Goal: Information Seeking & Learning: Learn about a topic

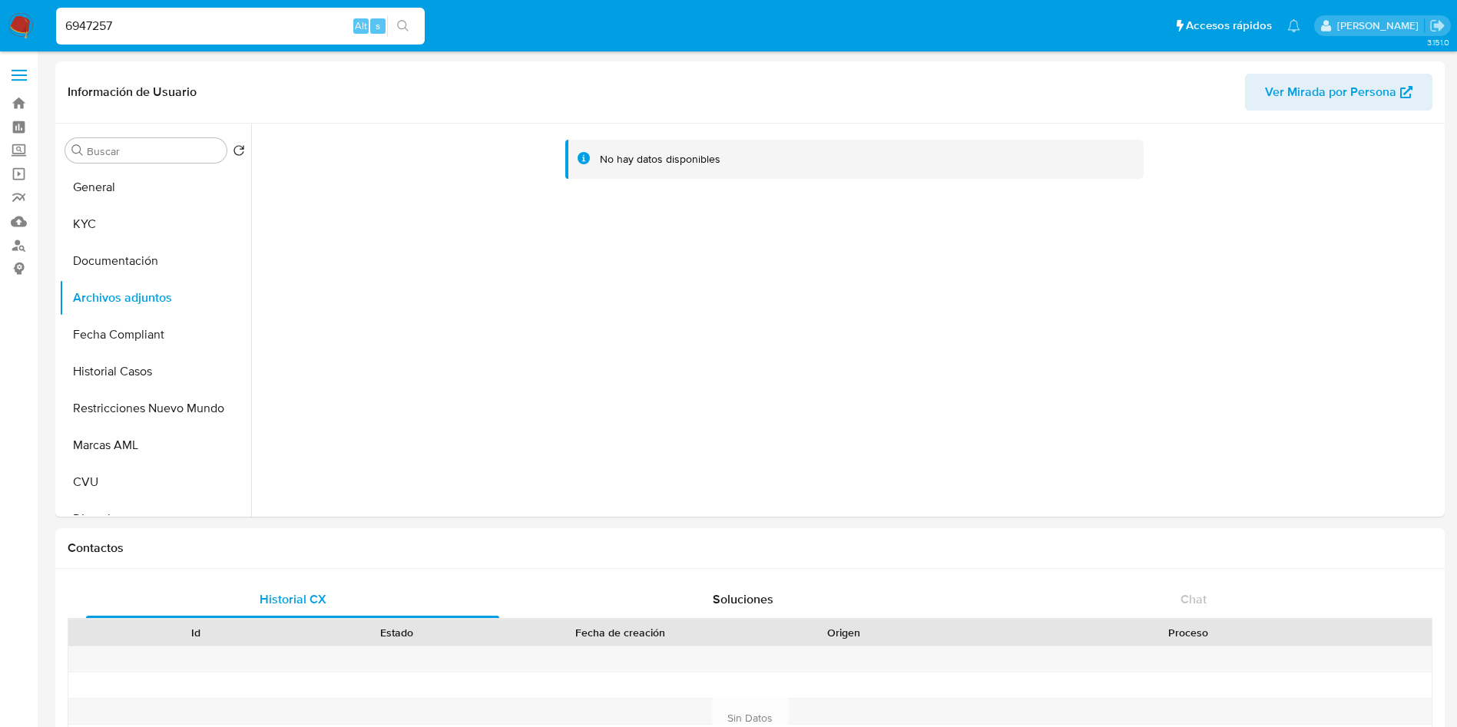
select select "10"
click at [0, 47] on nav "Pausado Ver notificaciones 6947257 Alt s Accesos rápidos Presiona las siguiente…" at bounding box center [728, 25] width 1457 height 51
type input "312985976"
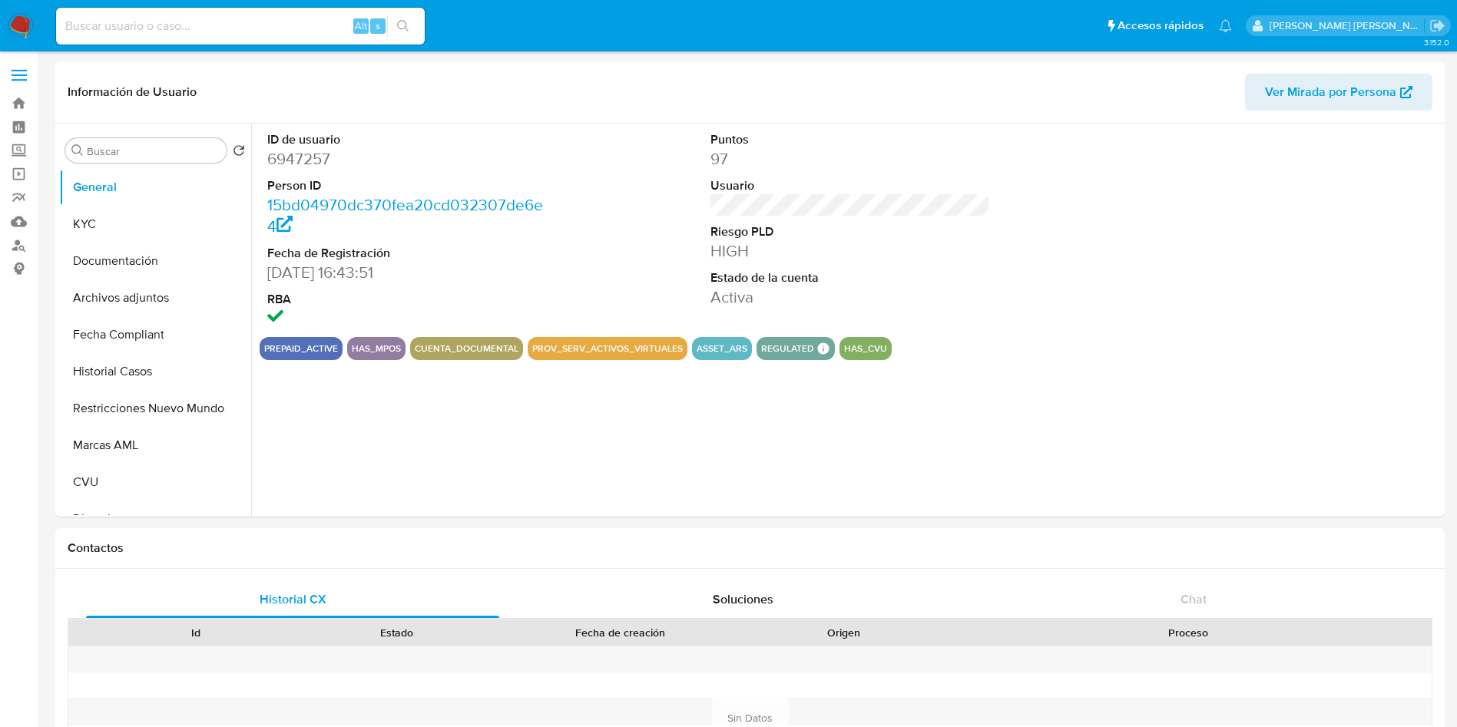
select select "10"
click at [159, 24] on input at bounding box center [240, 26] width 369 height 20
paste input "312985976"
type input "312985976"
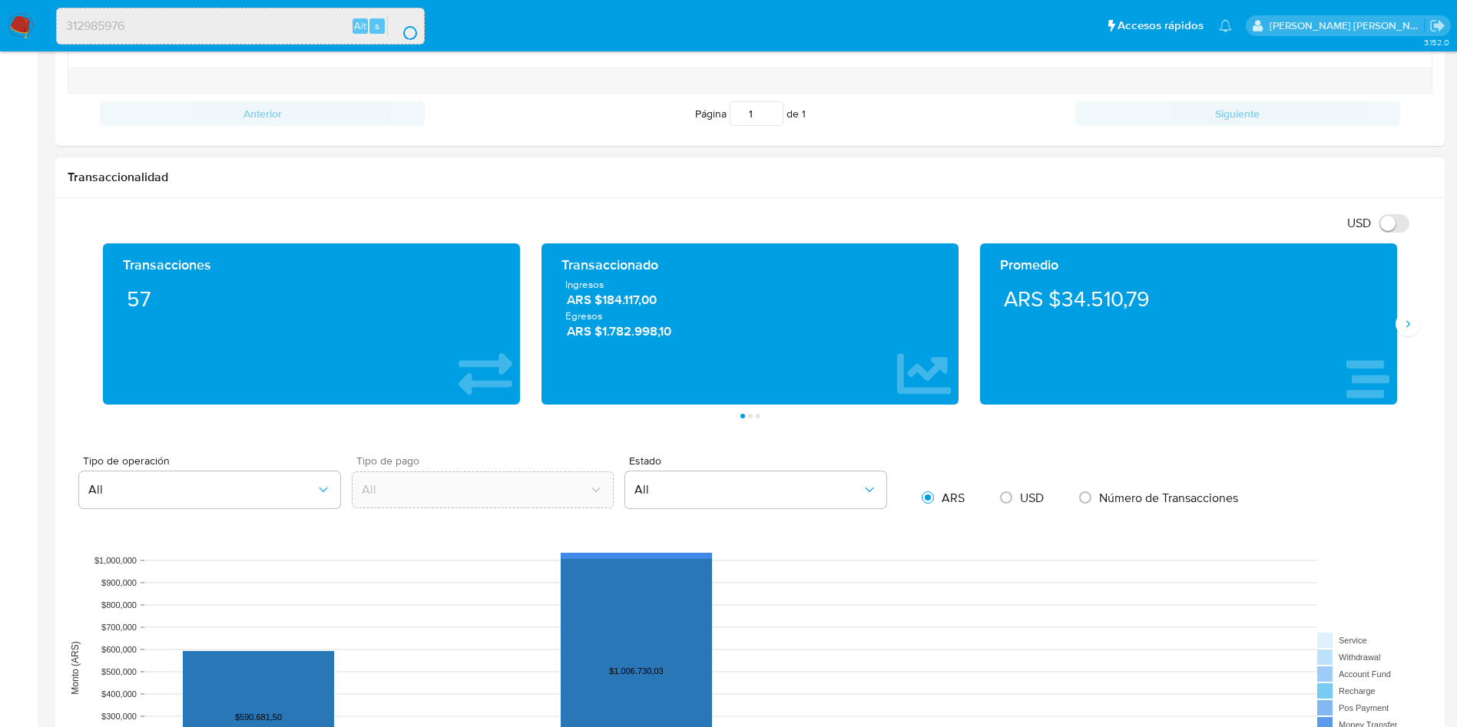
scroll to position [691, 0]
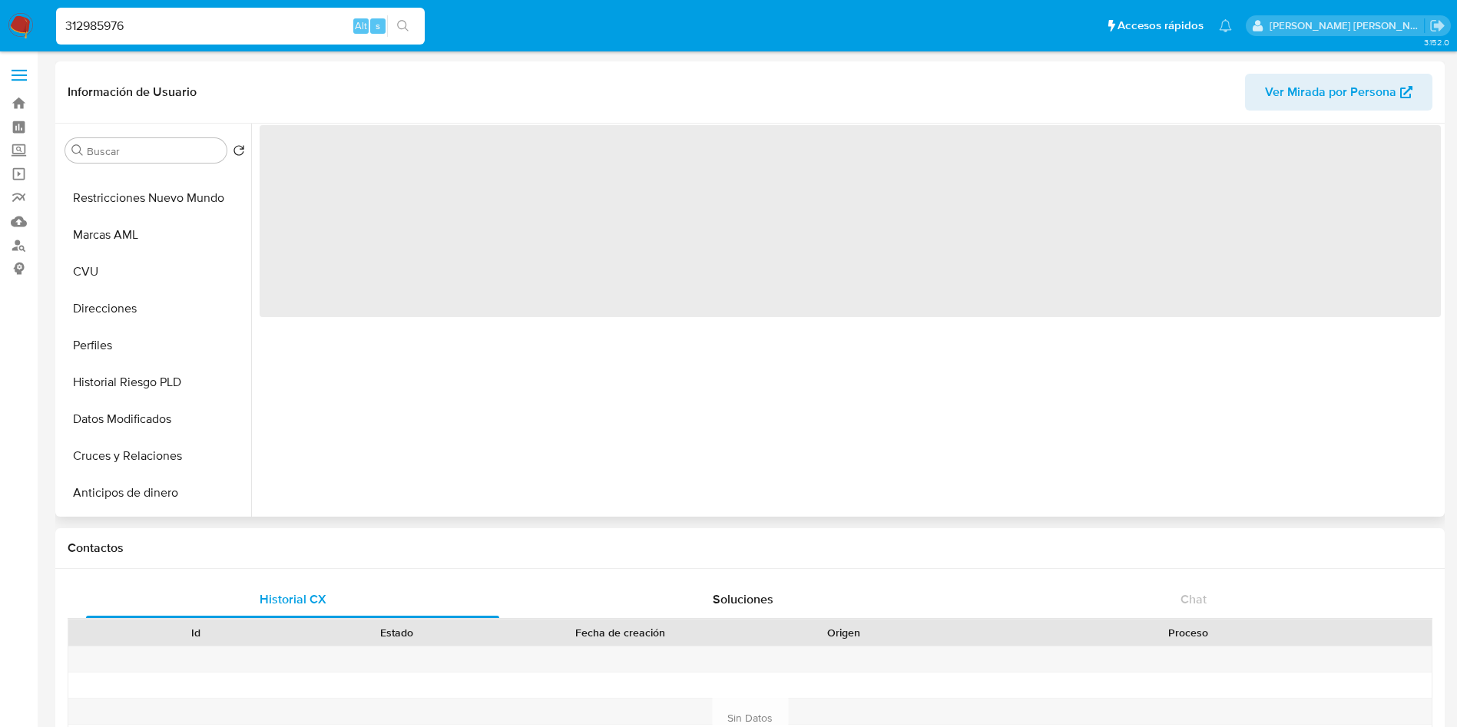
scroll to position [346, 0]
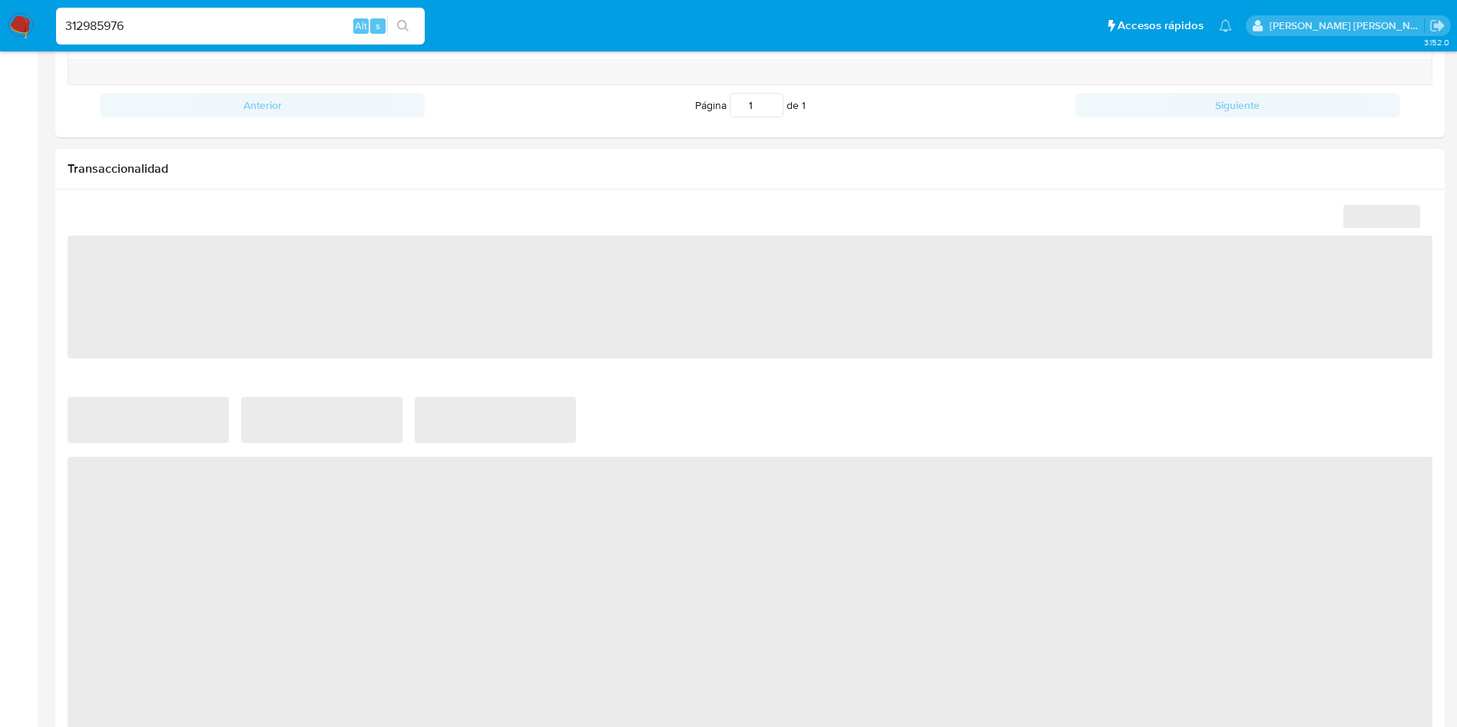
select select "10"
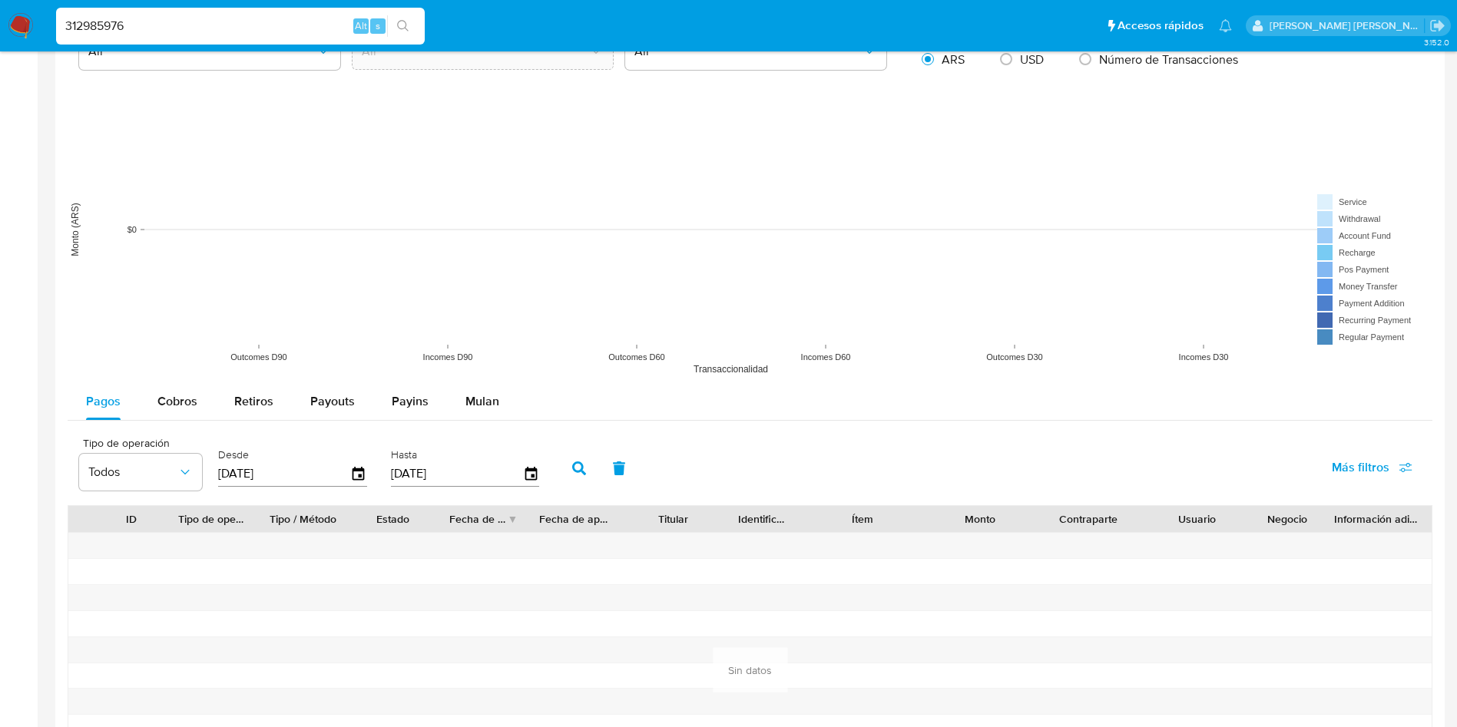
scroll to position [1152, 0]
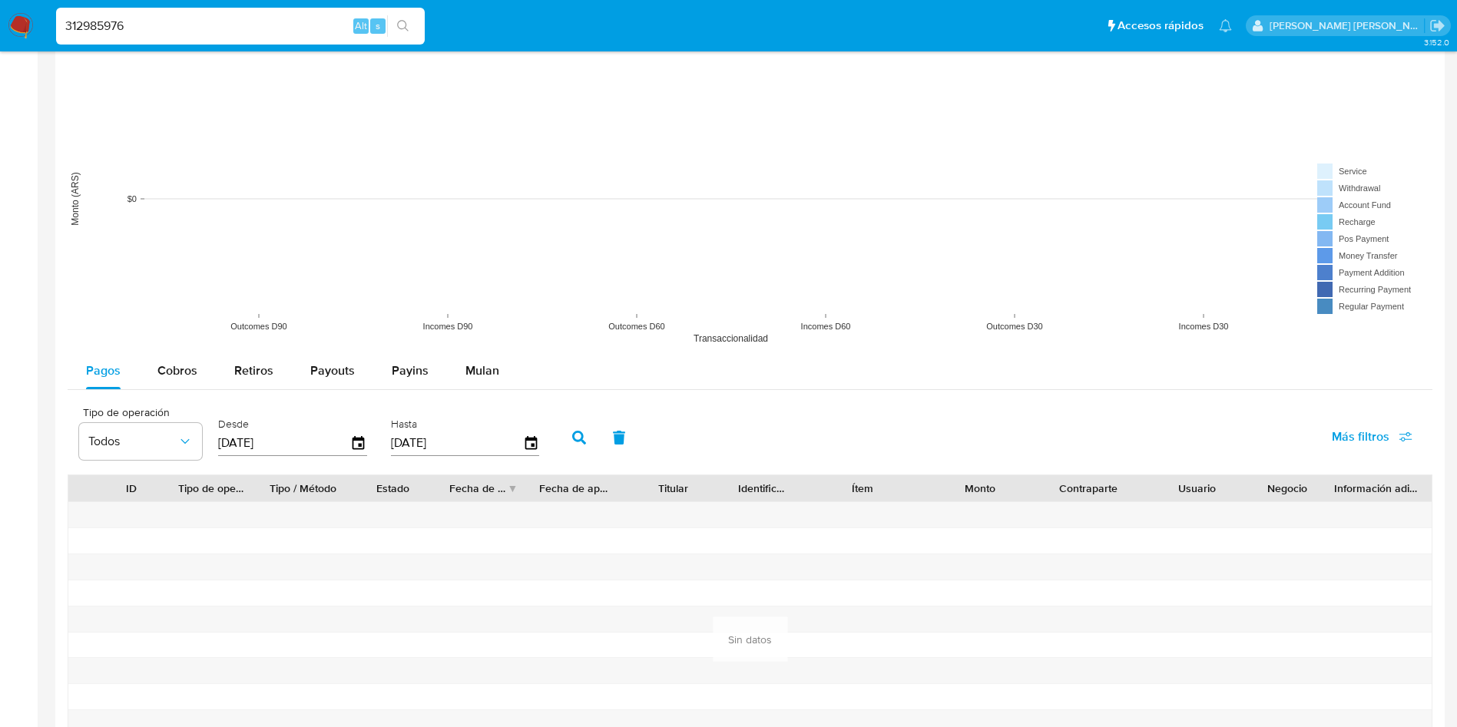
click at [240, 441] on input "[DATE]" at bounding box center [284, 443] width 132 height 25
type input "15/01/2025"
click at [570, 434] on button "button" at bounding box center [579, 437] width 40 height 37
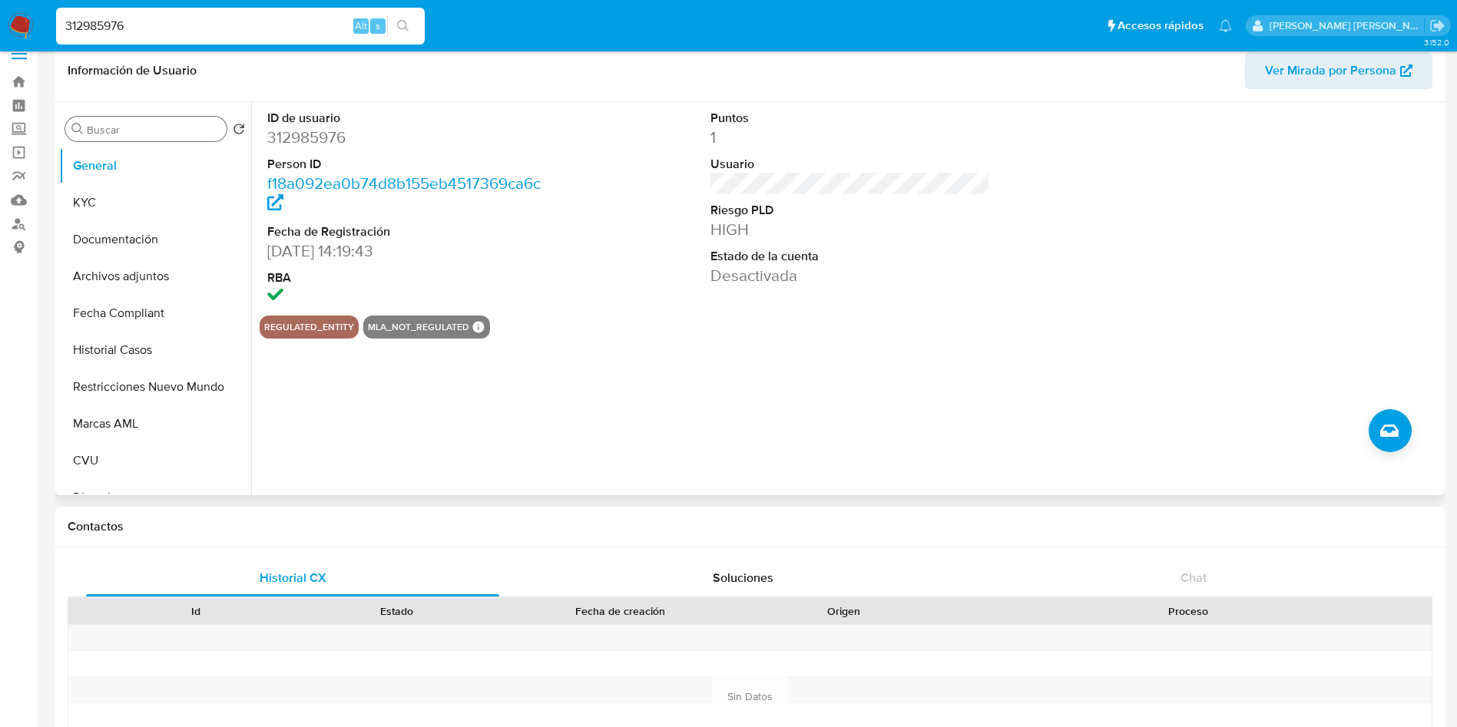
scroll to position [0, 0]
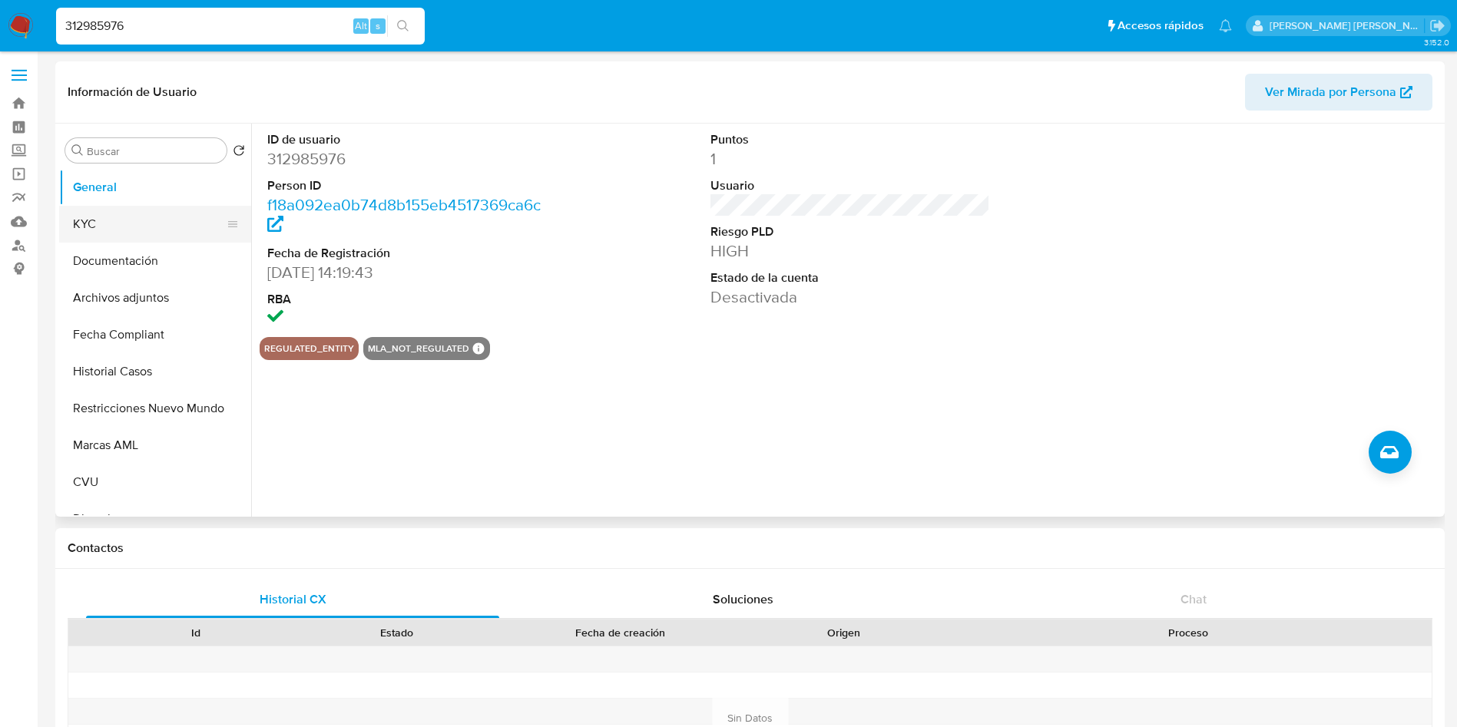
click at [140, 233] on button "KYC" at bounding box center [149, 224] width 180 height 37
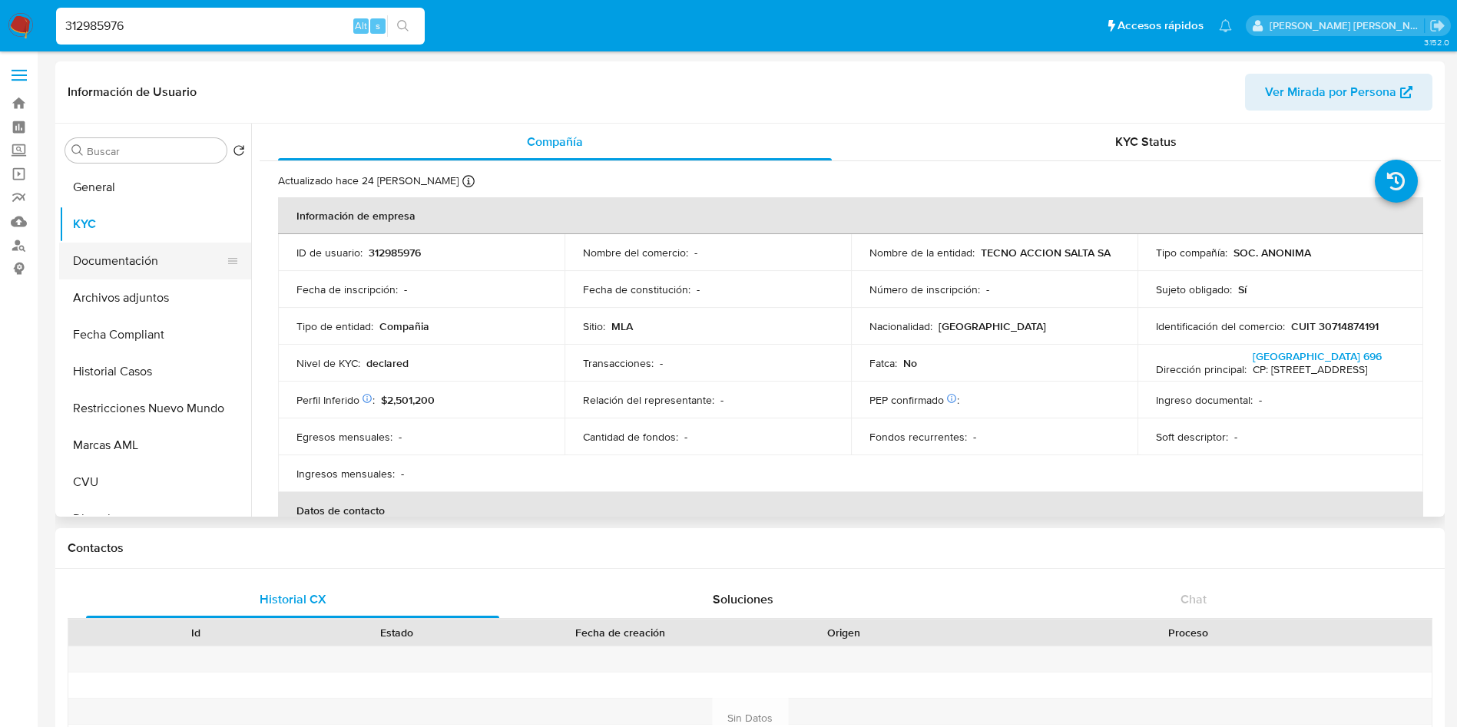
click at [145, 259] on button "Documentación" at bounding box center [149, 261] width 180 height 37
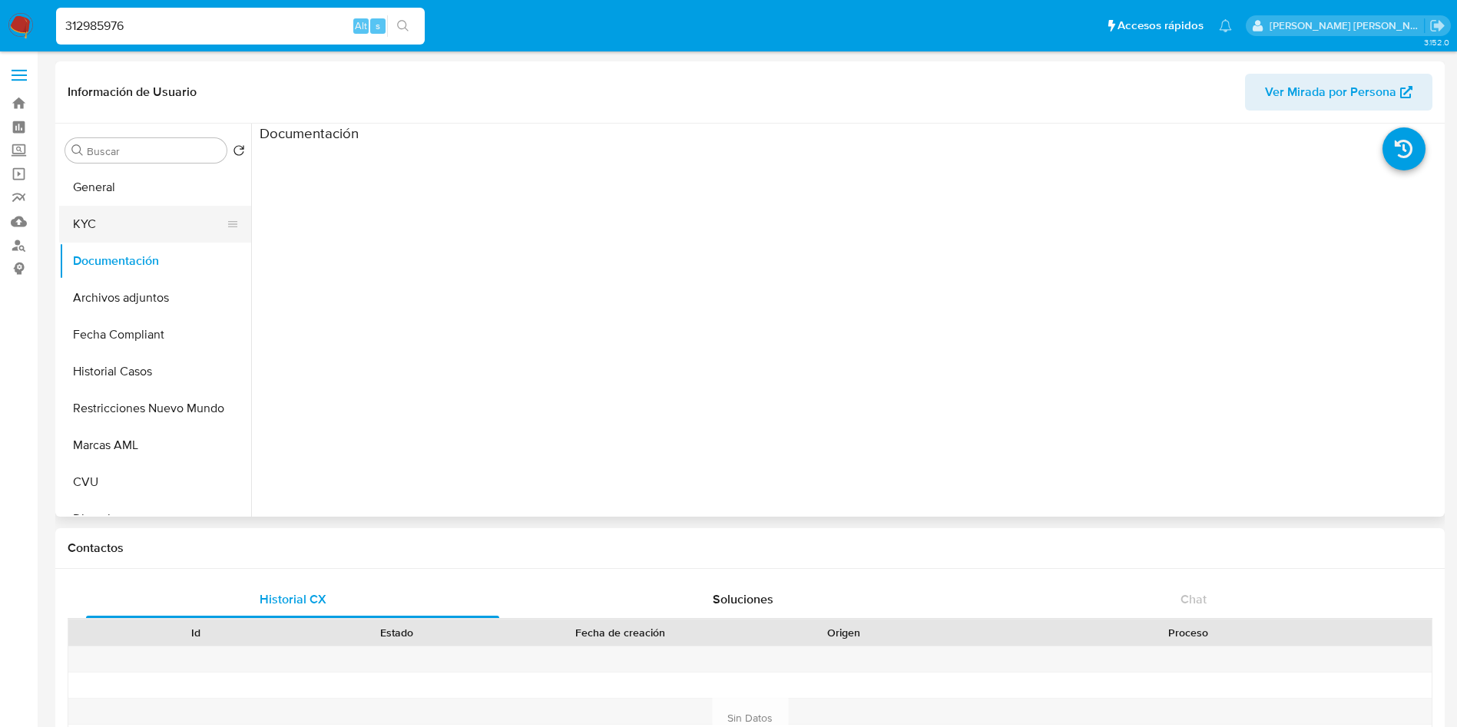
click at [147, 230] on button "KYC" at bounding box center [149, 224] width 180 height 37
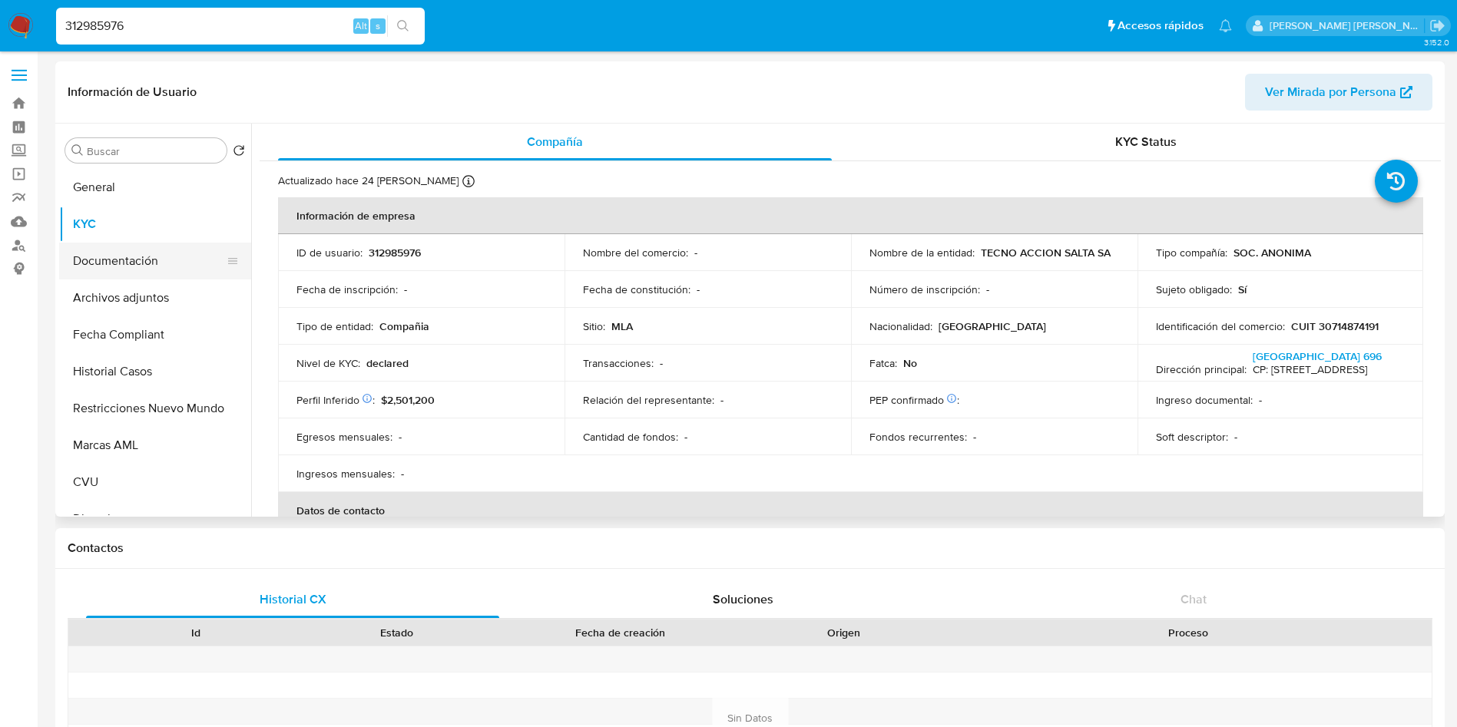
click at [156, 264] on button "Documentación" at bounding box center [149, 261] width 180 height 37
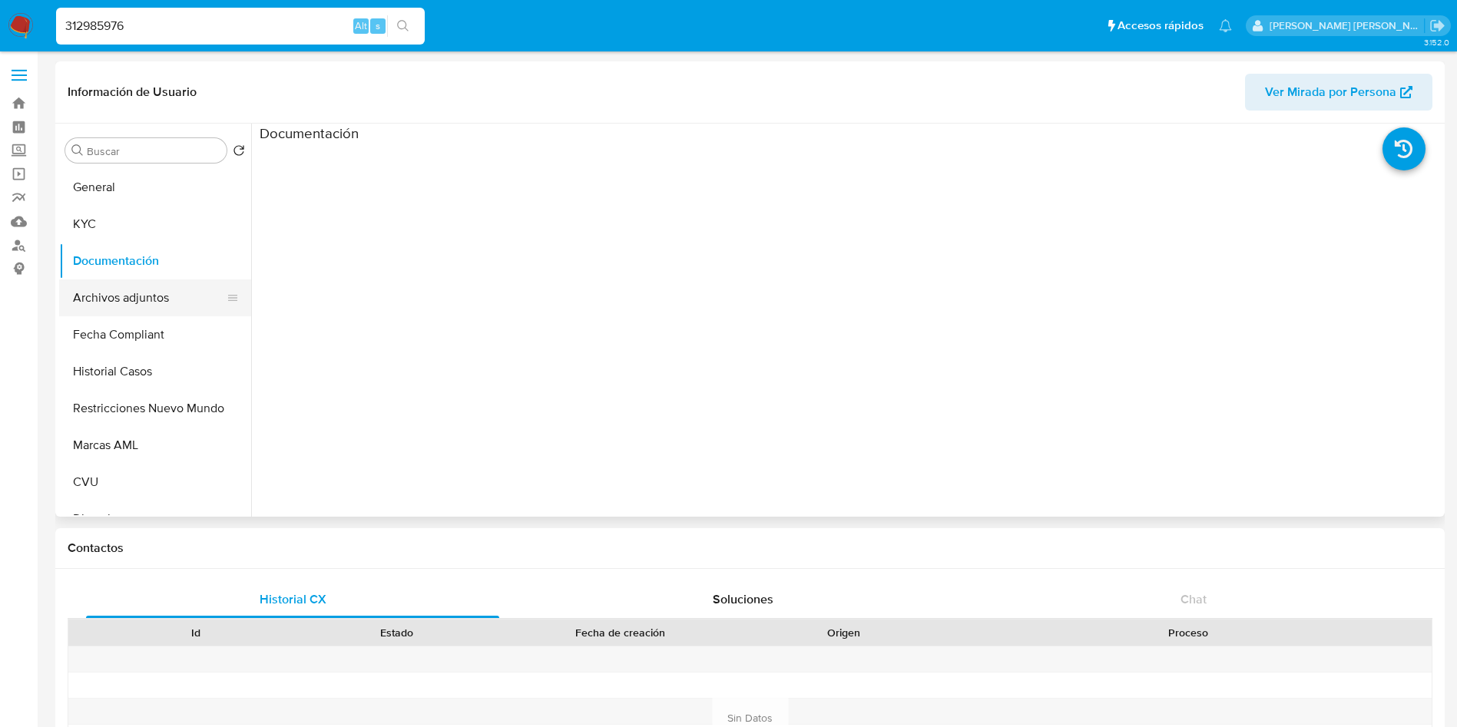
click at [150, 296] on button "Archivos adjuntos" at bounding box center [149, 297] width 180 height 37
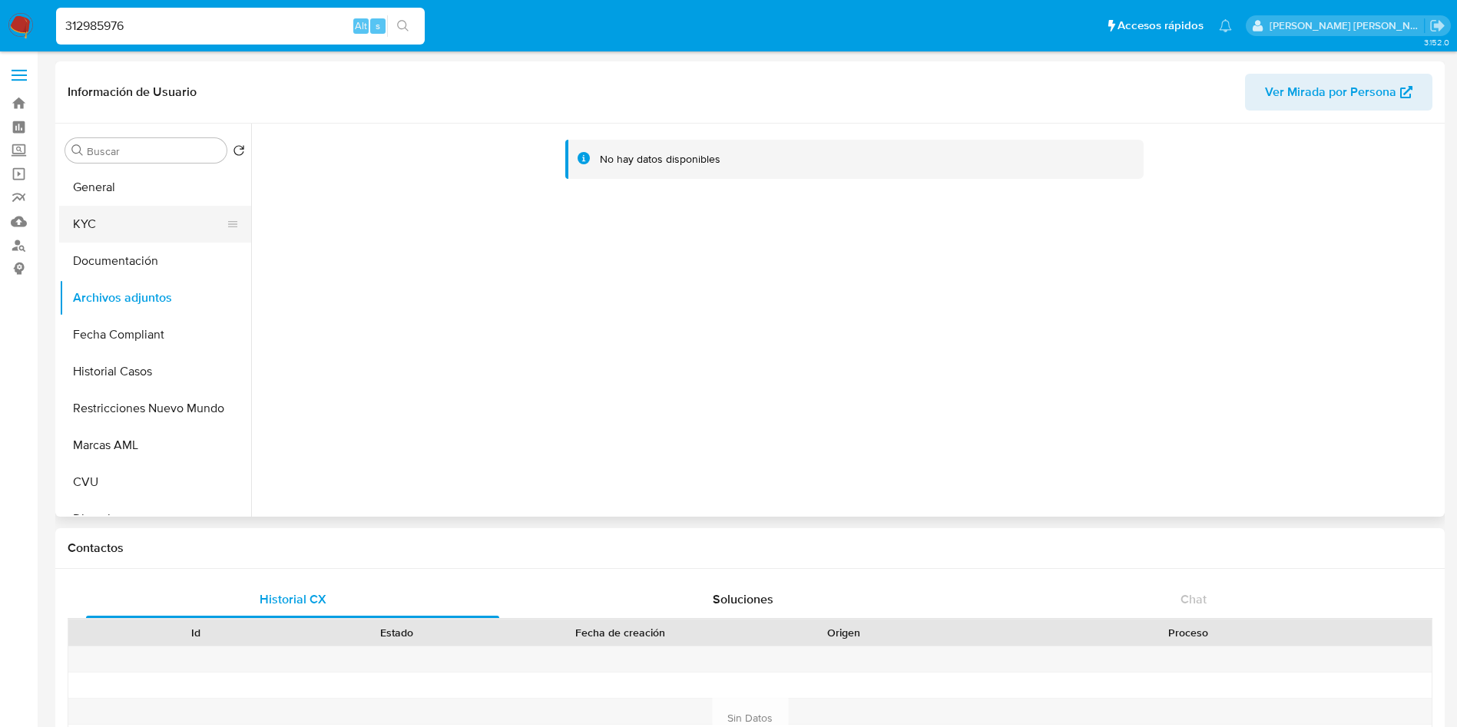
click at [108, 225] on button "KYC" at bounding box center [149, 224] width 180 height 37
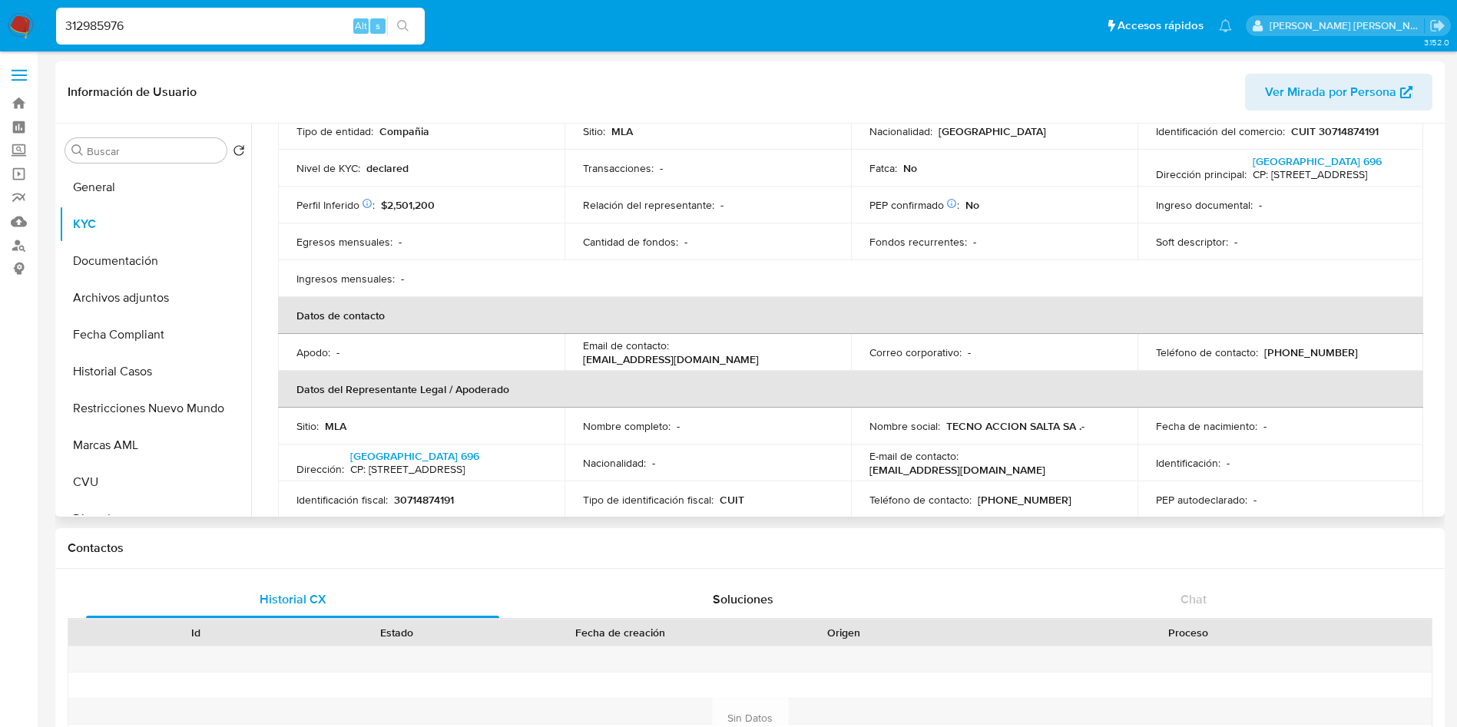
scroll to position [230, 0]
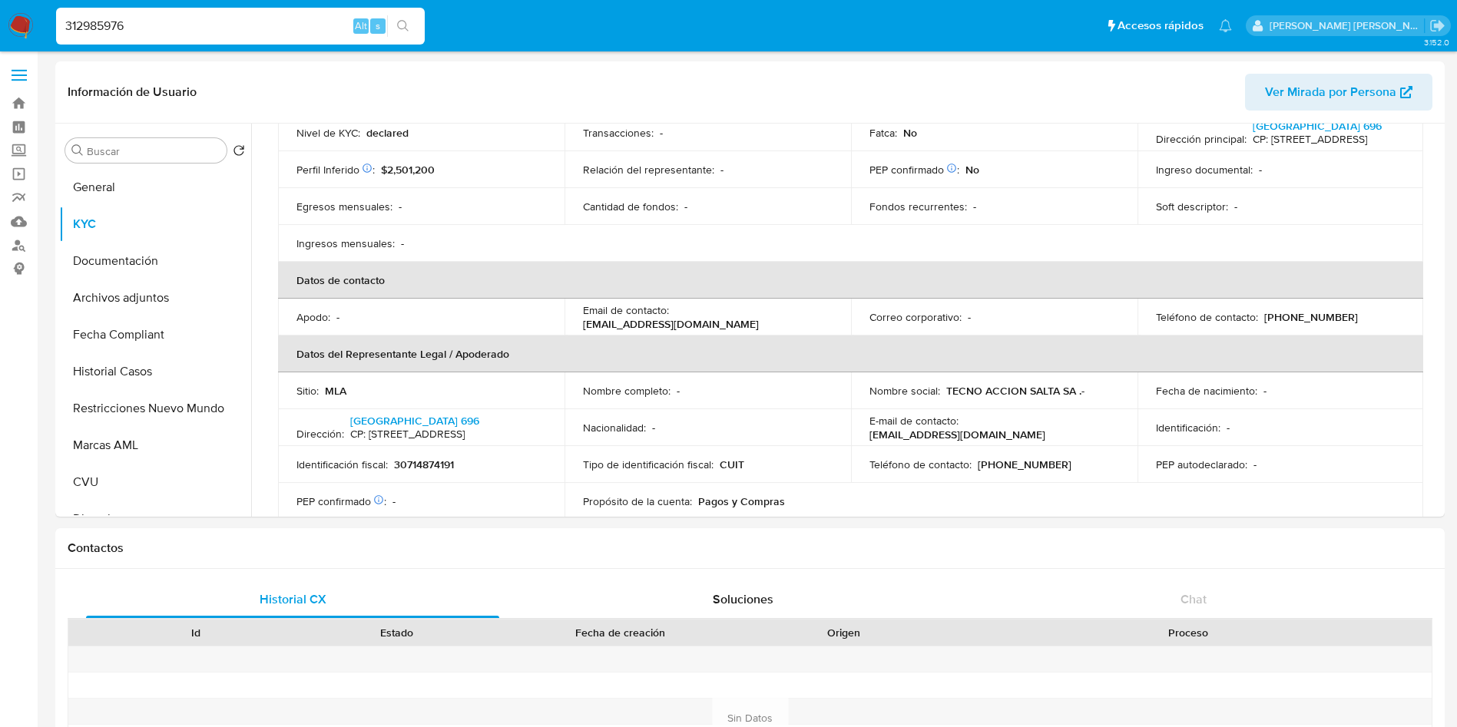
drag, startPoint x: 35, startPoint y: 45, endPoint x: 0, endPoint y: 23, distance: 40.7
click at [0, 23] on nav "Pausado Ver notificaciones 312985976 Alt s Accesos rápidos Presiona las siguien…" at bounding box center [728, 25] width 1457 height 51
paste input "1443514247"
type input "1443514247"
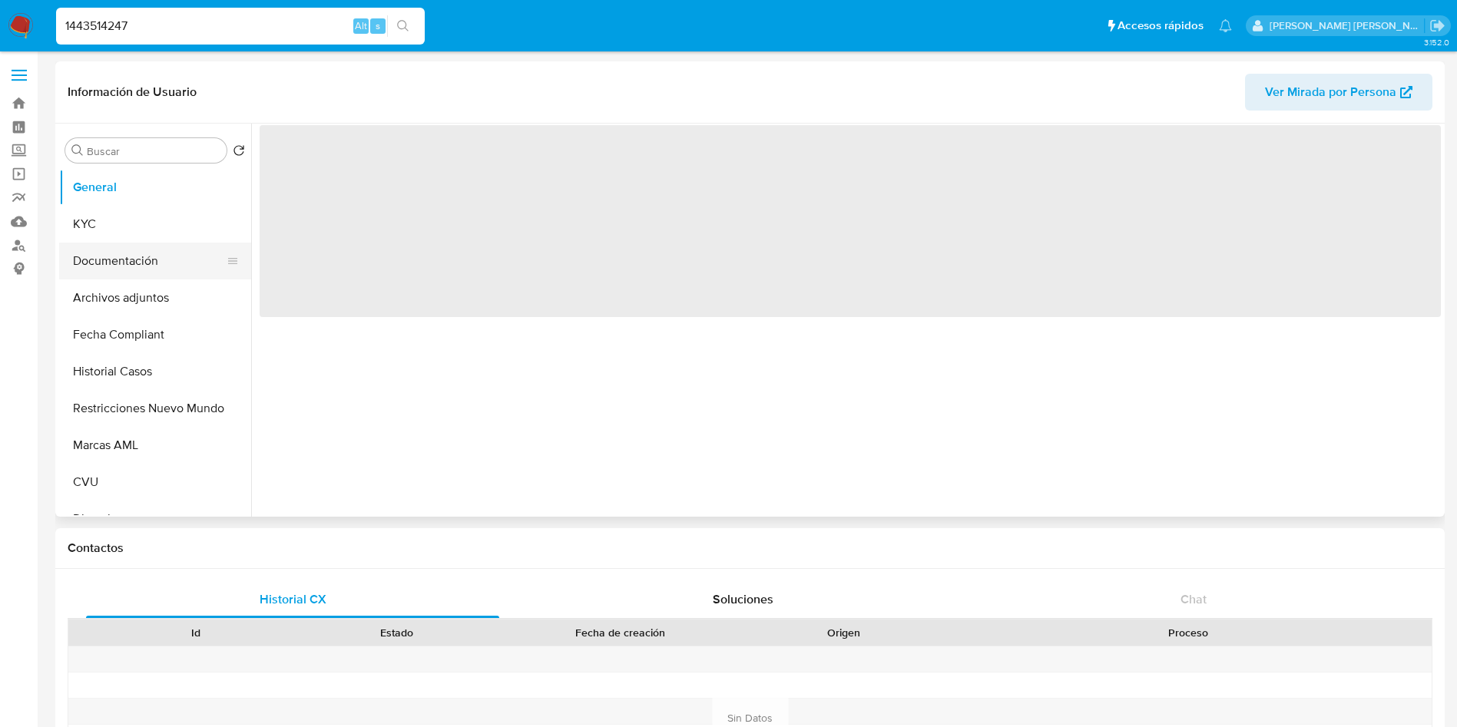
select select "10"
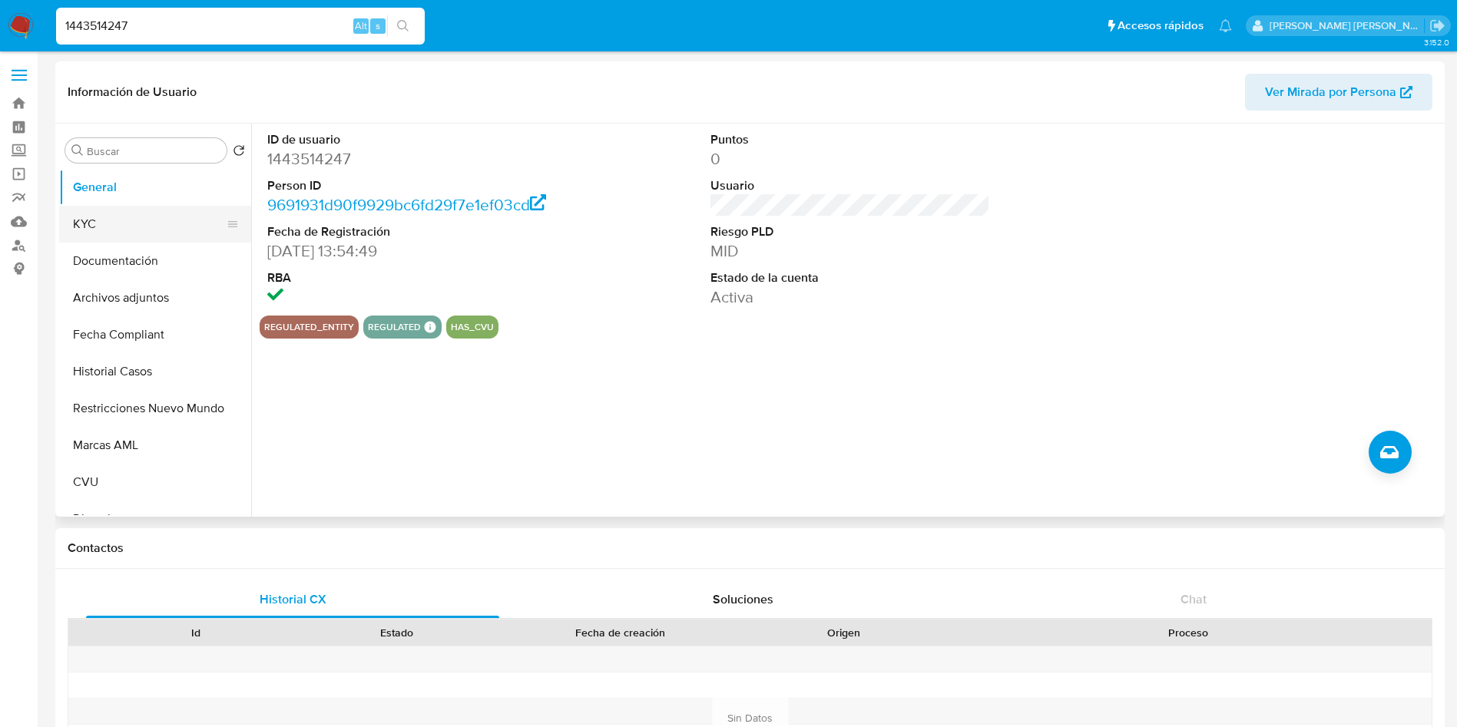
click at [111, 219] on button "KYC" at bounding box center [149, 224] width 180 height 37
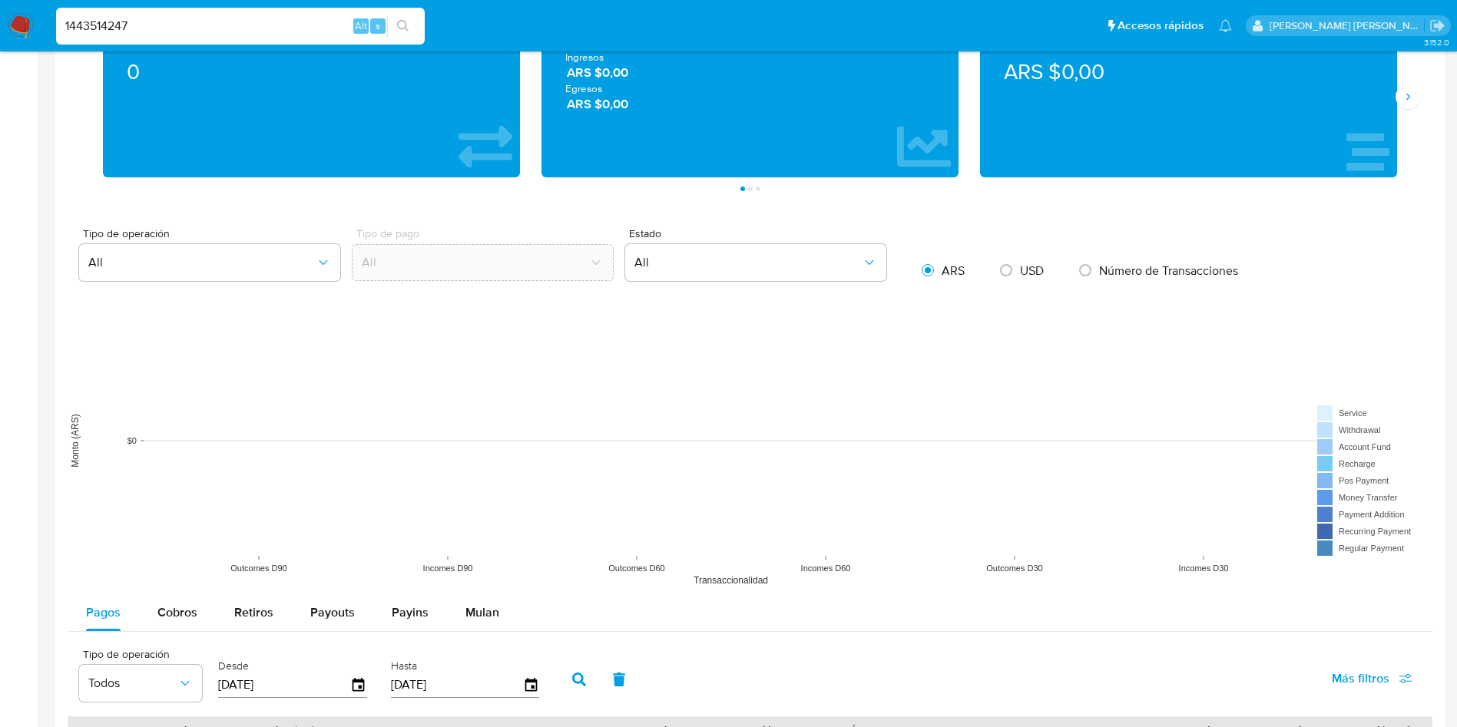
scroll to position [1152, 0]
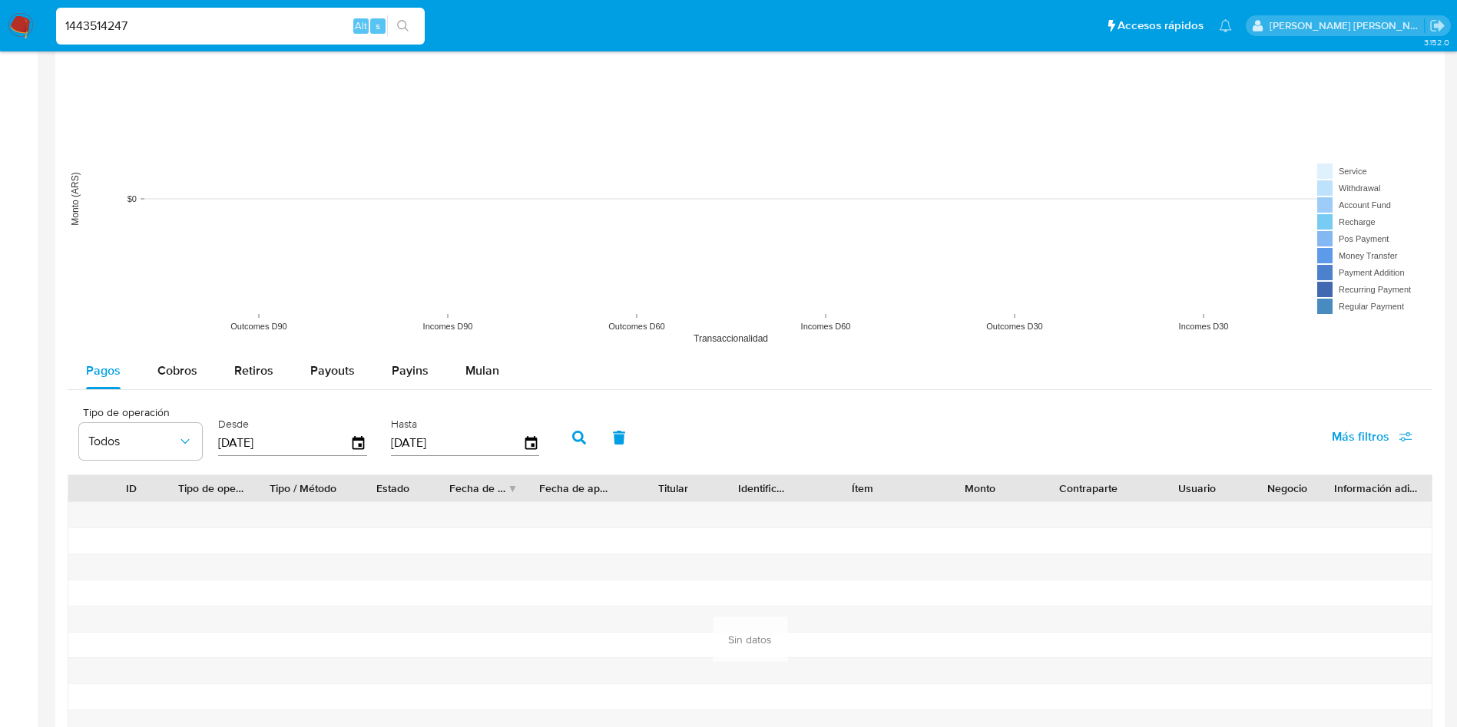
click at [226, 441] on input "[DATE]" at bounding box center [284, 443] width 132 height 25
drag, startPoint x: 227, startPoint y: 441, endPoint x: 144, endPoint y: 432, distance: 84.2
click at [157, 436] on div "Tipo de operación Todos Desde 15/05/2025 Hasta 12/08/2025" at bounding box center [312, 435] width 483 height 61
type input "00/52/025_"
type input "1_/__/____"
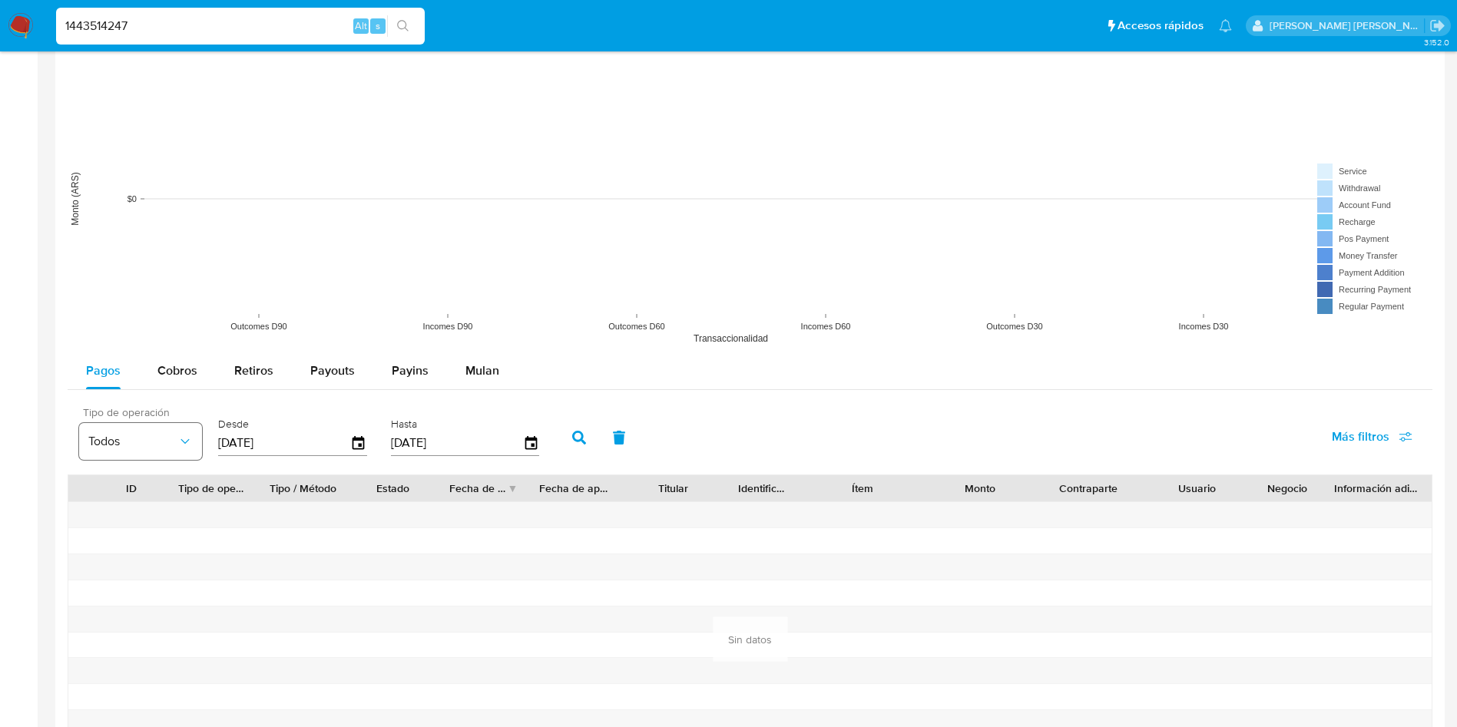
type input "01/01/2025"
click at [577, 444] on icon "button" at bounding box center [579, 438] width 14 height 14
click at [173, 370] on span "Cobros" at bounding box center [177, 371] width 40 height 18
select select "10"
click at [568, 438] on button "button" at bounding box center [579, 437] width 40 height 37
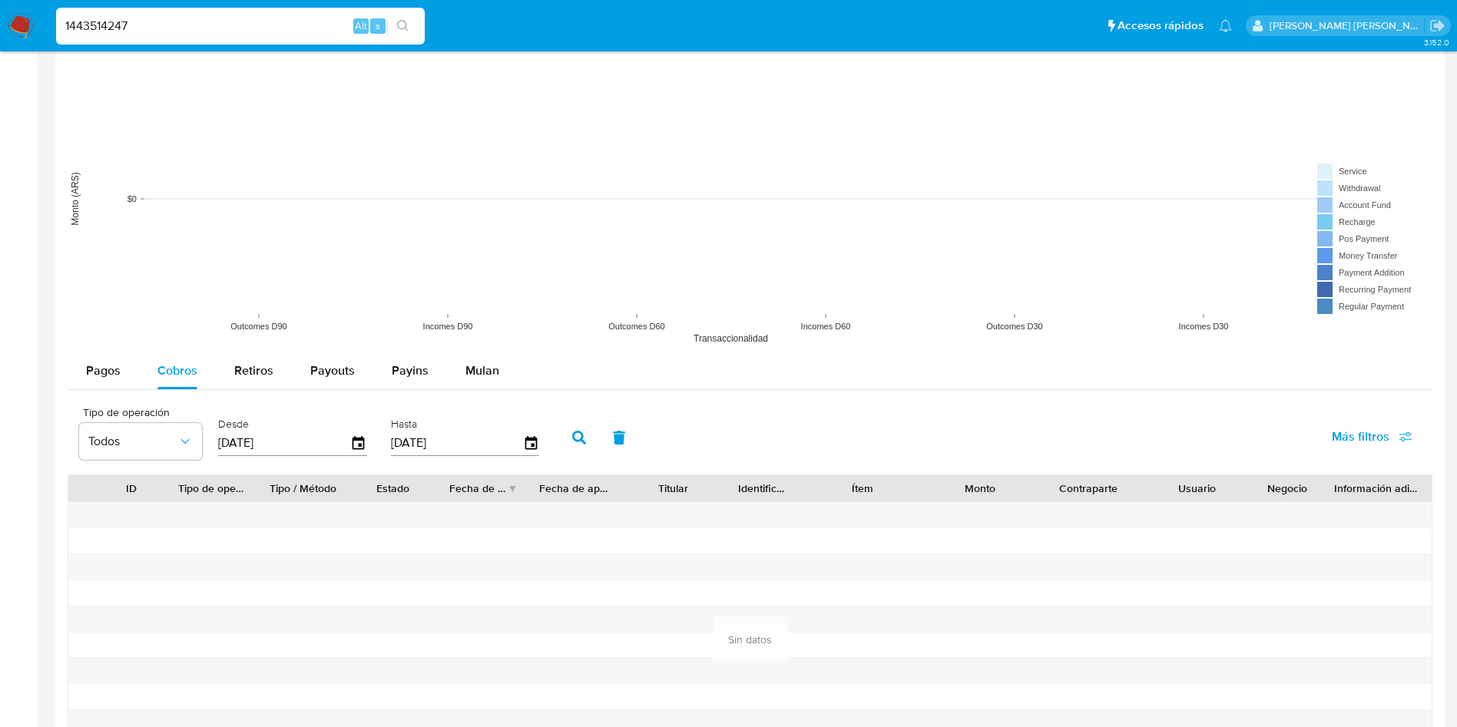
click at [247, 444] on input "[DATE]" at bounding box center [284, 443] width 132 height 25
type input "15/01/2025"
click at [571, 442] on button "button" at bounding box center [579, 437] width 40 height 37
drag, startPoint x: 177, startPoint y: 23, endPoint x: 27, endPoint y: 0, distance: 151.5
click at [7, 10] on nav "Pausado Ver notificaciones 1443514247 Alt s Accesos rápidos Presiona las siguie…" at bounding box center [728, 25] width 1457 height 51
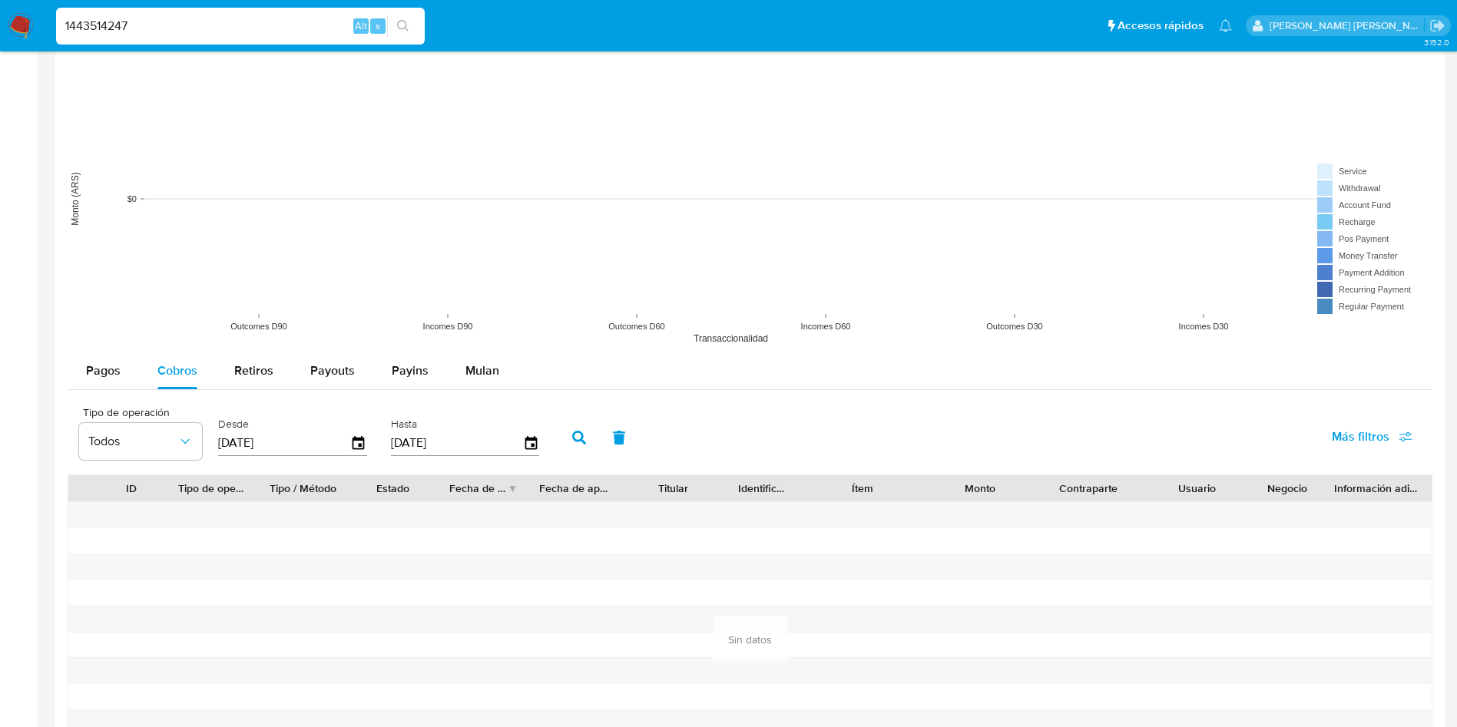
paste input "103370229"
type input "1103370229"
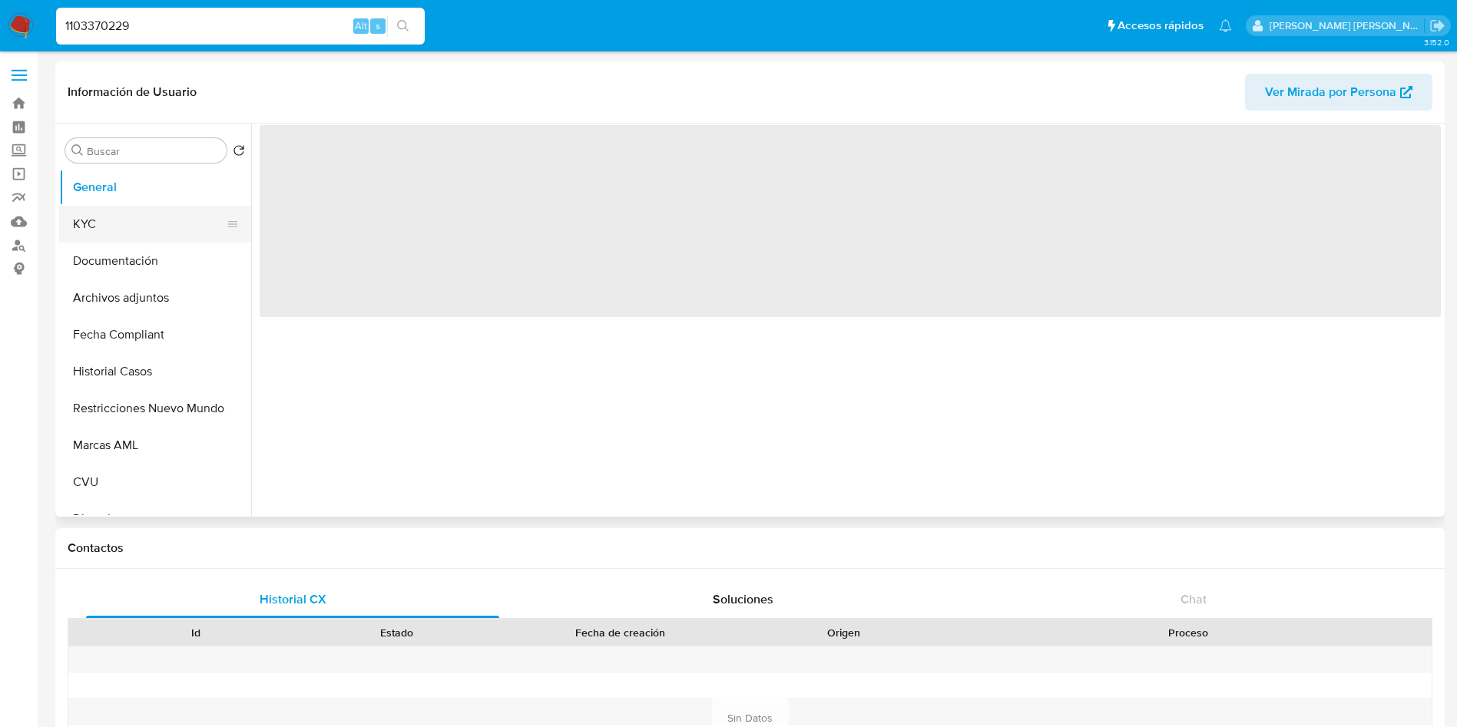
click at [132, 227] on button "KYC" at bounding box center [149, 224] width 180 height 37
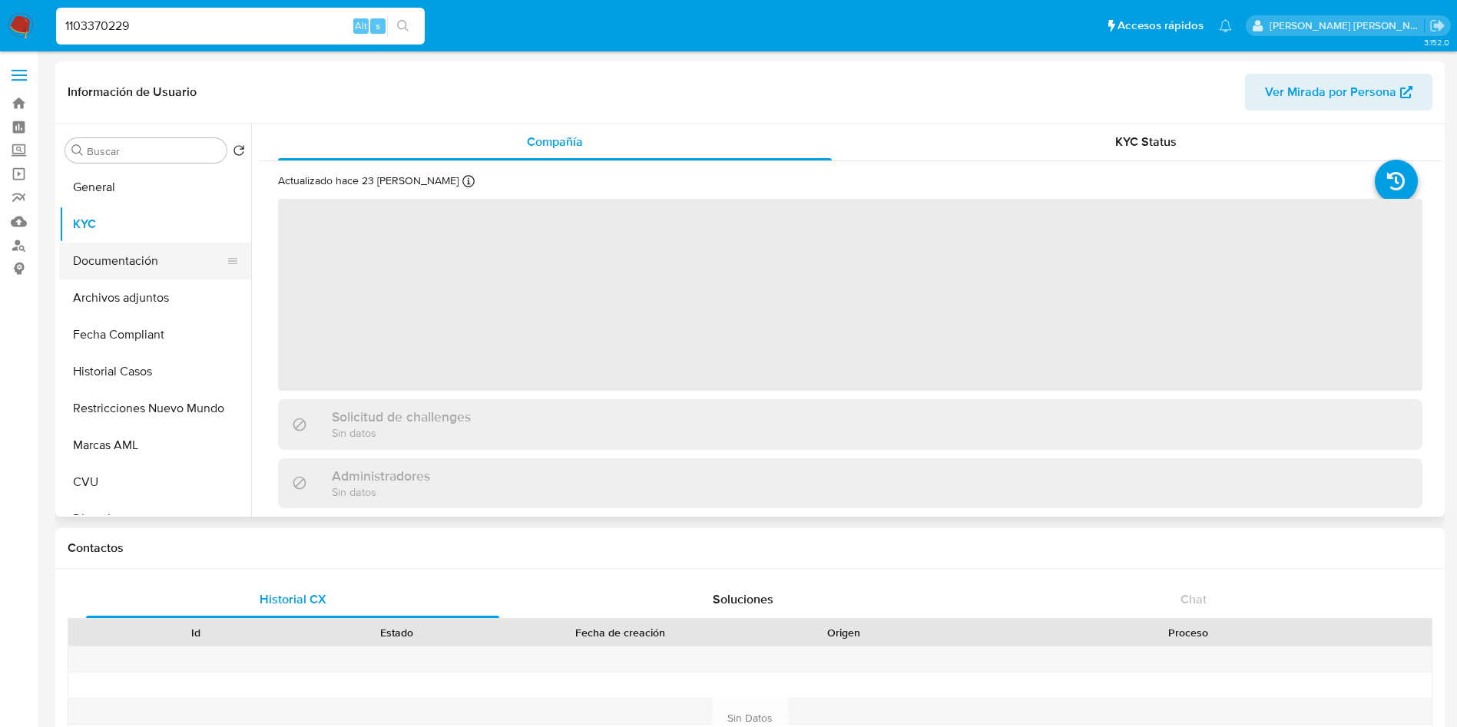
select select "10"
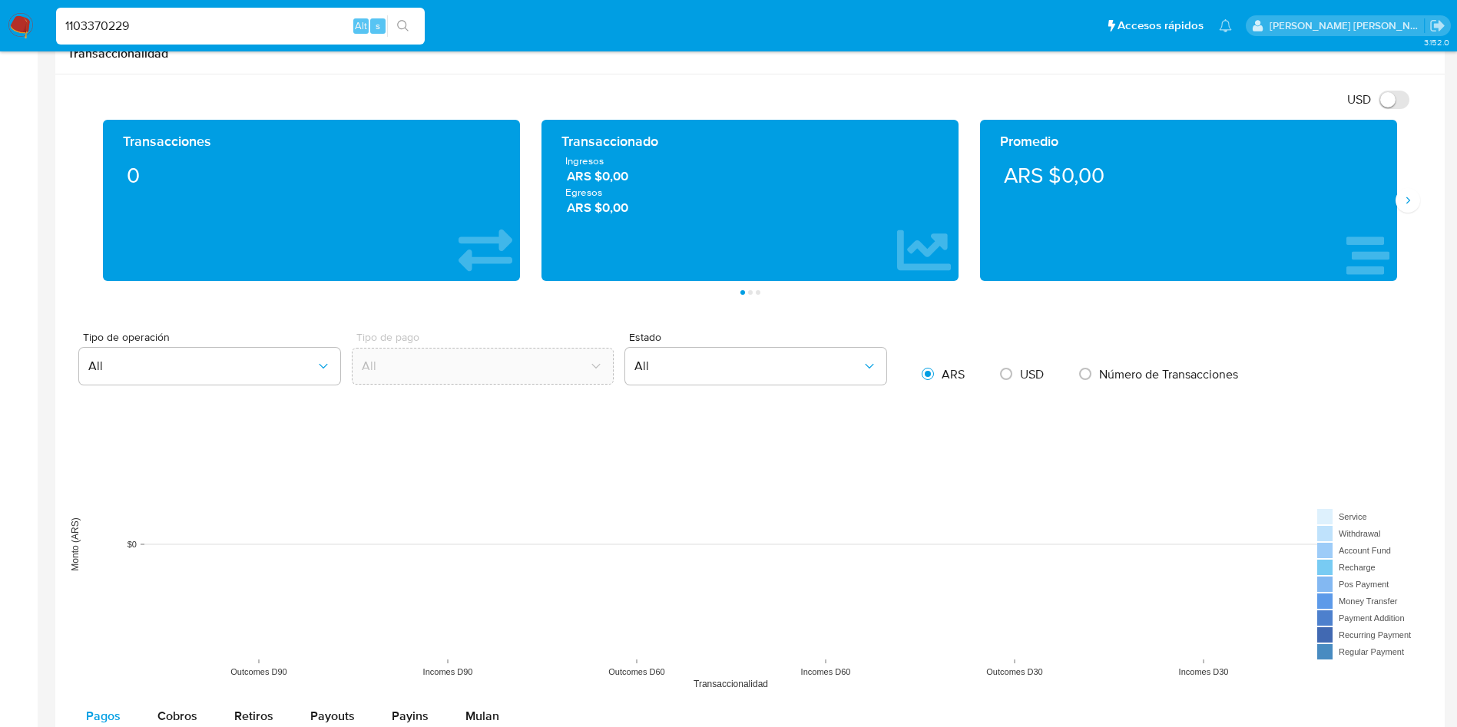
scroll to position [1152, 0]
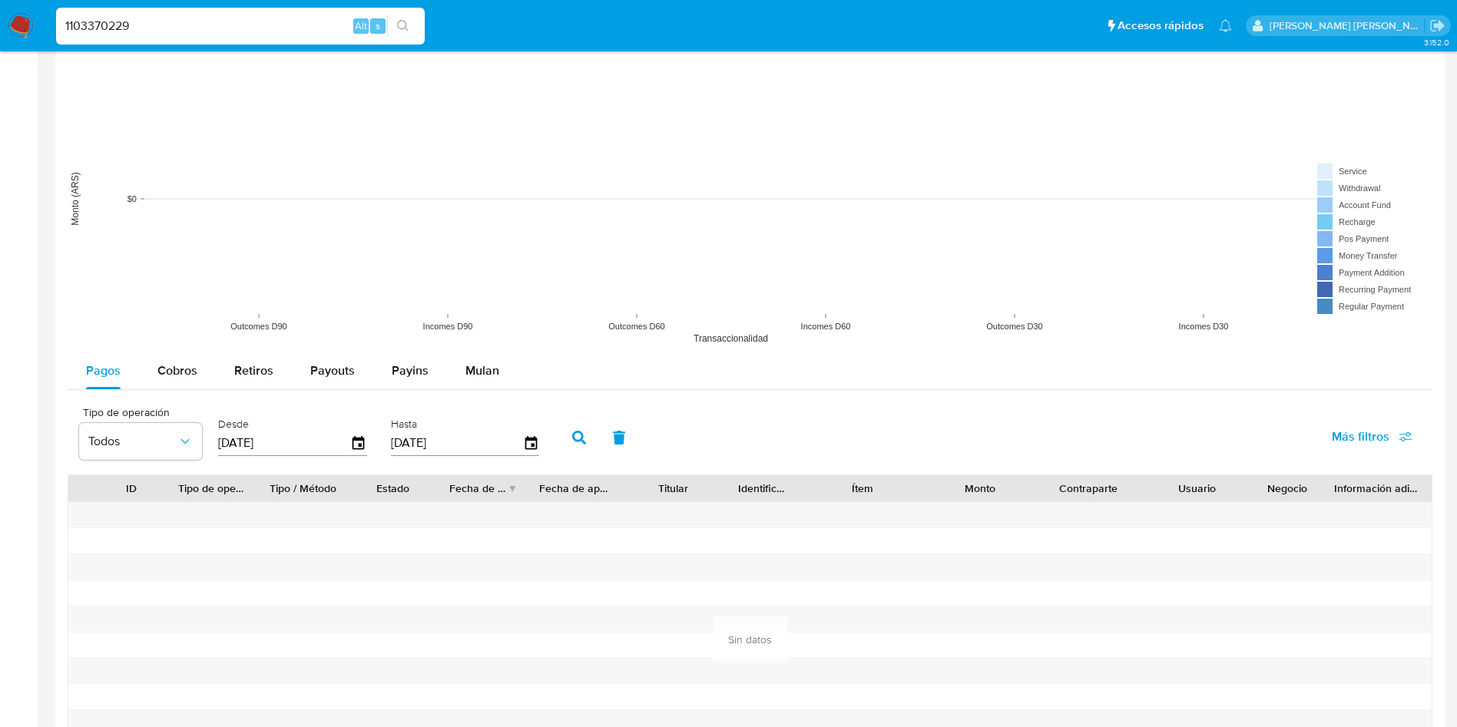
drag, startPoint x: 230, startPoint y: 438, endPoint x: 208, endPoint y: 441, distance: 21.6
click at [208, 441] on div "Tipo de operación Todos Desde 15/05/2025 Hasta 12/08/2025" at bounding box center [312, 435] width 483 height 61
type input "00/52/025_"
type input "1_/__/____"
type input "01/01/2025"
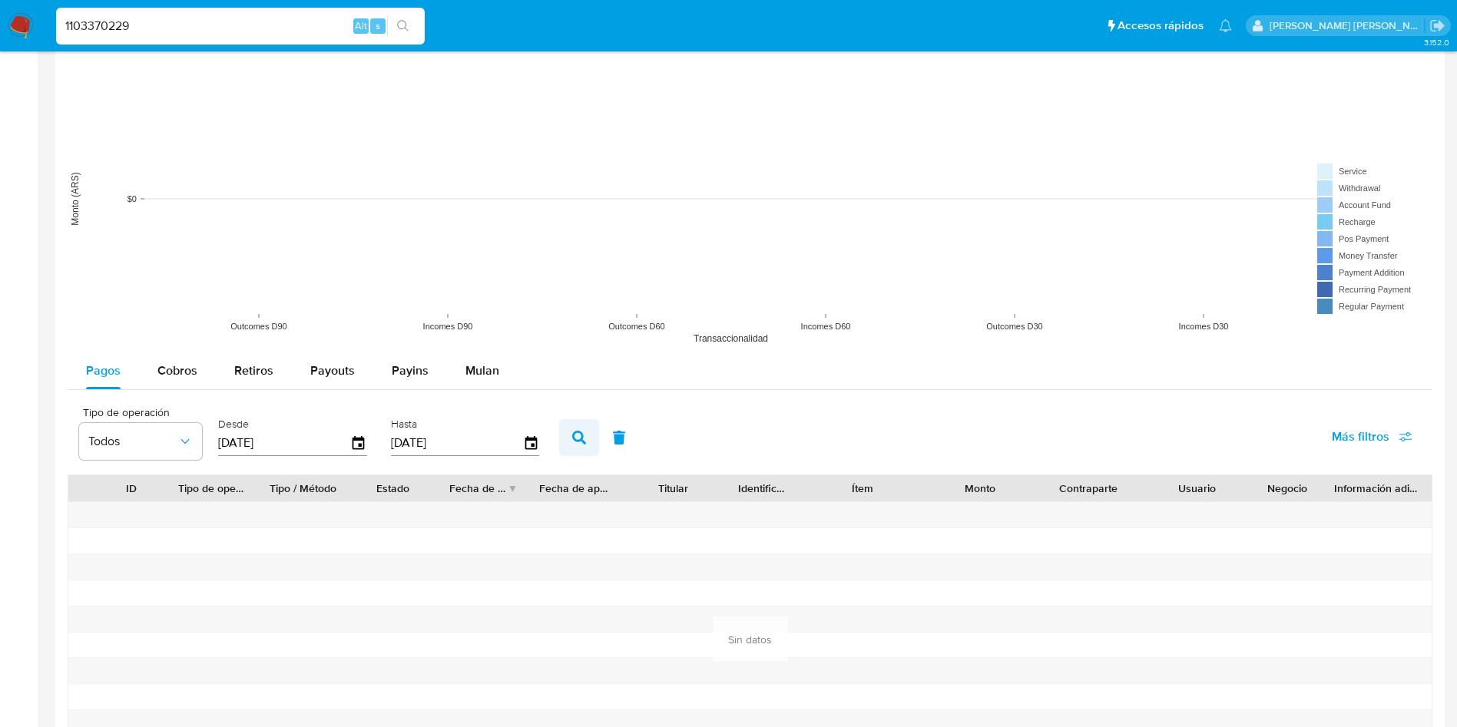
click at [574, 436] on icon "button" at bounding box center [579, 438] width 14 height 14
click at [171, 369] on span "Cobros" at bounding box center [177, 371] width 40 height 18
select select "10"
drag, startPoint x: 230, startPoint y: 441, endPoint x: 189, endPoint y: 441, distance: 40.7
click at [189, 441] on div "Tipo de operación Todos Desde 15/05/2025 Hasta 12/08/2025" at bounding box center [312, 435] width 483 height 61
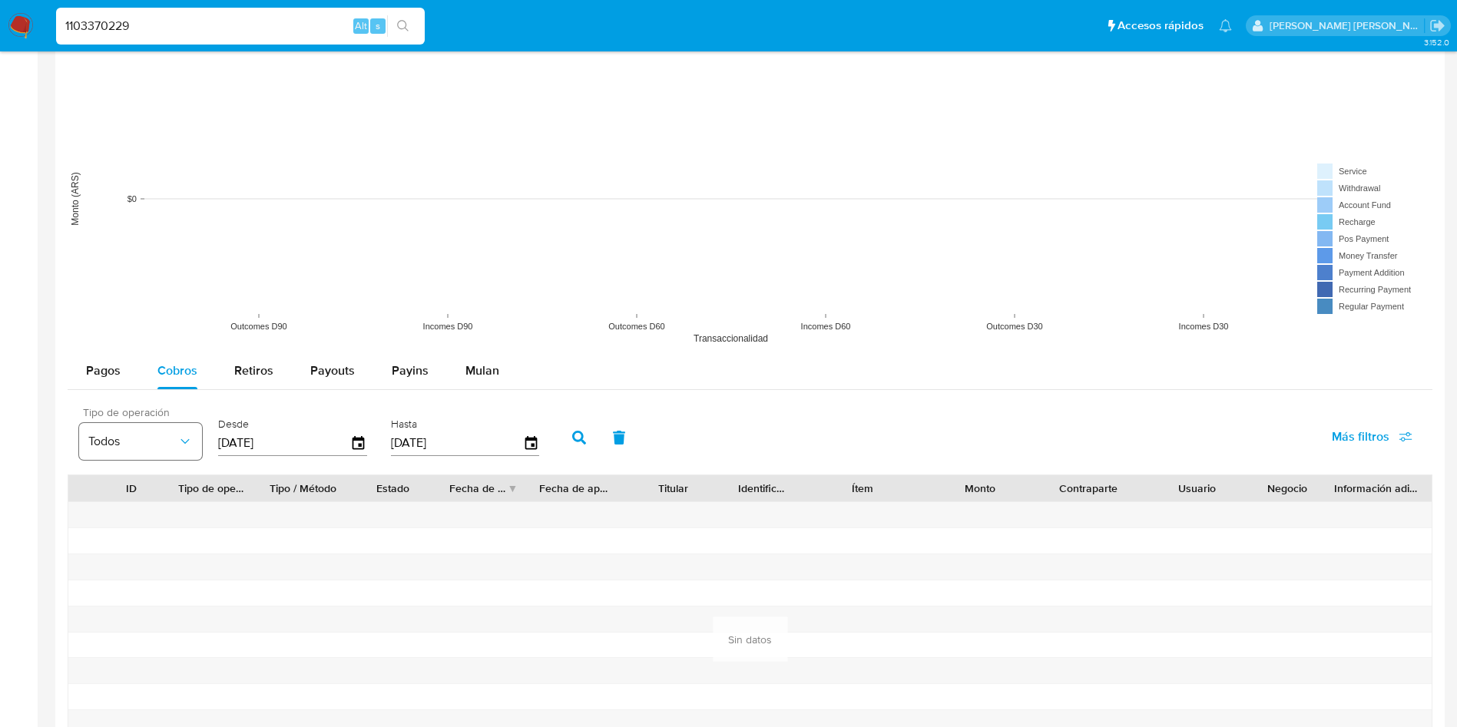
type input "00/52/025_"
type input "1_/__/____"
type input "01/01/202_"
type input "5_/__/____"
type input "01/01/2025"
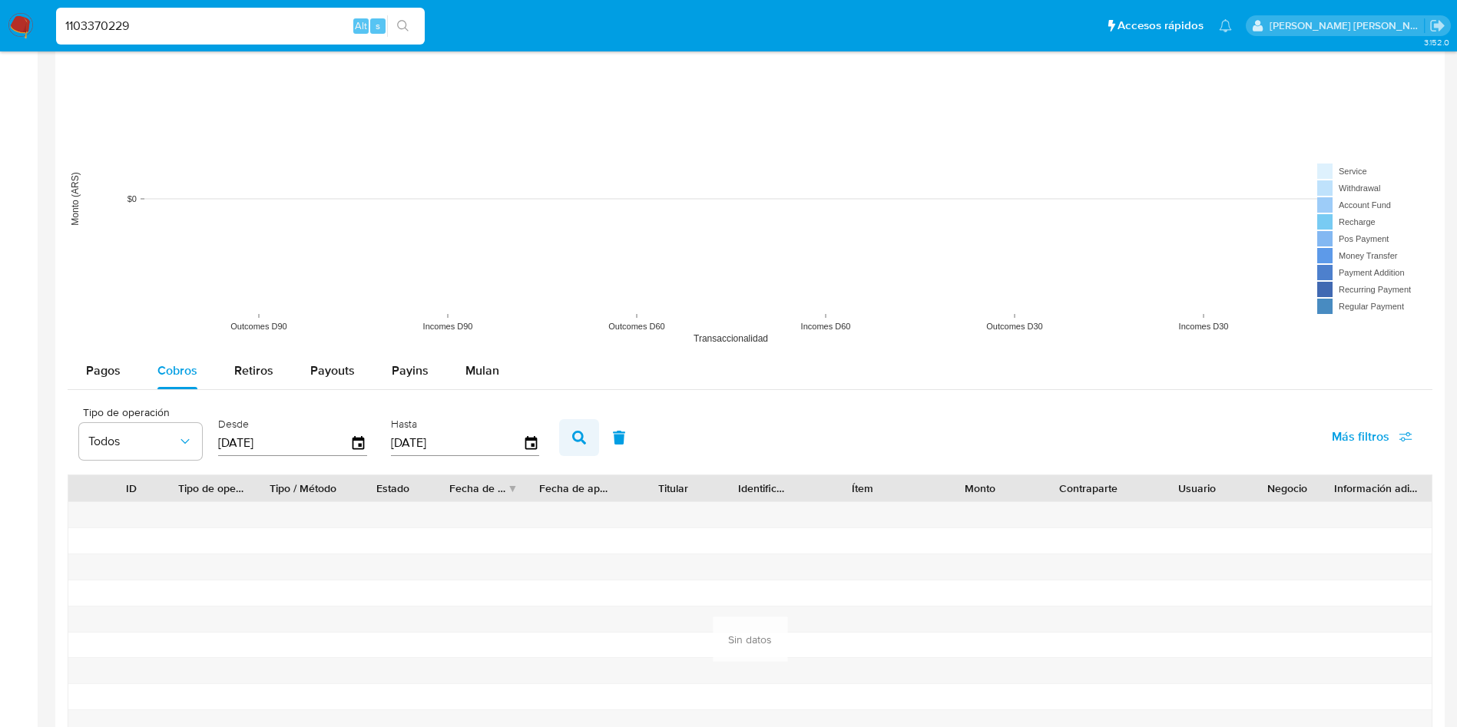
click at [587, 441] on button "button" at bounding box center [579, 437] width 40 height 37
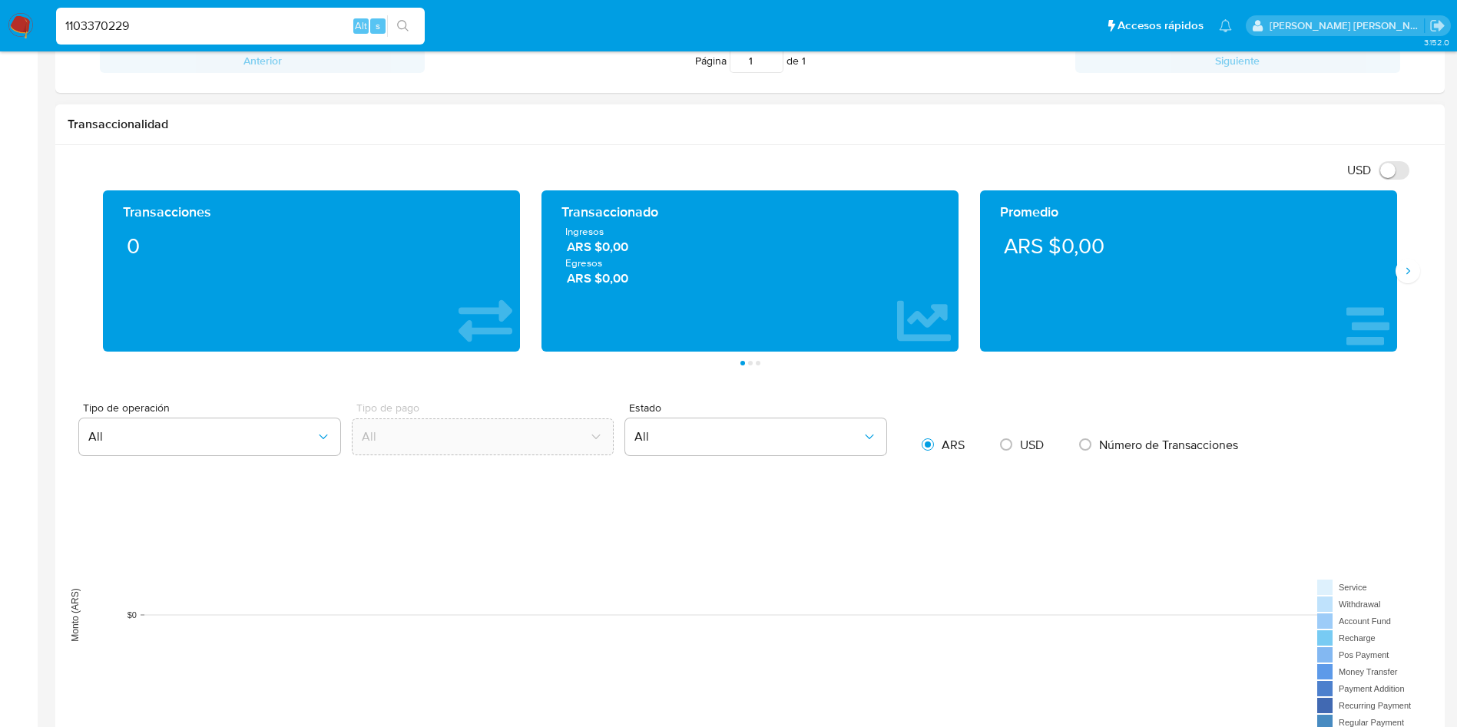
scroll to position [691, 0]
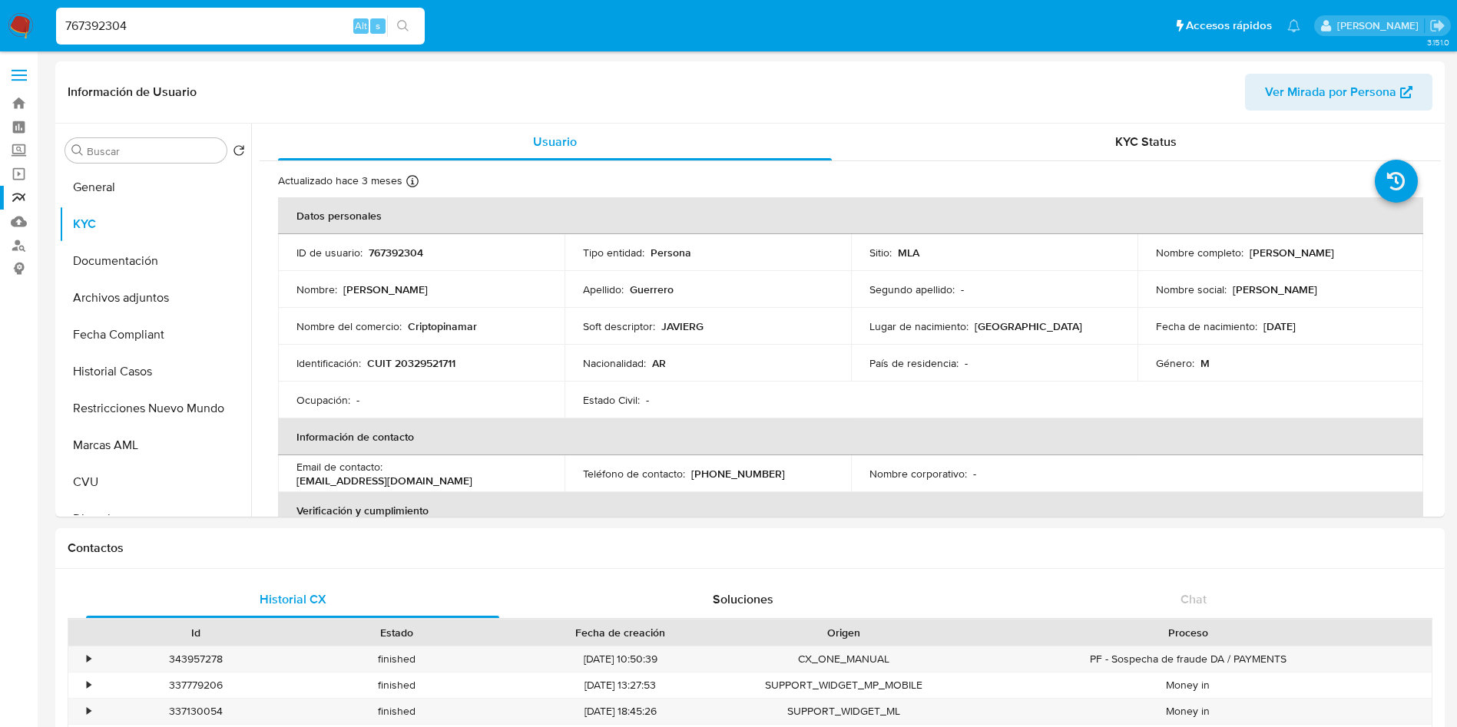
select select "10"
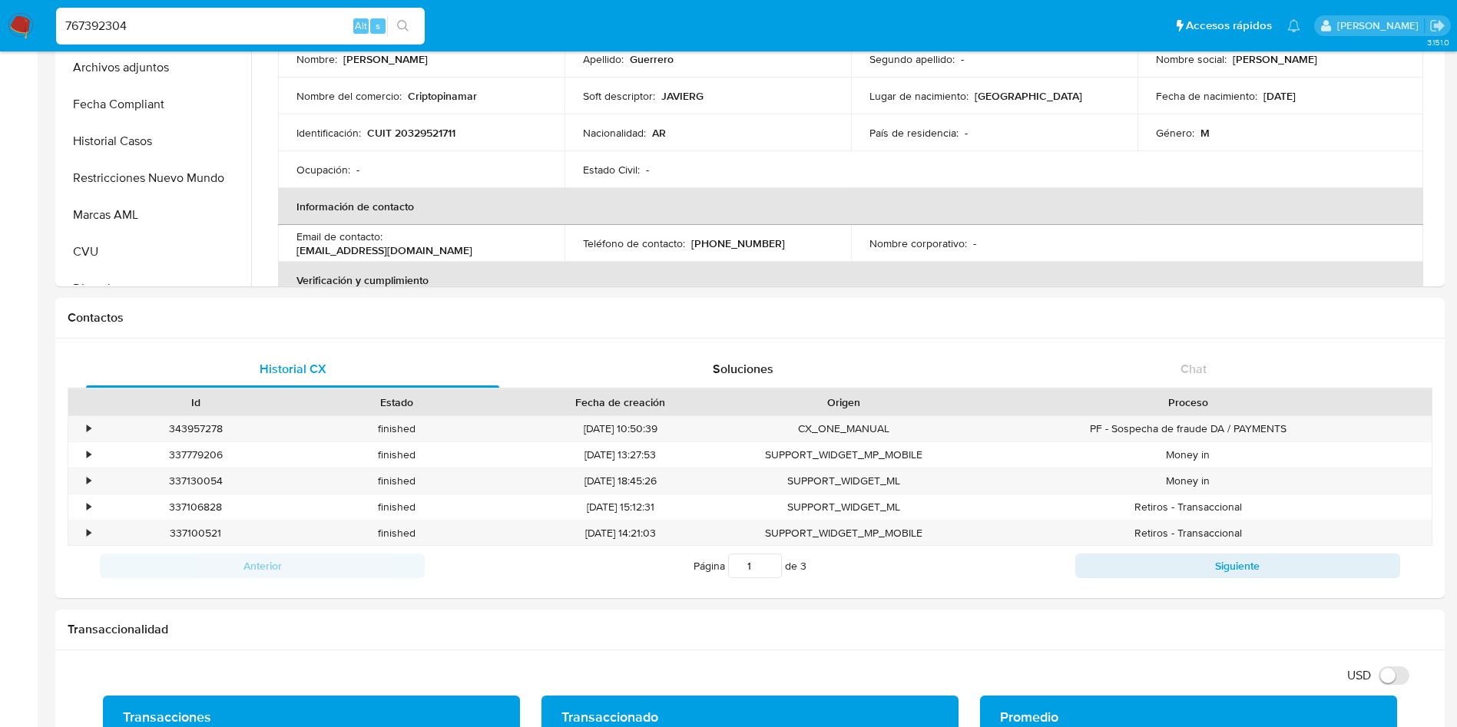
click at [0, 28] on nav "Pausado Ver notificaciones 767392304 Alt s Accesos rápidos Presiona las siguien…" at bounding box center [728, 25] width 1457 height 51
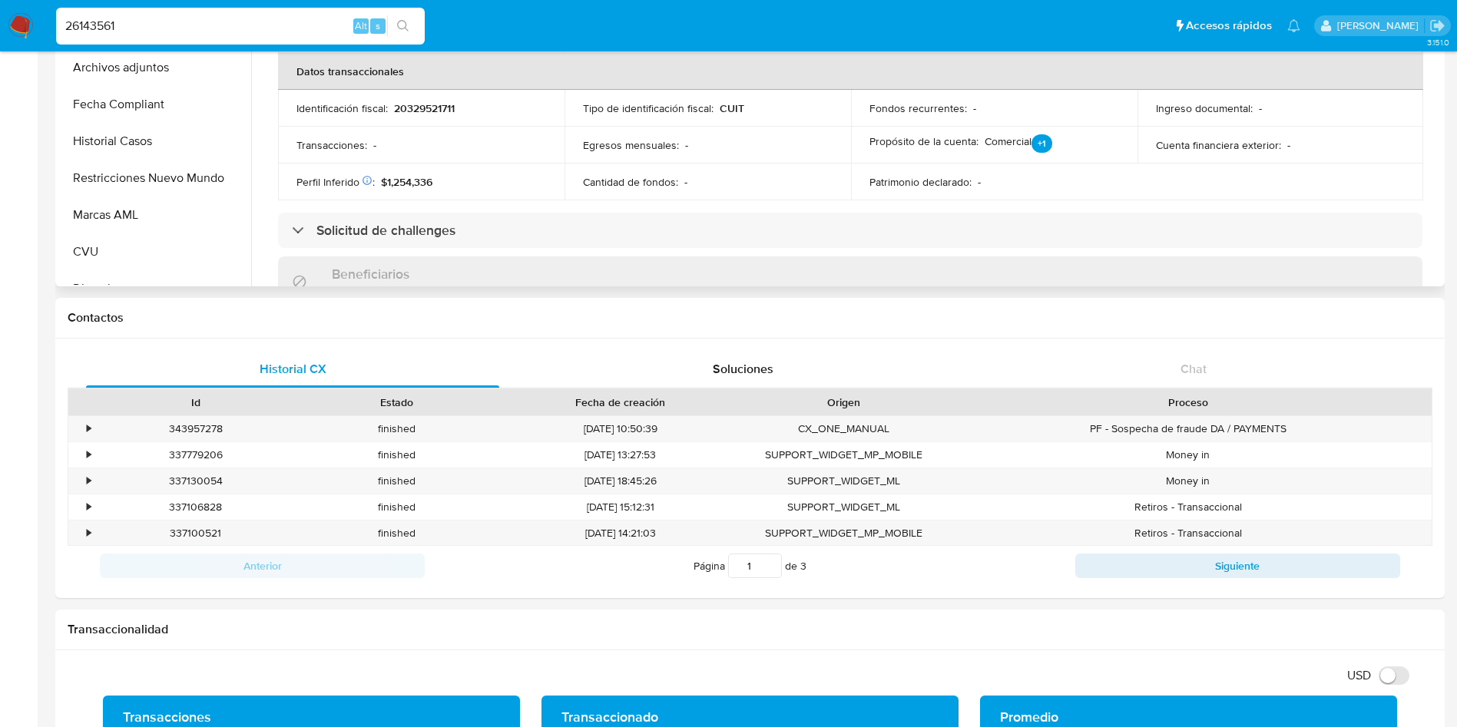
drag, startPoint x: 171, startPoint y: 30, endPoint x: 293, endPoint y: 88, distance: 134.3
click at [0, 31] on nav "Pausado Ver notificaciones 26143561 Alt s Accesos rápidos Presiona las siguient…" at bounding box center [728, 25] width 1457 height 51
type input "261435613"
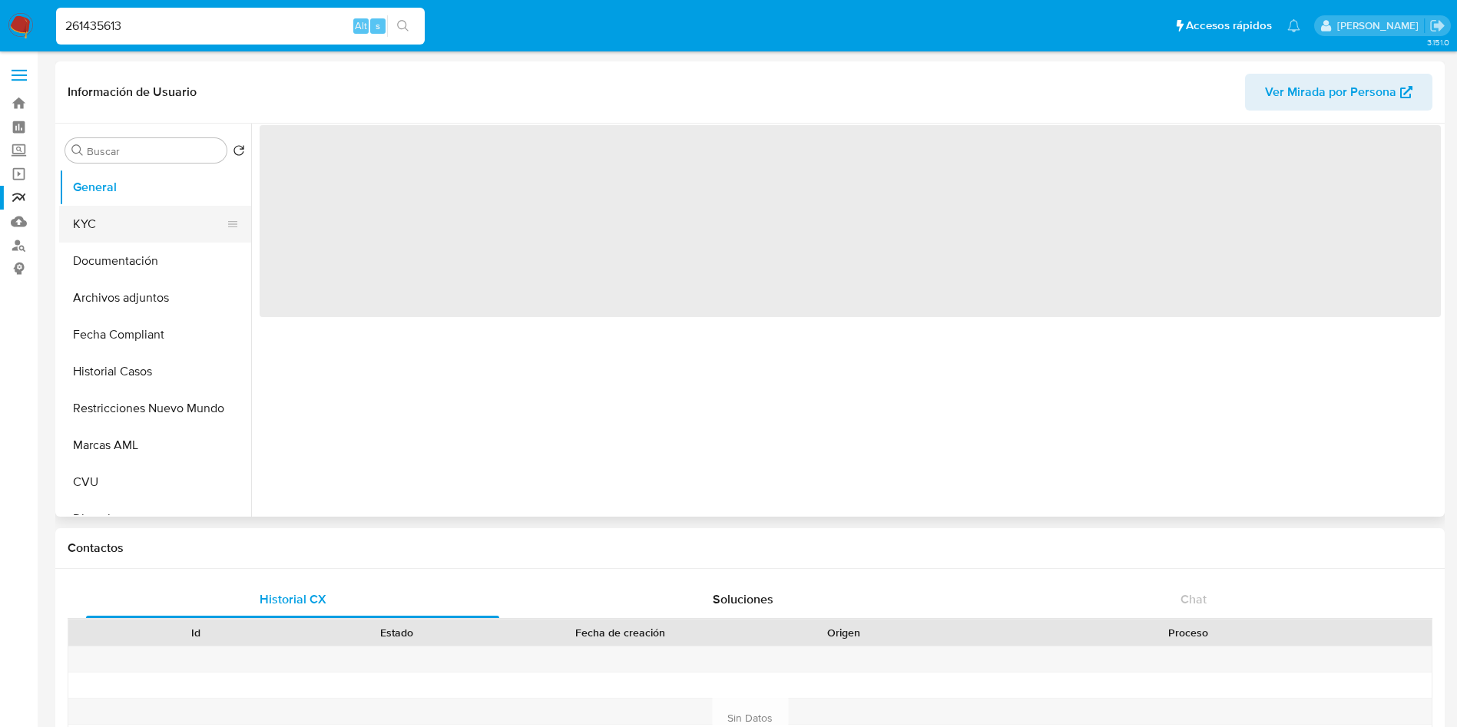
click at [137, 212] on button "KYC" at bounding box center [149, 224] width 180 height 37
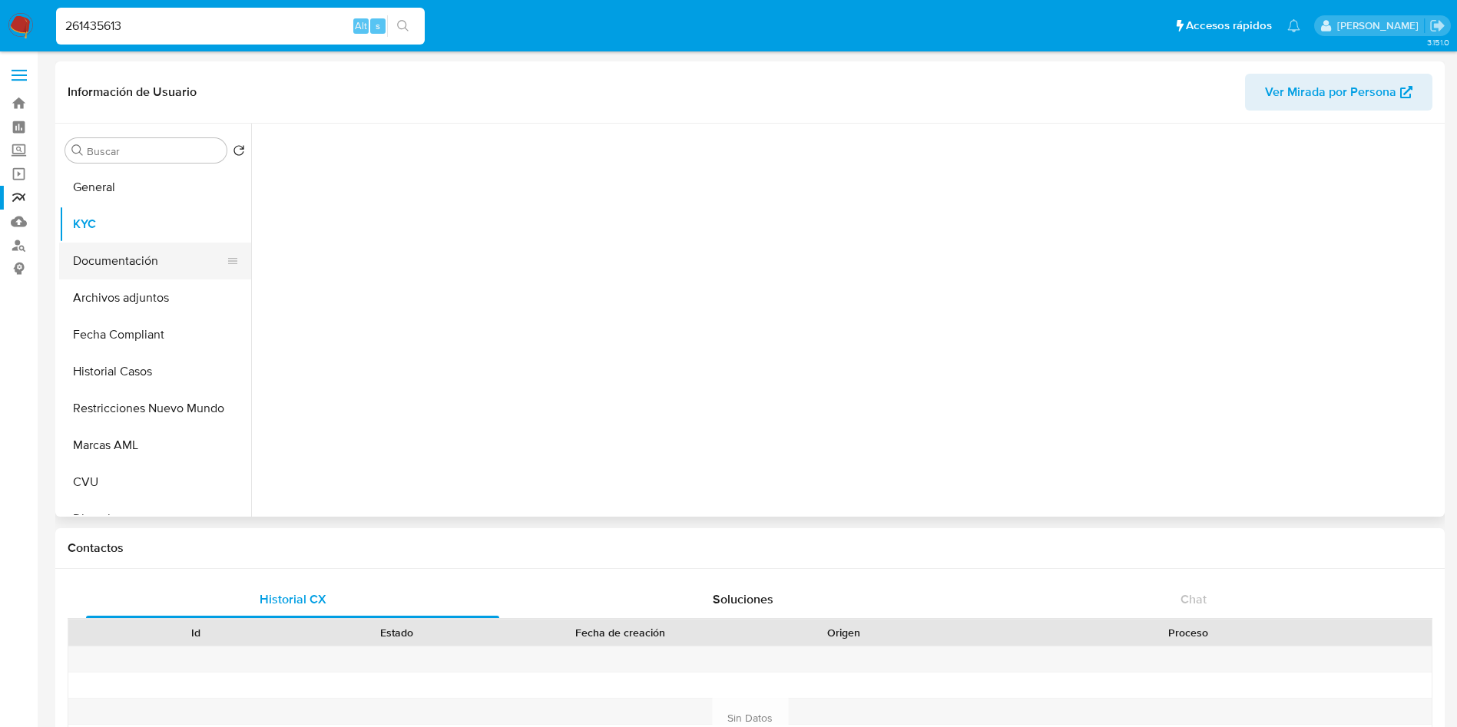
select select "10"
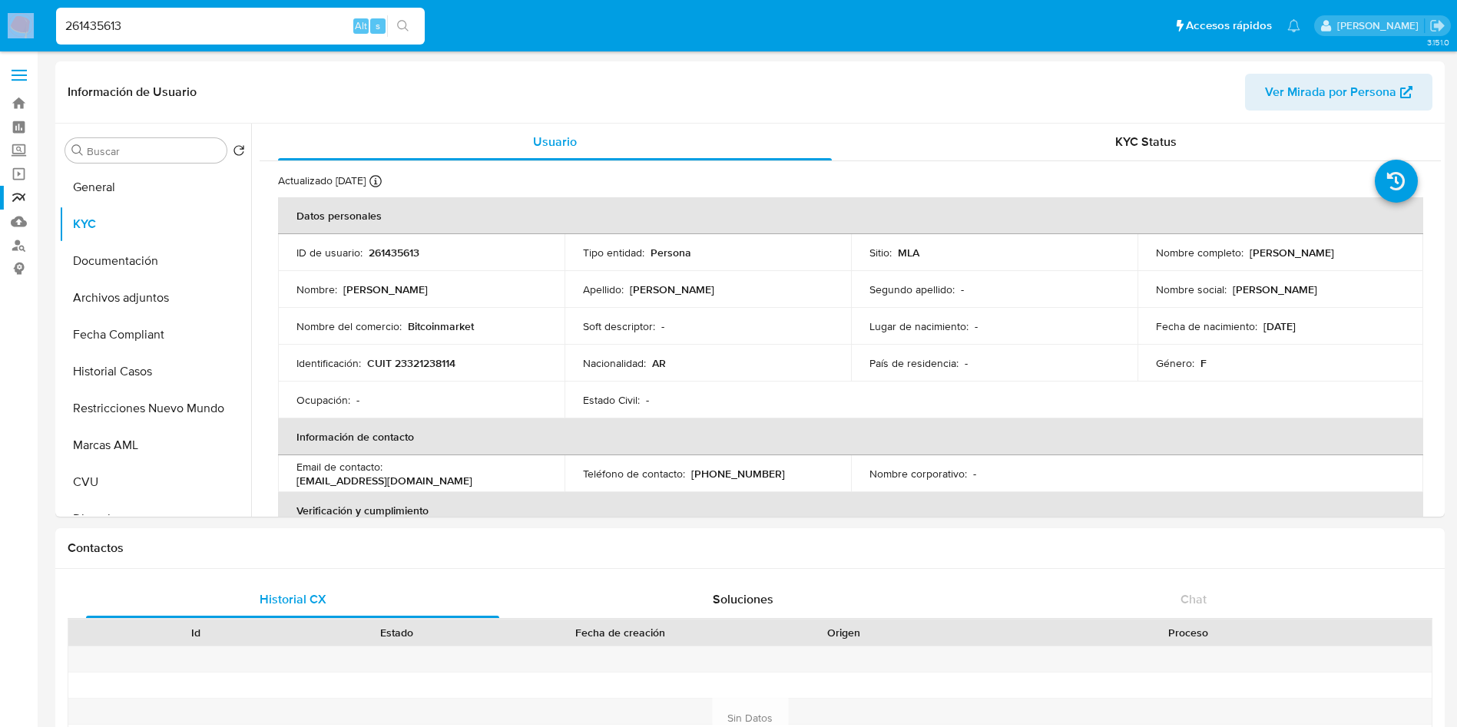
drag, startPoint x: 160, startPoint y: 15, endPoint x: 0, endPoint y: 15, distance: 159.7
click at [0, 15] on nav "Pausado Ver notificaciones 261435613 Alt s Accesos rápidos Presiona las siguien…" at bounding box center [728, 25] width 1457 height 51
drag, startPoint x: 172, startPoint y: 26, endPoint x: 0, endPoint y: 30, distance: 172.0
click at [0, 30] on nav "Pausado Ver notificaciones 261435613 Alt s Accesos rápidos Presiona las siguien…" at bounding box center [728, 25] width 1457 height 51
paste input "98581558"
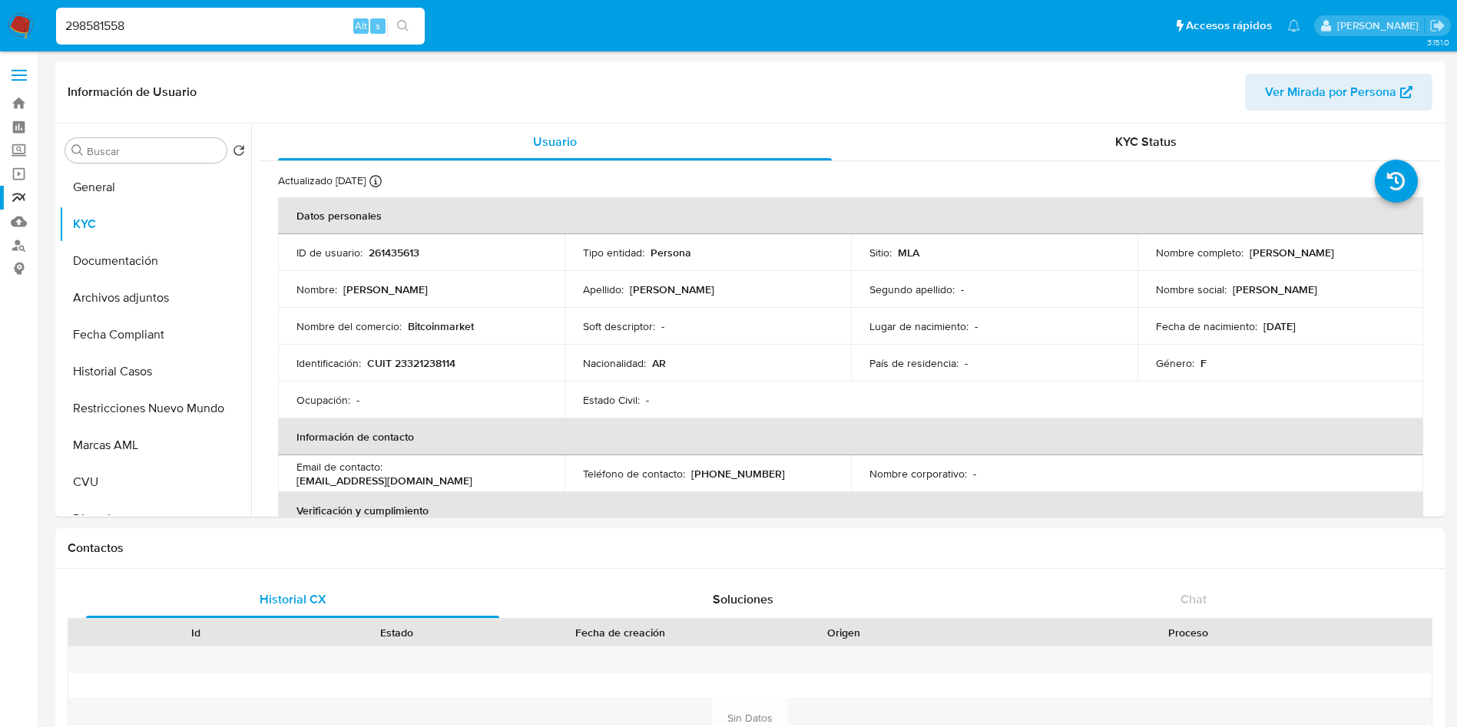
type input "298581558"
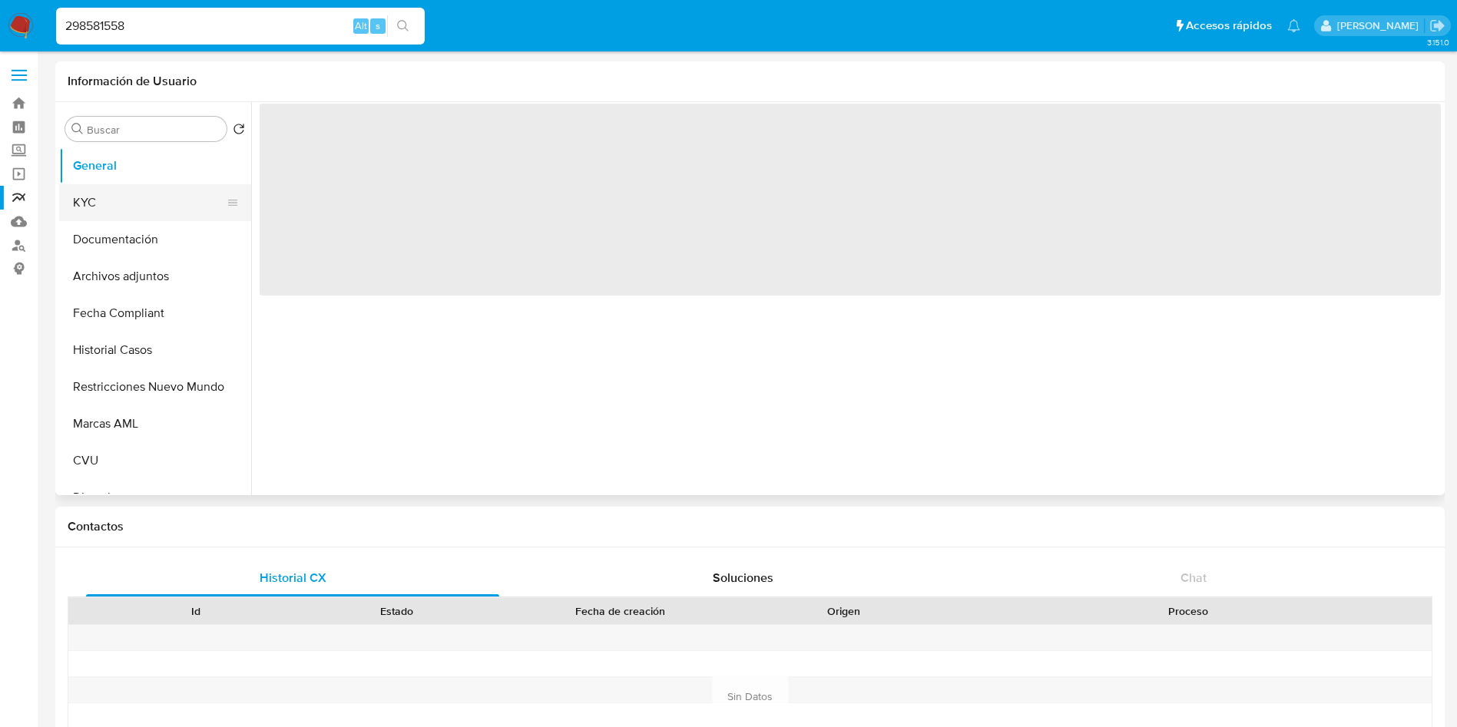
click at [99, 203] on button "KYC" at bounding box center [149, 202] width 180 height 37
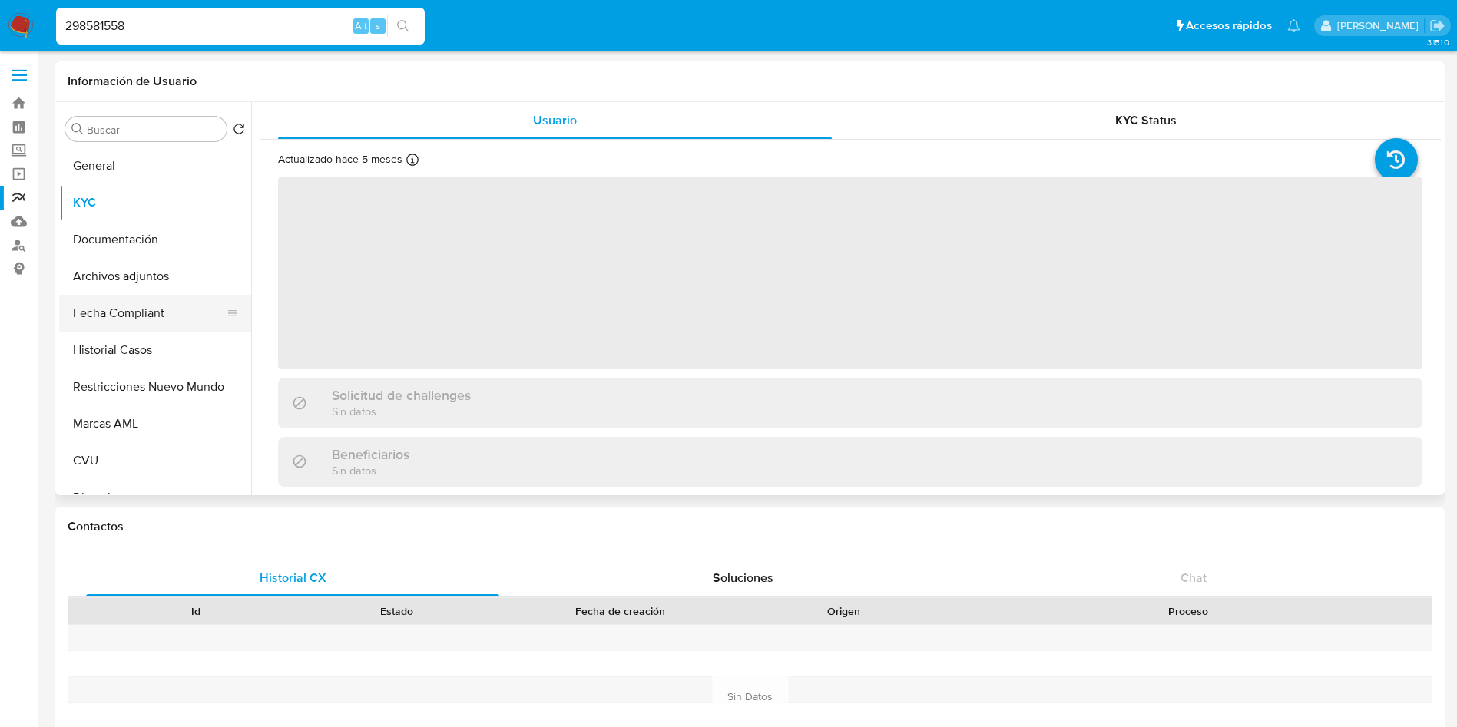
select select "10"
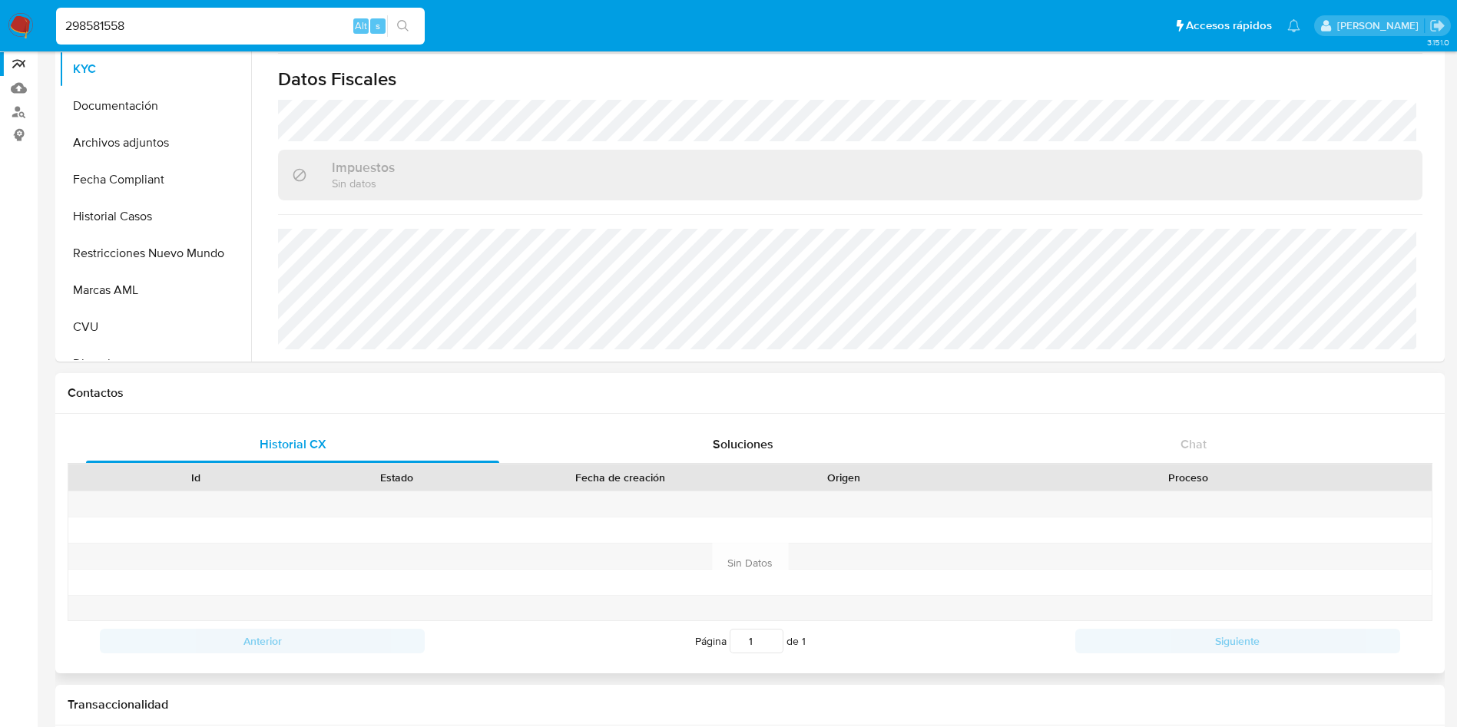
scroll to position [346, 0]
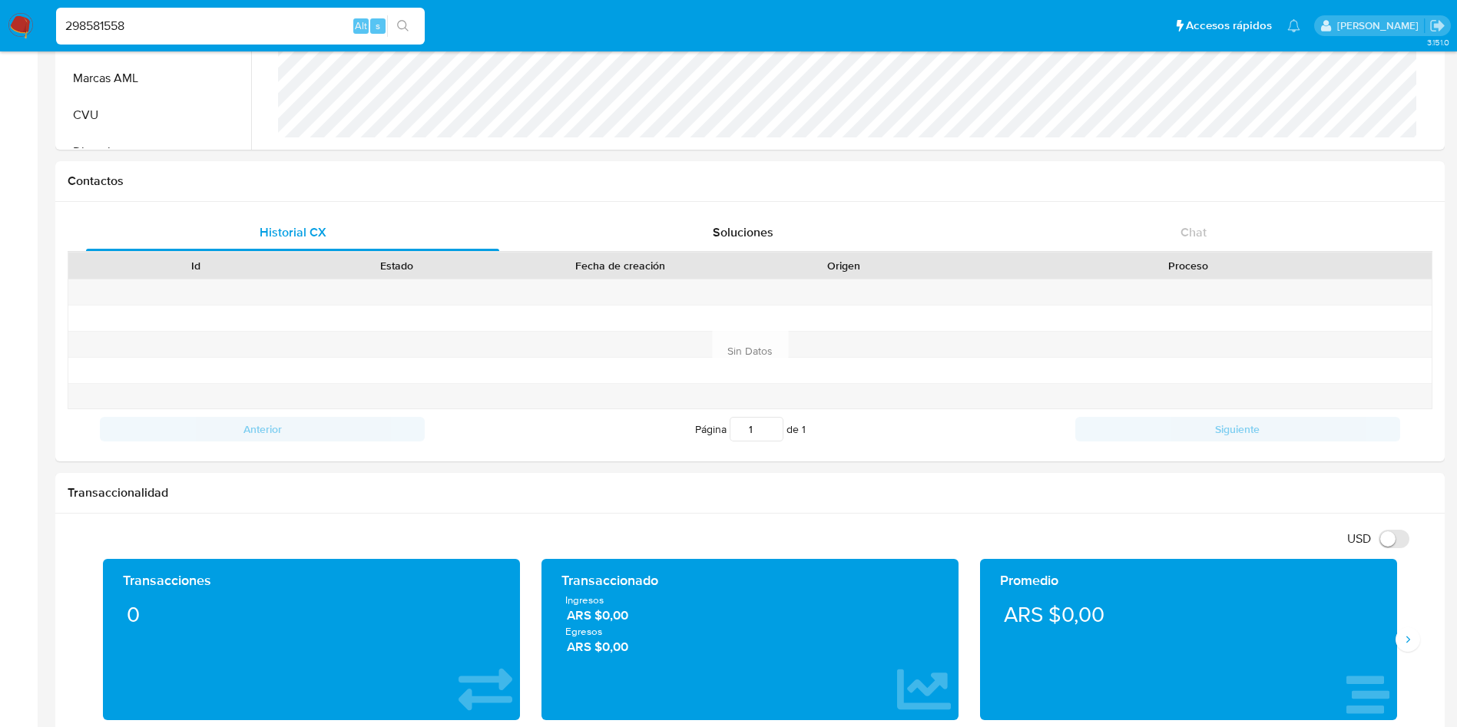
drag, startPoint x: 164, startPoint y: 31, endPoint x: 0, endPoint y: 41, distance: 163.9
click at [0, 41] on nav "Pausado Ver notificaciones 298581558 Alt s Accesos rápidos Presiona las siguien…" at bounding box center [728, 25] width 1457 height 51
paste input "1125139293"
type input "1125139293"
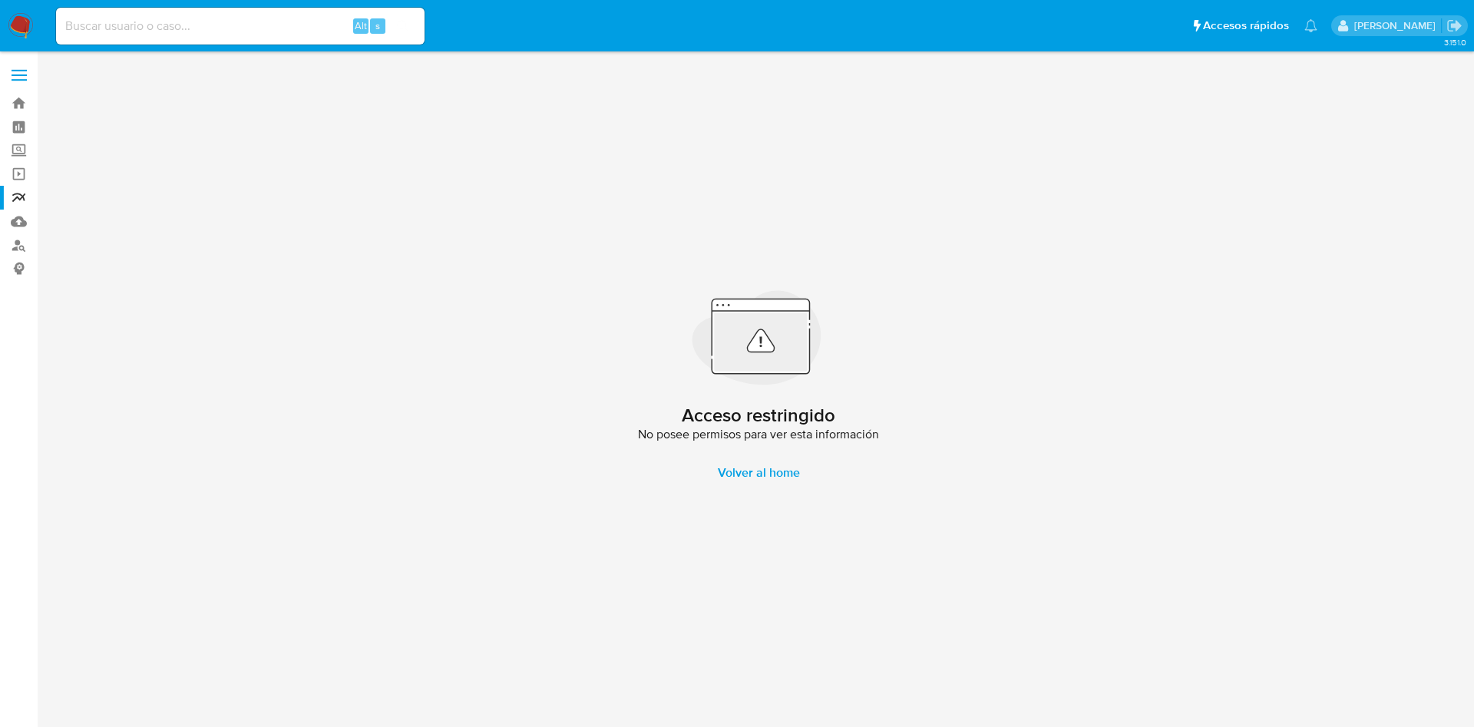
click at [230, 24] on input at bounding box center [240, 26] width 369 height 20
paste input "97340096"
type input "97340096"
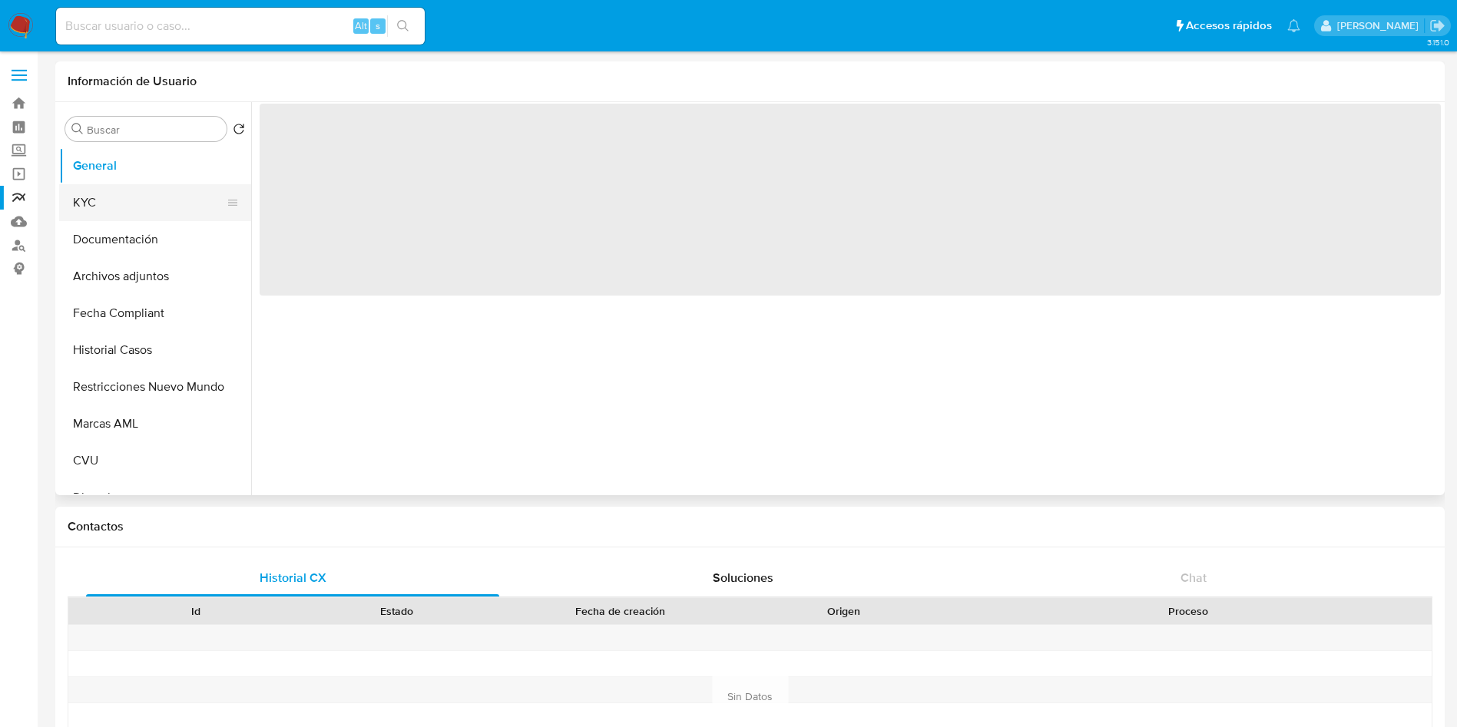
click at [116, 204] on button "KYC" at bounding box center [149, 202] width 180 height 37
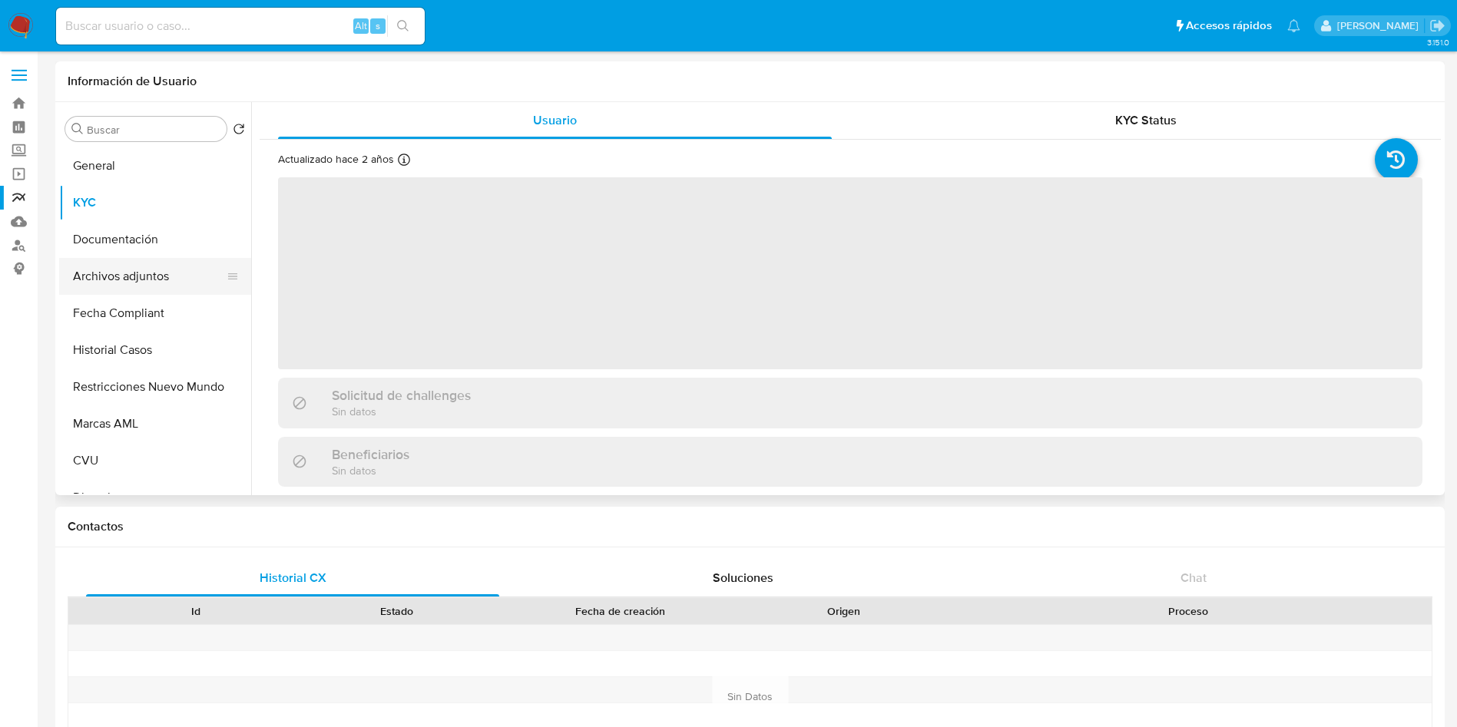
select select "10"
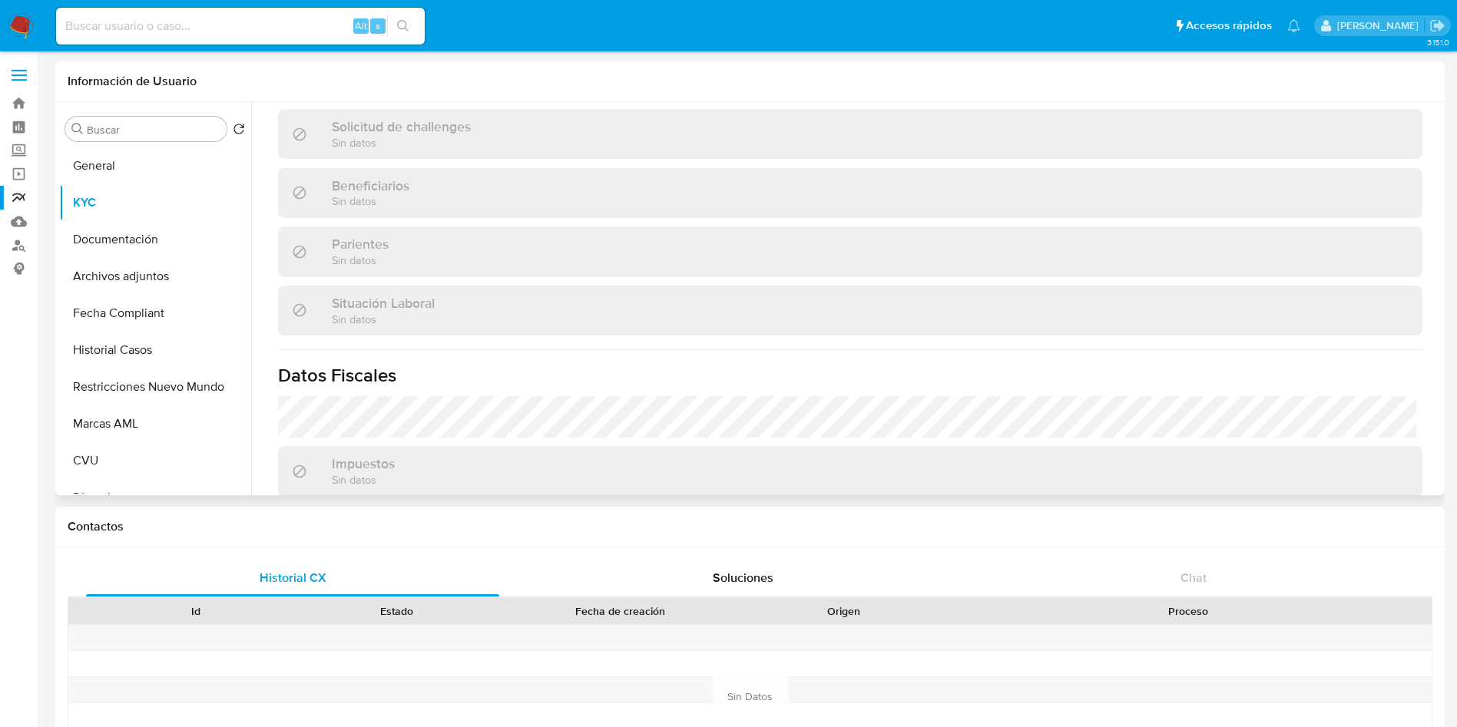
scroll to position [772, 0]
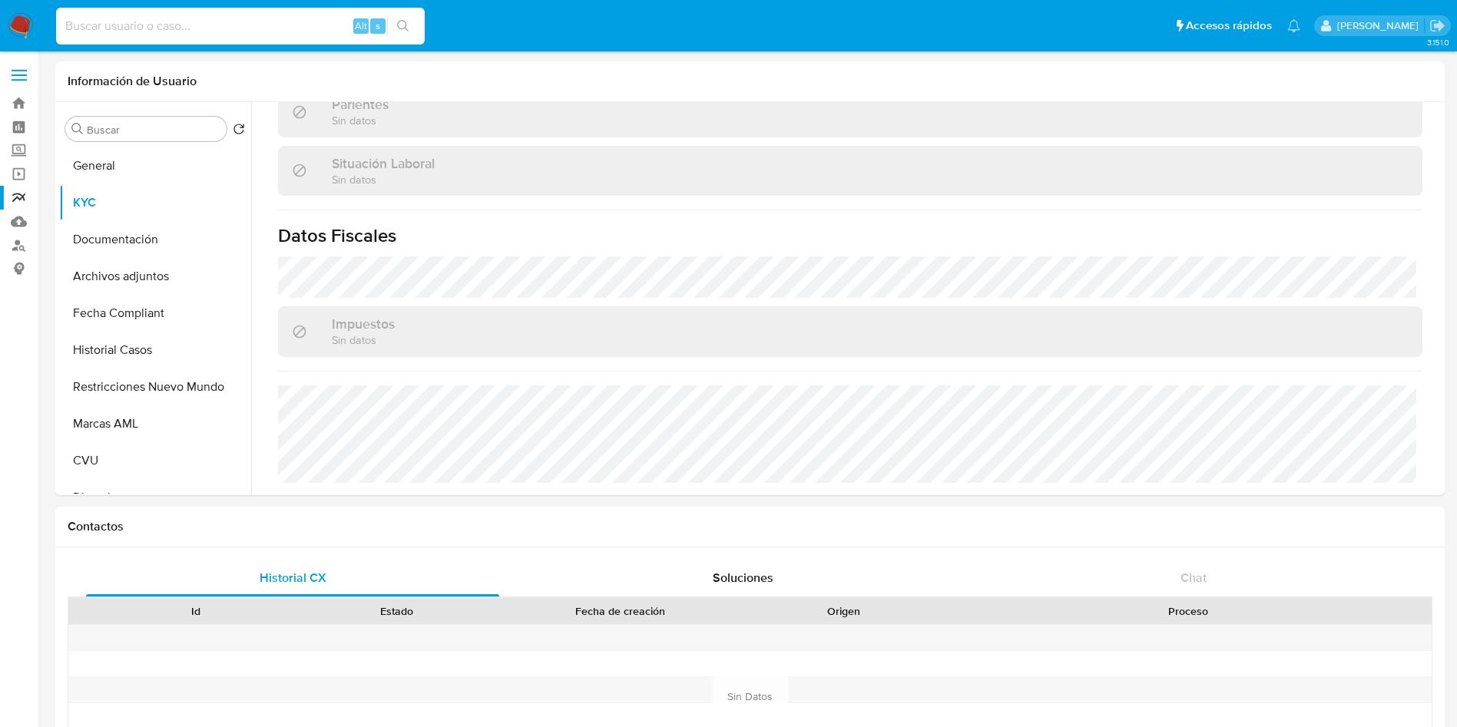
click at [121, 31] on input at bounding box center [240, 26] width 369 height 20
paste input "623316891"
type input "623316891"
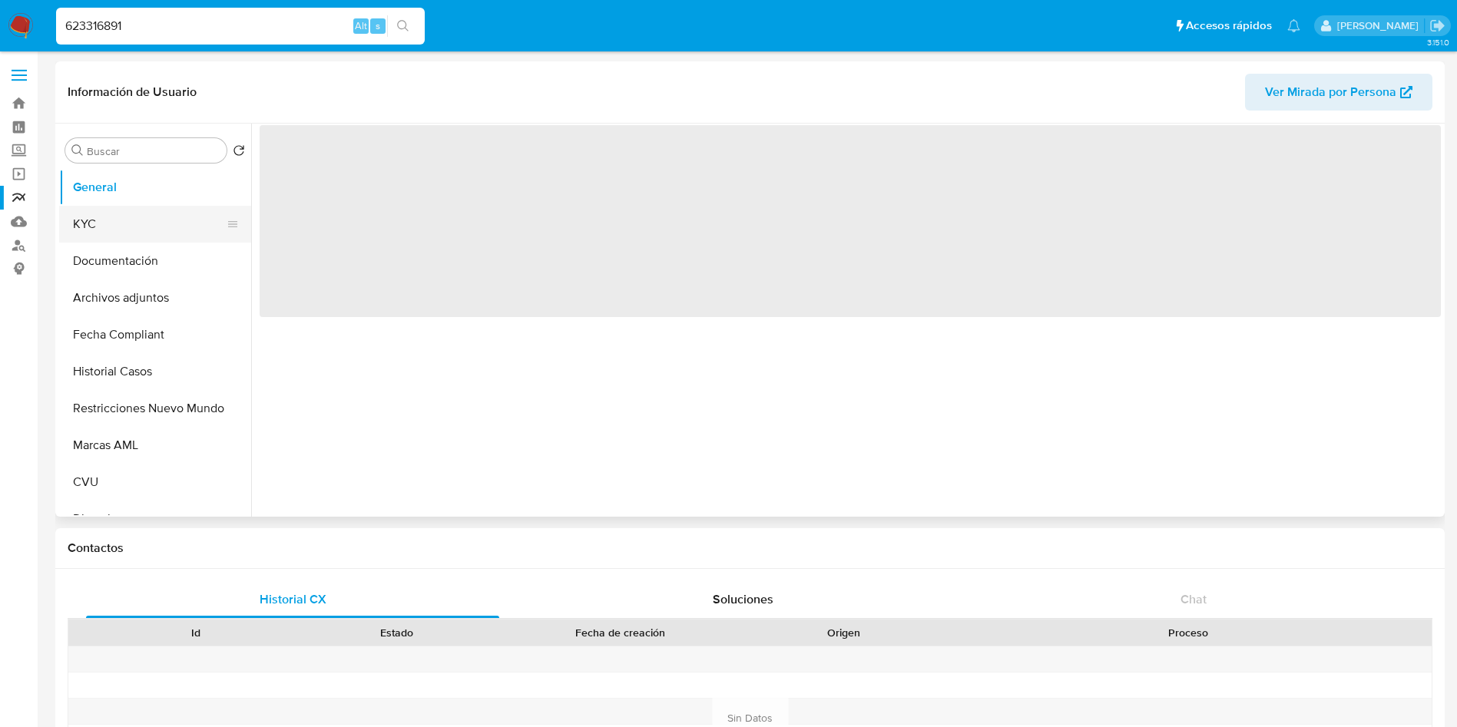
click at [92, 214] on button "KYC" at bounding box center [149, 224] width 180 height 37
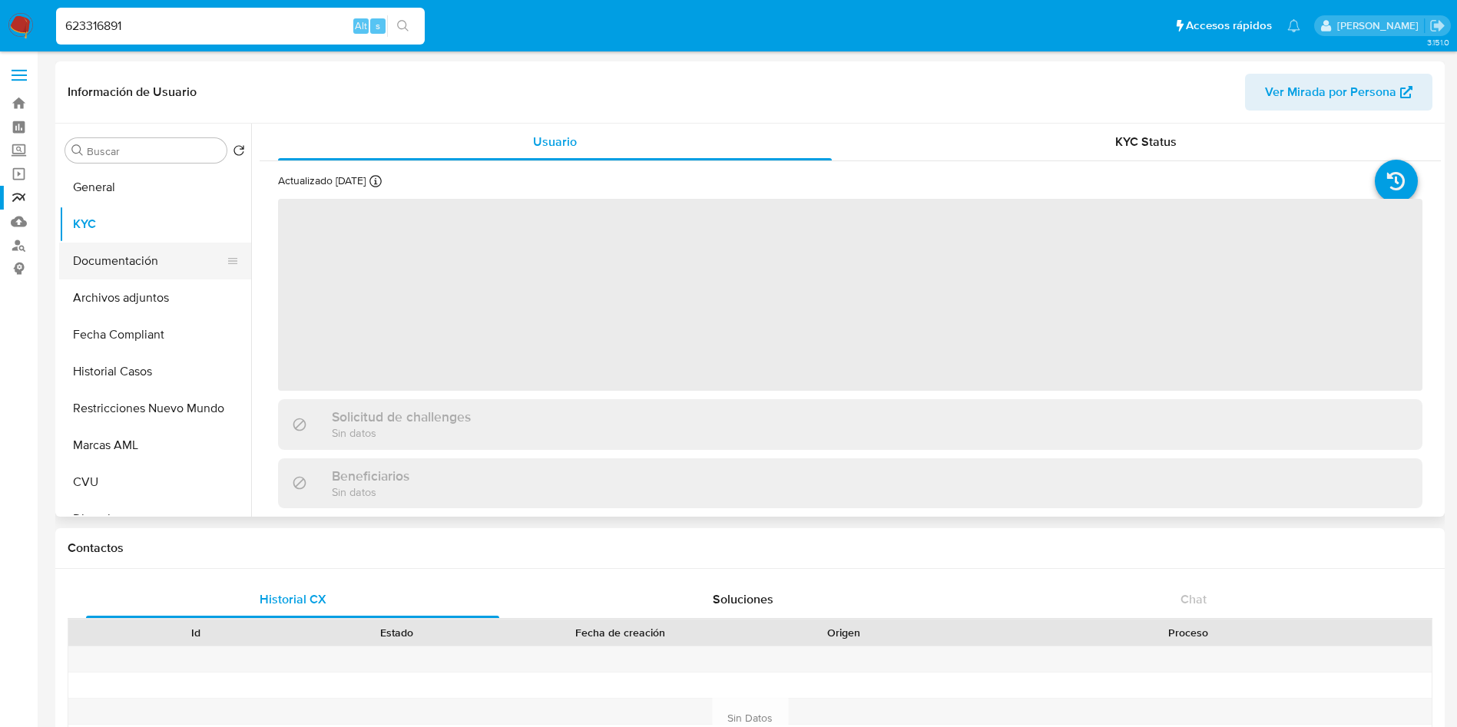
select select "10"
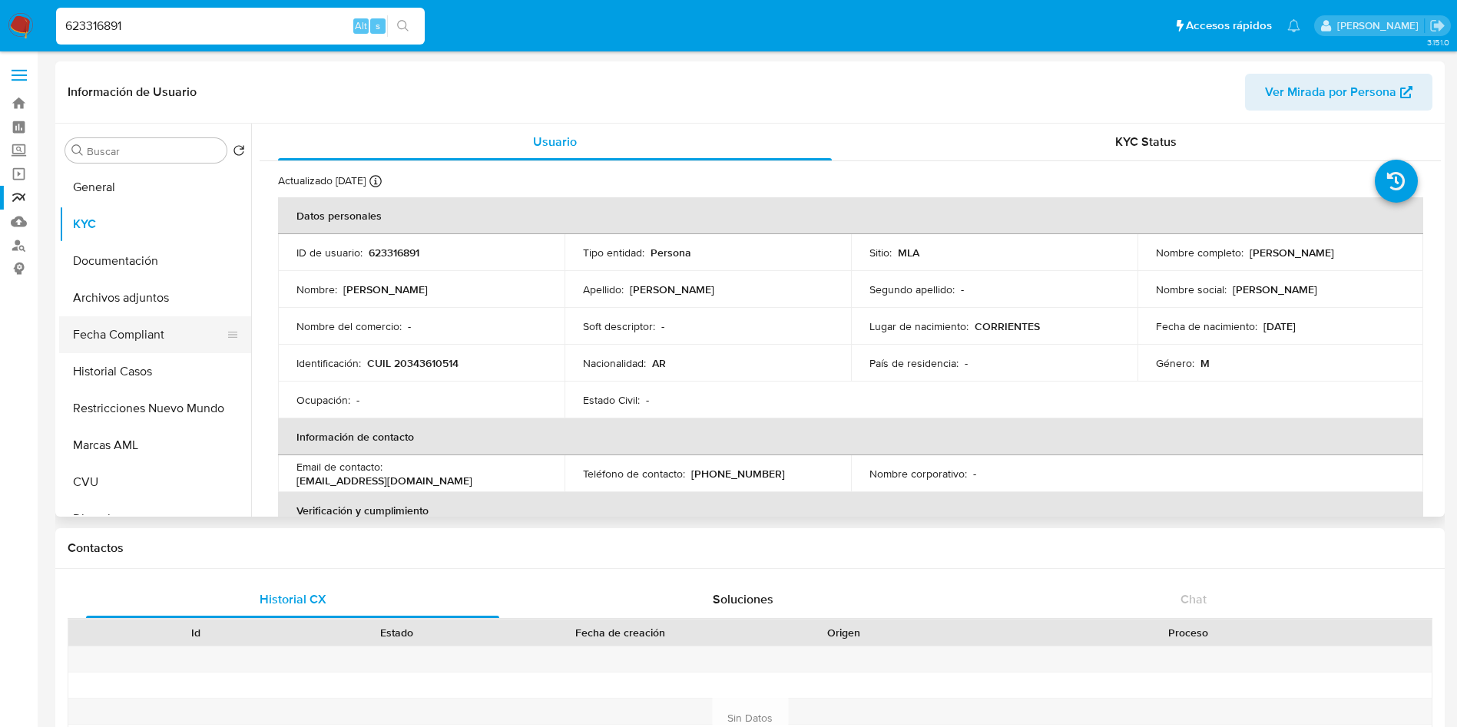
click at [136, 333] on button "Fecha Compliant" at bounding box center [149, 334] width 180 height 37
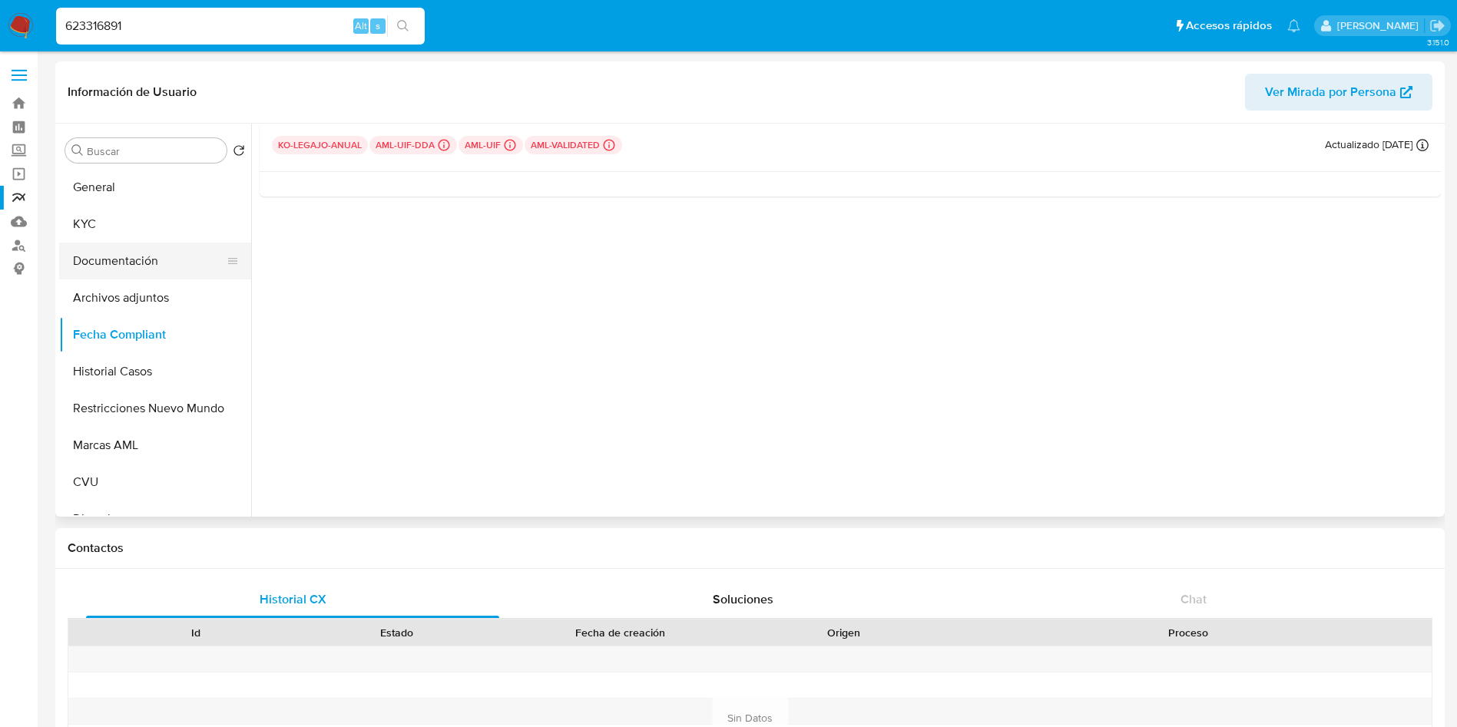
click at [129, 267] on button "Documentación" at bounding box center [149, 261] width 180 height 37
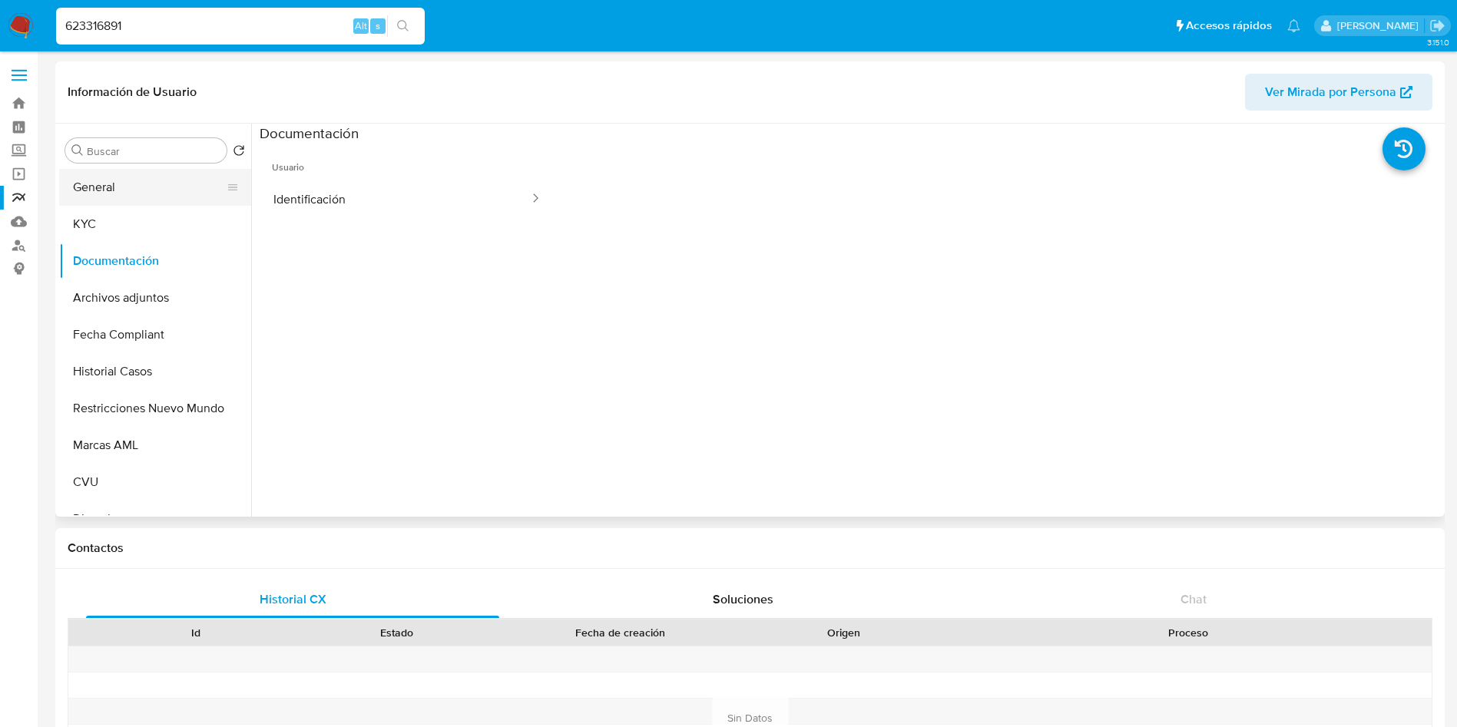
click at [135, 199] on button "General" at bounding box center [149, 187] width 180 height 37
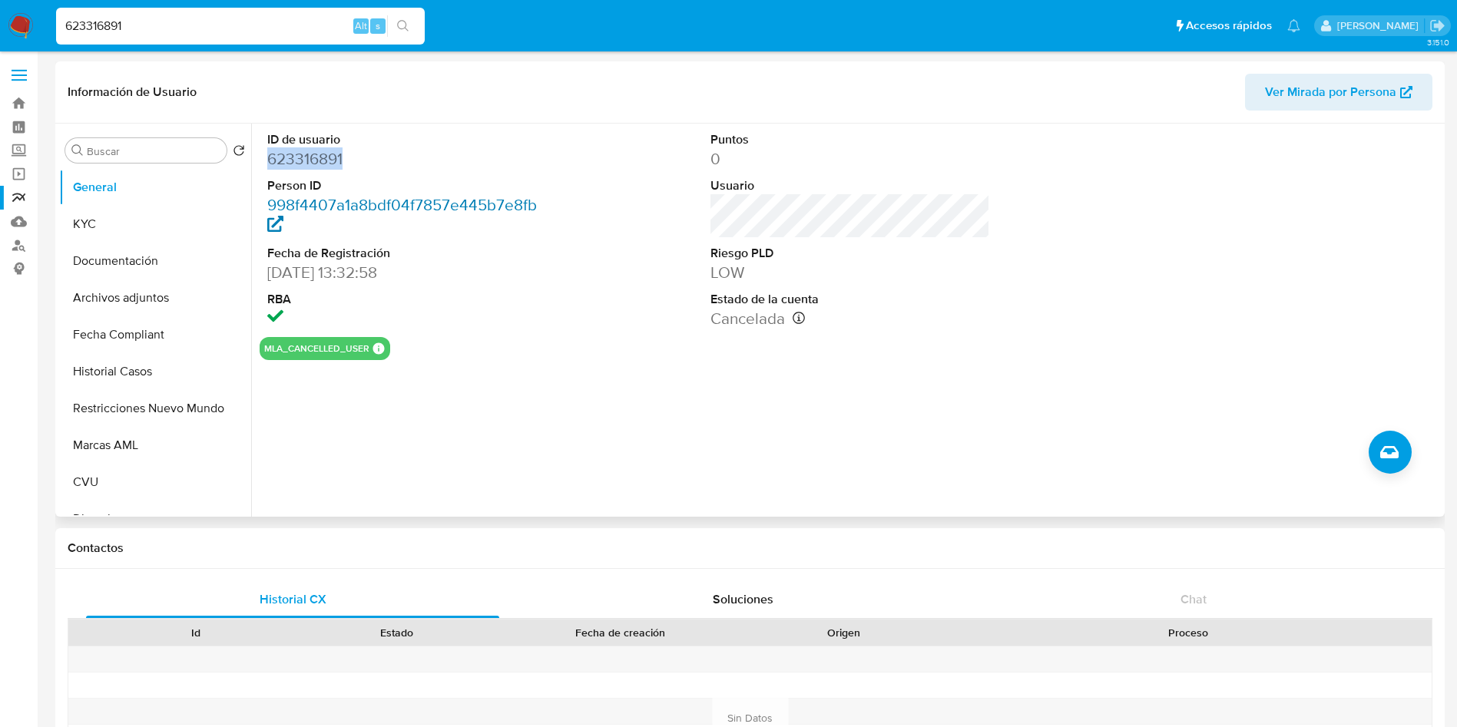
drag, startPoint x: 355, startPoint y: 161, endPoint x: 336, endPoint y: 212, distance: 54.2
click at [273, 163] on dd "623316891" at bounding box center [407, 158] width 280 height 21
copy dd "23316891"
click at [338, 172] on dl "ID de usuario 623316891 Person ID 998f4407a1a8bdf04f7857e445b7e8fb Fecha de Reg…" at bounding box center [407, 230] width 280 height 198
drag, startPoint x: 348, startPoint y: 158, endPoint x: 266, endPoint y: 169, distance: 82.1
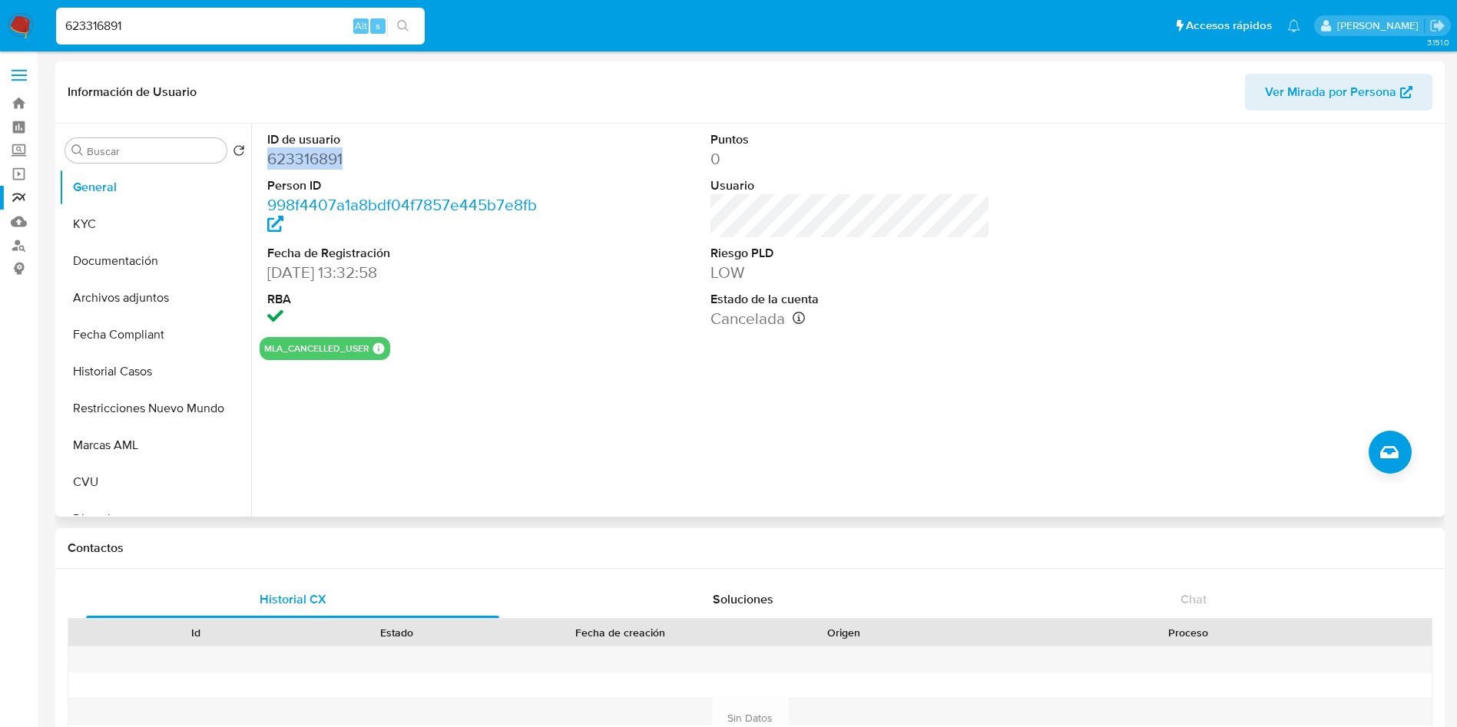
click at [266, 169] on div "ID de usuario 623316891 Person ID 998f4407a1a8bdf04f7857e445b7e8fb Fecha de Reg…" at bounding box center [408, 230] width 296 height 213
copy dd "623316891"
click at [129, 338] on button "Fecha Compliant" at bounding box center [149, 334] width 180 height 37
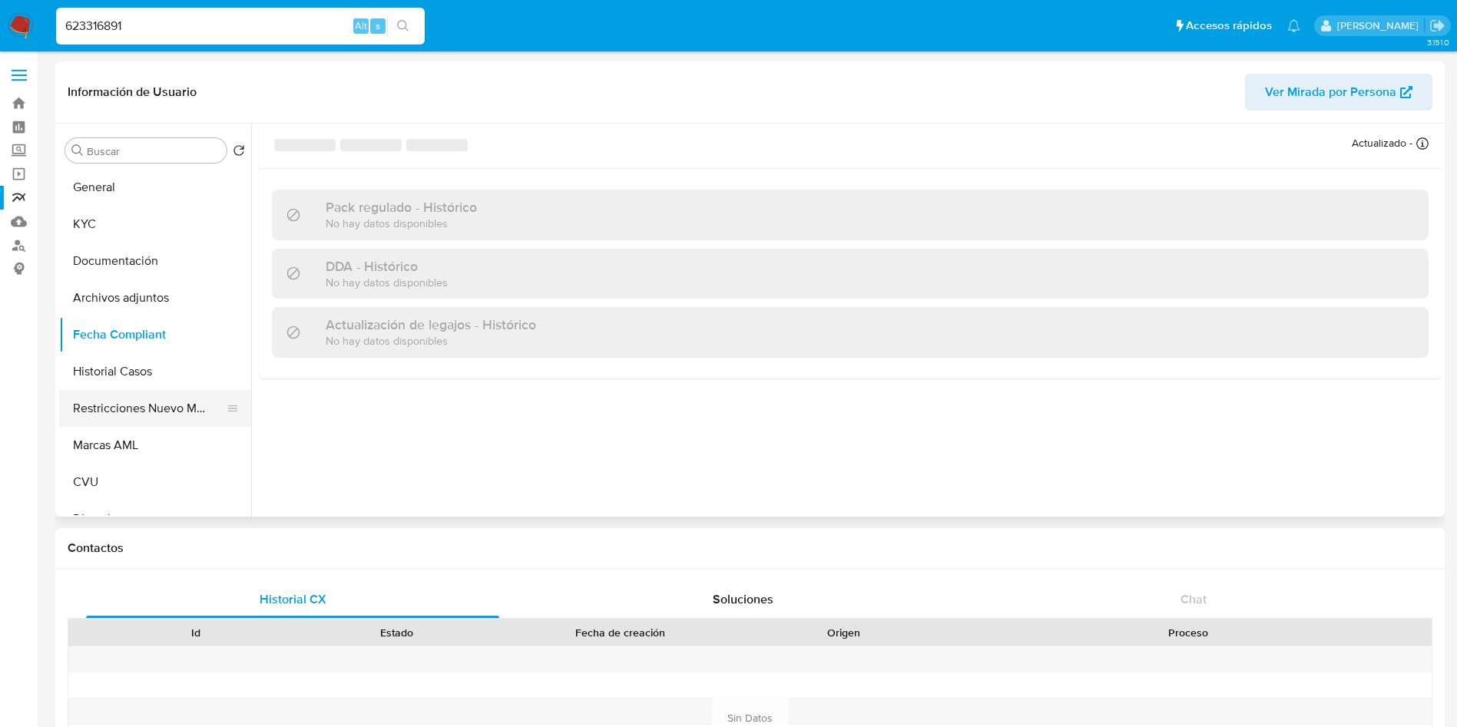
click at [154, 400] on button "Restricciones Nuevo Mundo" at bounding box center [149, 408] width 180 height 37
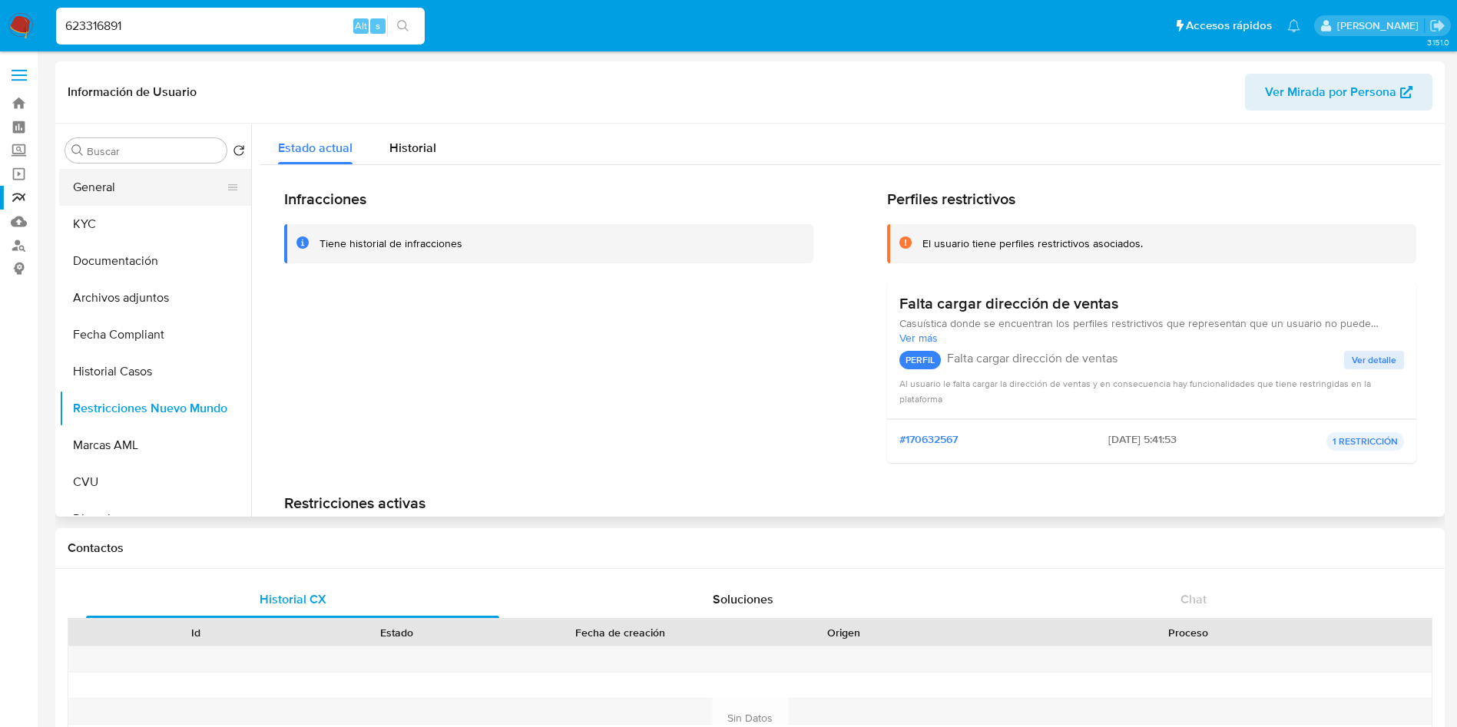
click at [137, 182] on button "General" at bounding box center [149, 187] width 180 height 37
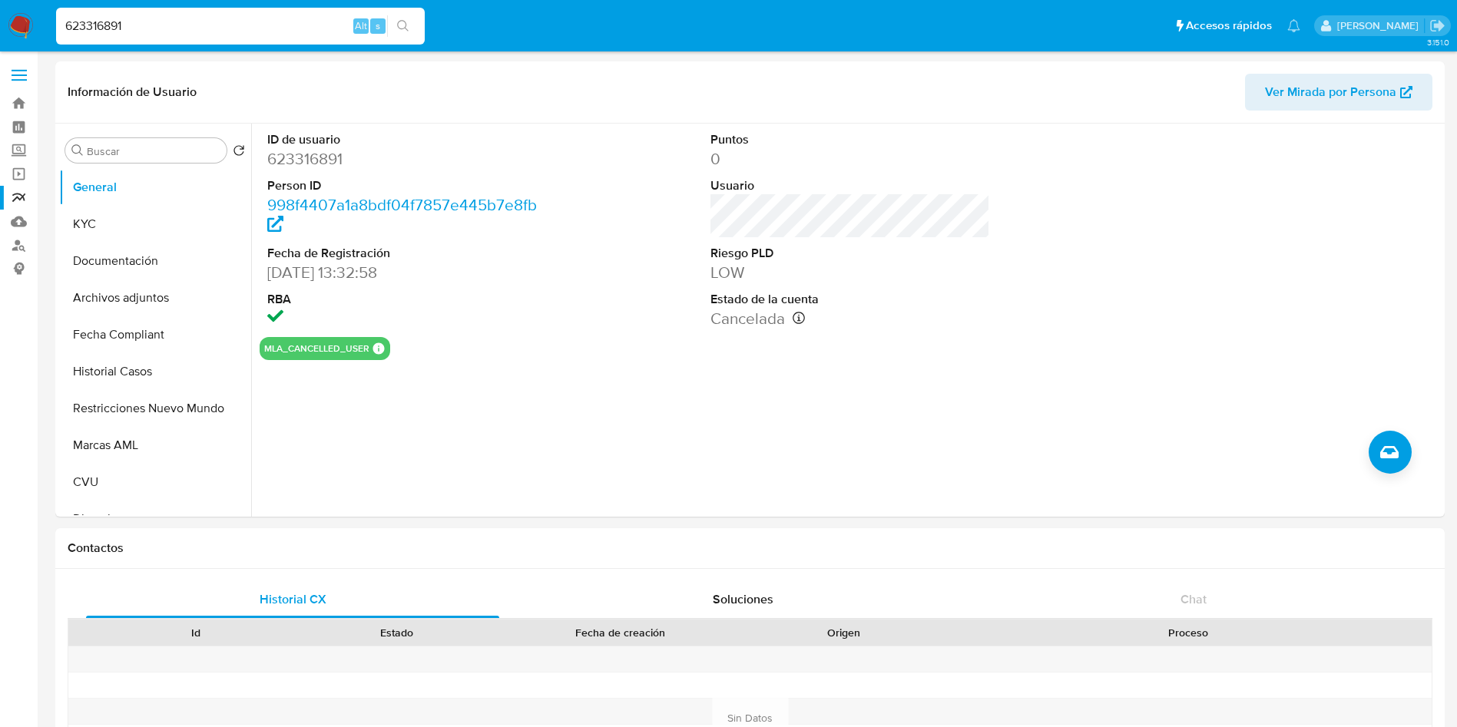
drag, startPoint x: 180, startPoint y: 27, endPoint x: 0, endPoint y: 30, distance: 179.7
click at [0, 30] on nav "Pausado Ver notificaciones 623316891 Alt s Accesos rápidos Presiona las siguien…" at bounding box center [728, 25] width 1457 height 51
paste input "42388577"
type input "423885771"
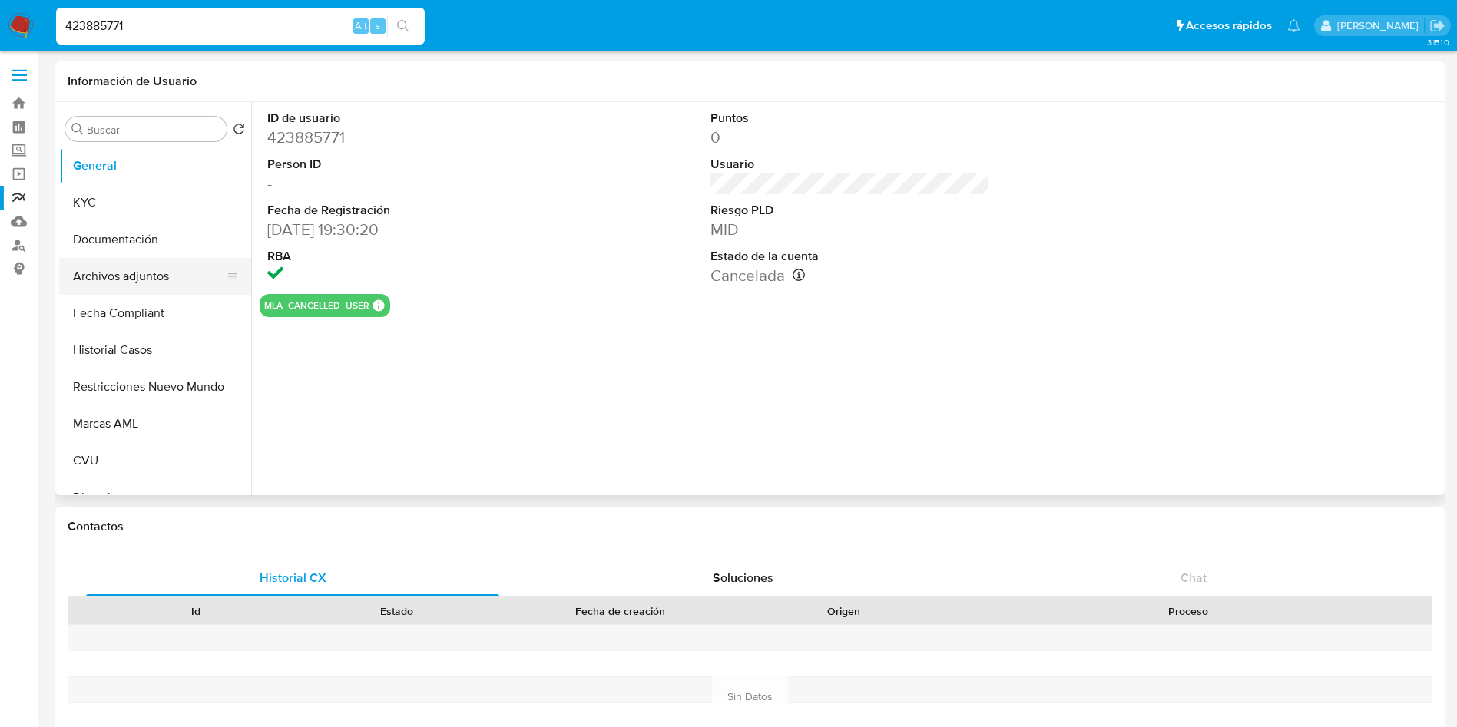
select select "10"
drag, startPoint x: 4, startPoint y: 25, endPoint x: 2, endPoint y: 12, distance: 13.1
click at [0, 23] on nav "Pausado Ver notificaciones 423885771 Alt s Accesos rápidos Presiona las siguien…" at bounding box center [728, 25] width 1457 height 51
paste input "2395588286"
type input "2395588286"
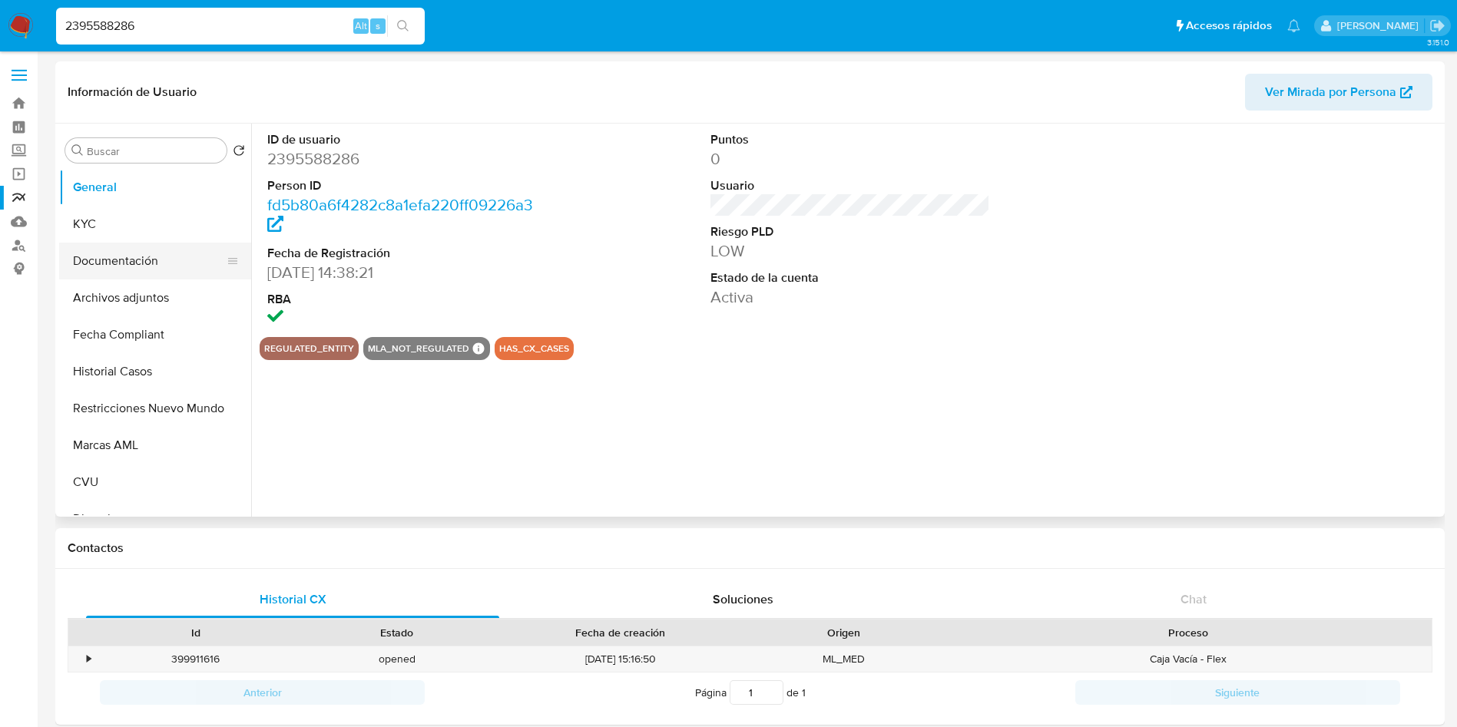
select select "10"
click at [156, 408] on button "Restricciones Nuevo Mundo" at bounding box center [149, 408] width 180 height 37
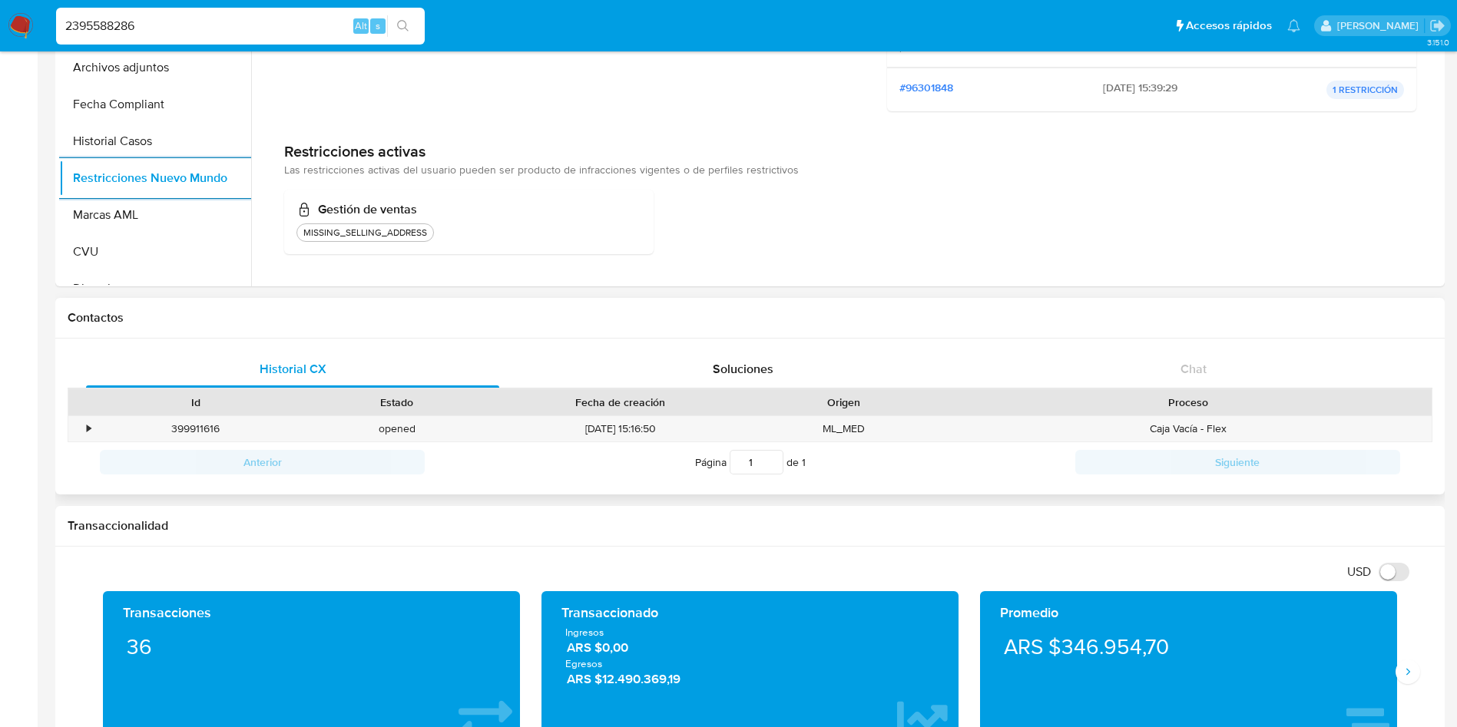
scroll to position [346, 0]
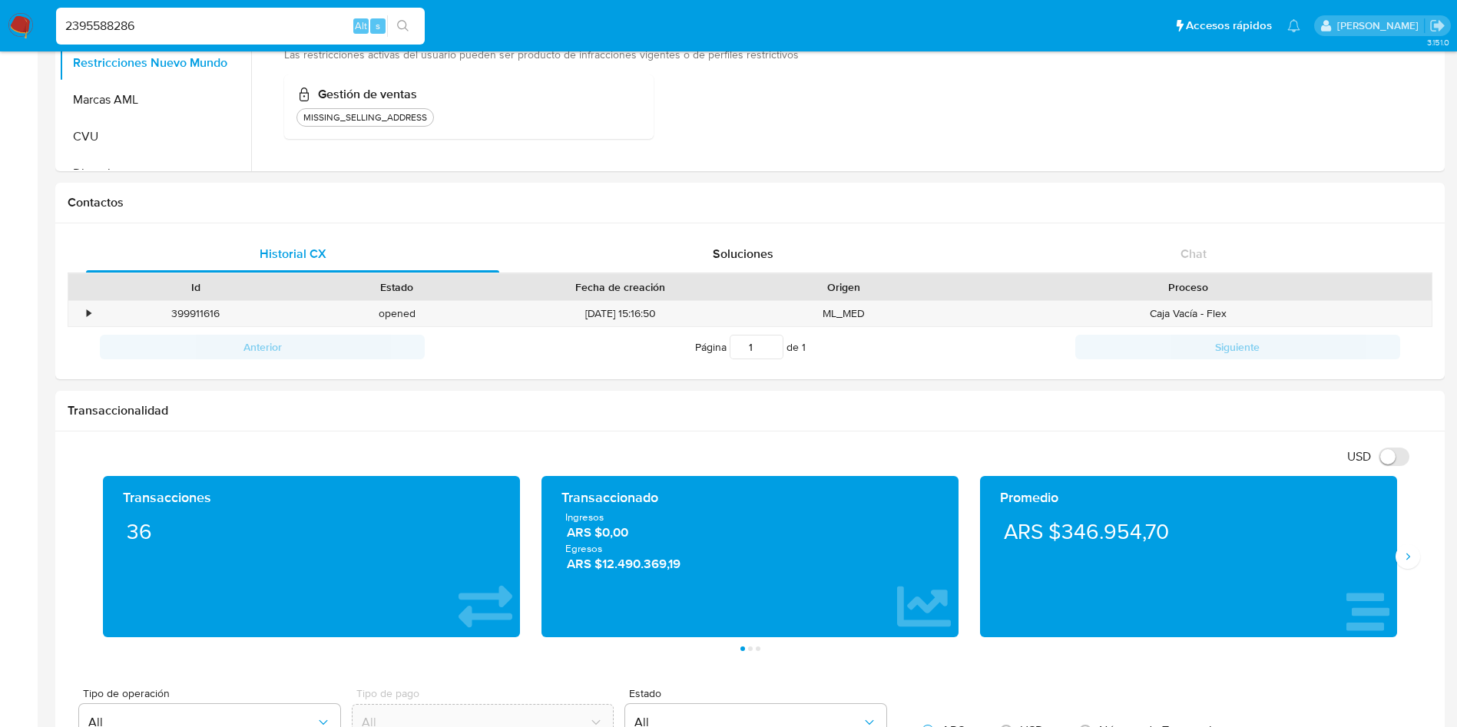
drag, startPoint x: 163, startPoint y: 31, endPoint x: 0, endPoint y: 25, distance: 162.9
click at [0, 25] on nav "Pausado Ver notificaciones 2395588286 Alt s Accesos rápidos Presiona las siguie…" at bounding box center [728, 25] width 1457 height 51
paste input "467038610"
type input "2467038610"
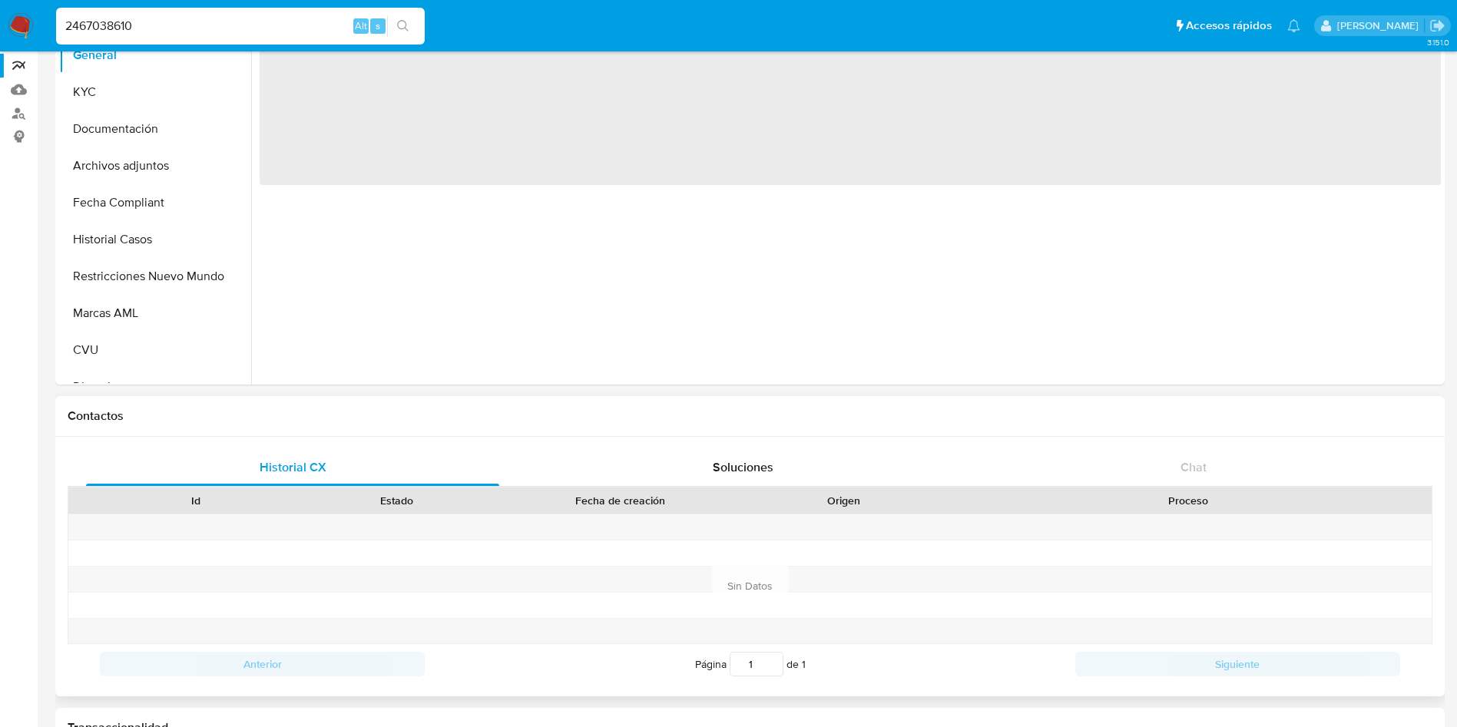
scroll to position [346, 0]
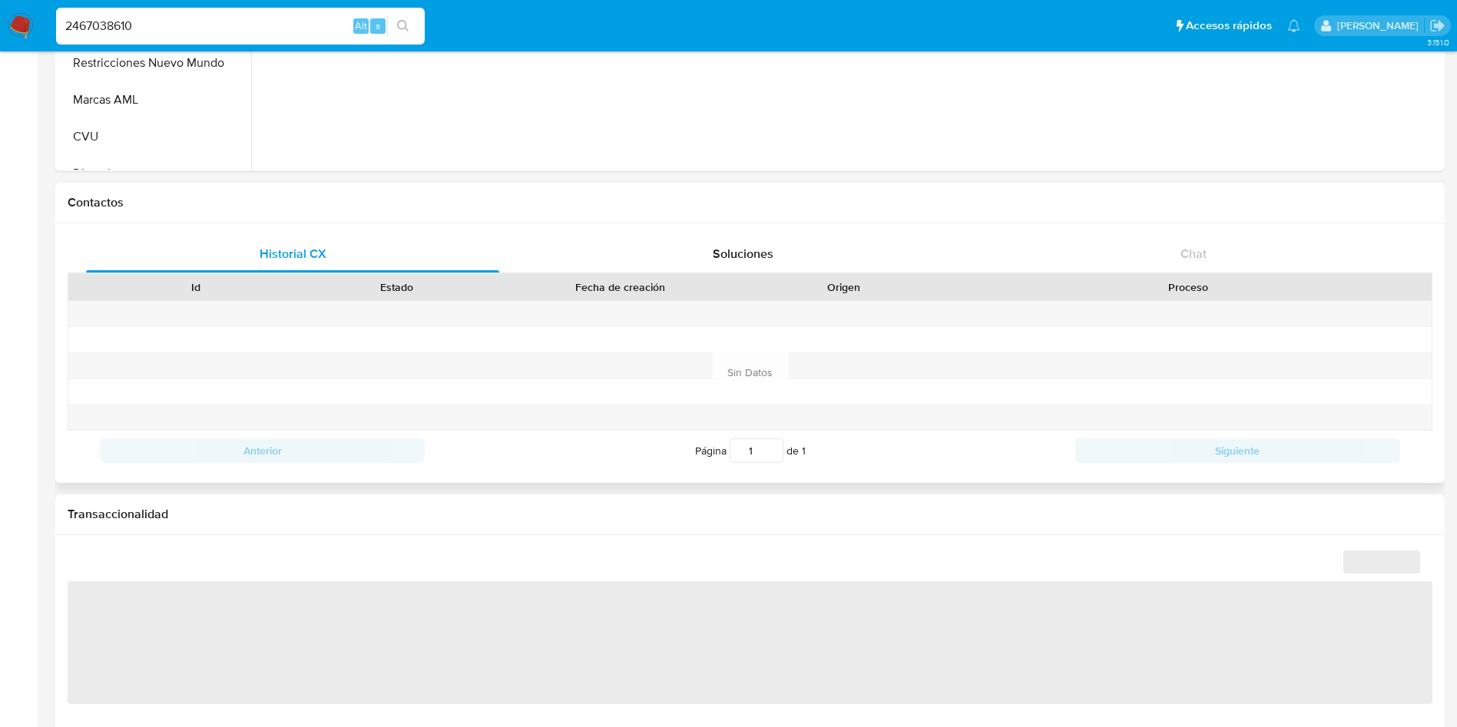
select select "10"
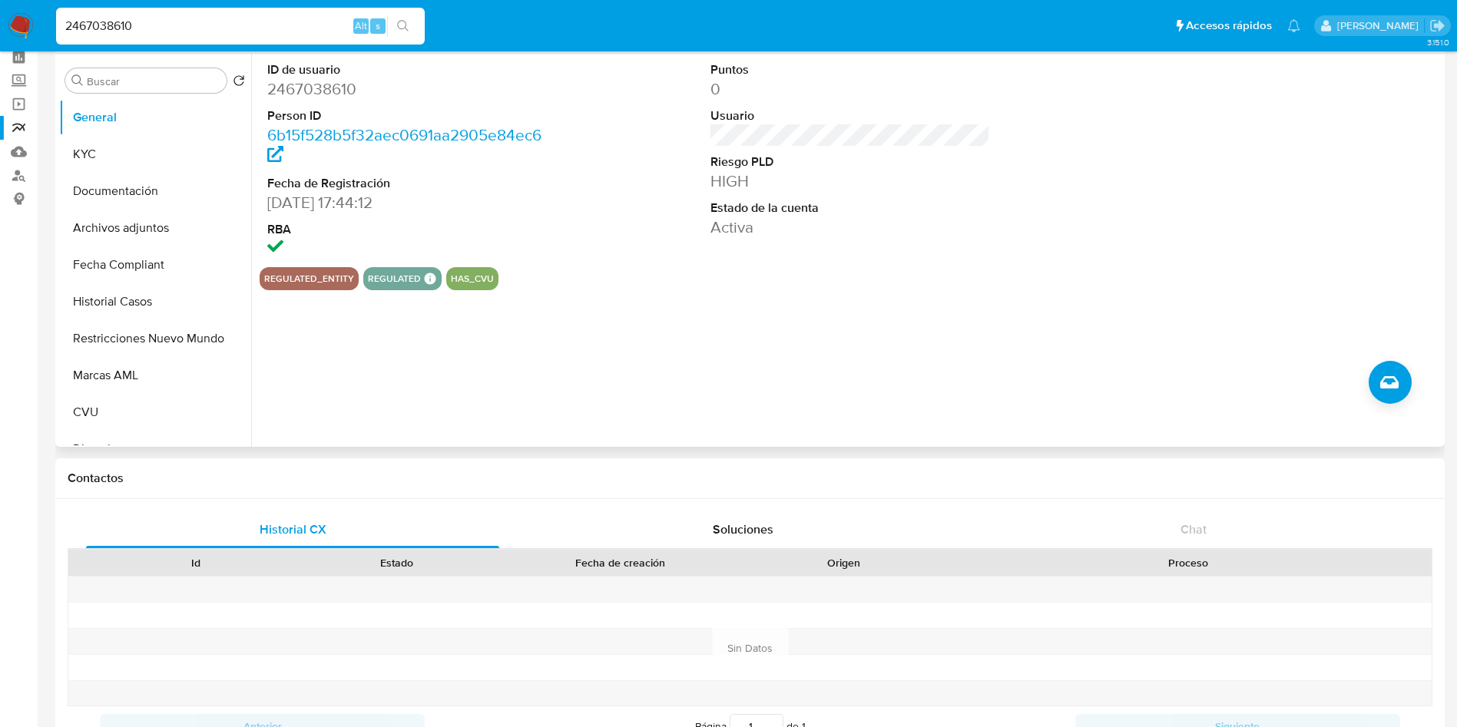
scroll to position [0, 0]
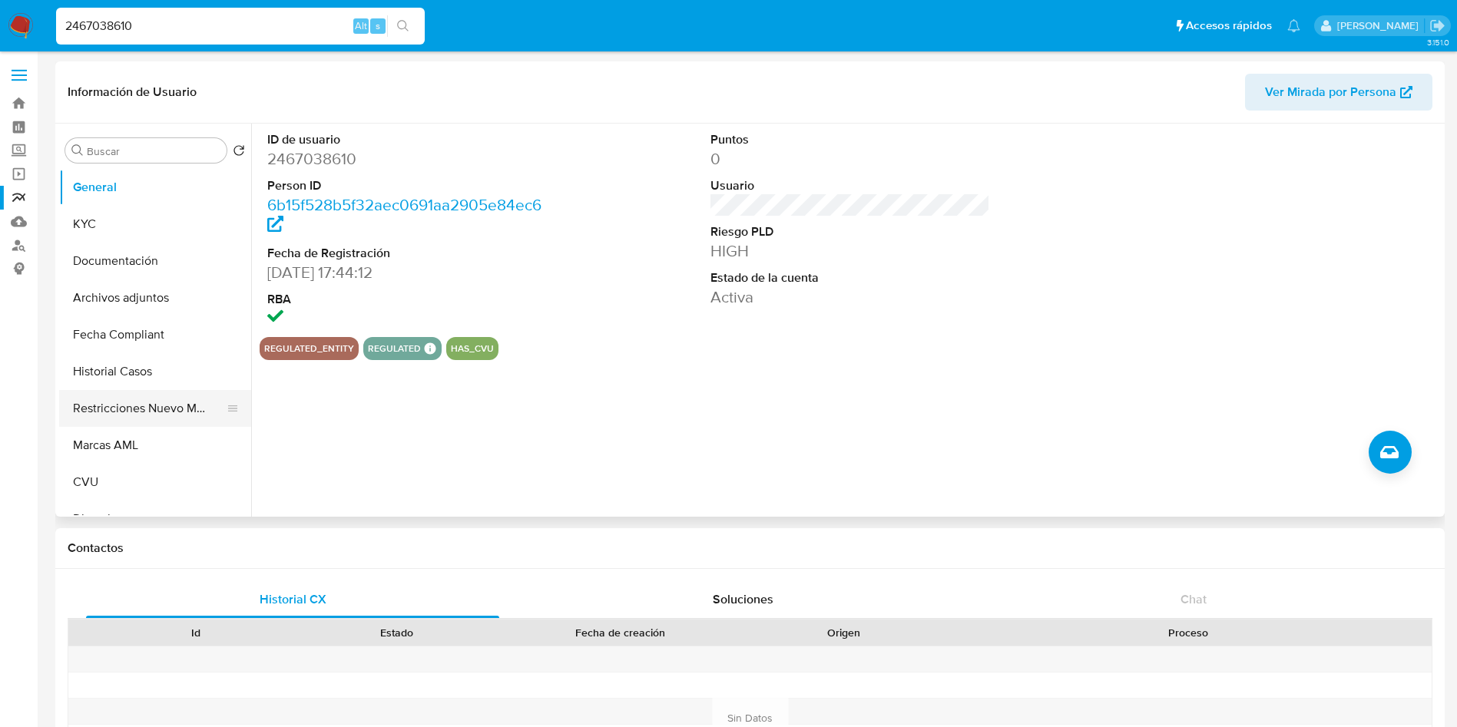
click at [136, 410] on button "Restricciones Nuevo Mundo" at bounding box center [149, 408] width 180 height 37
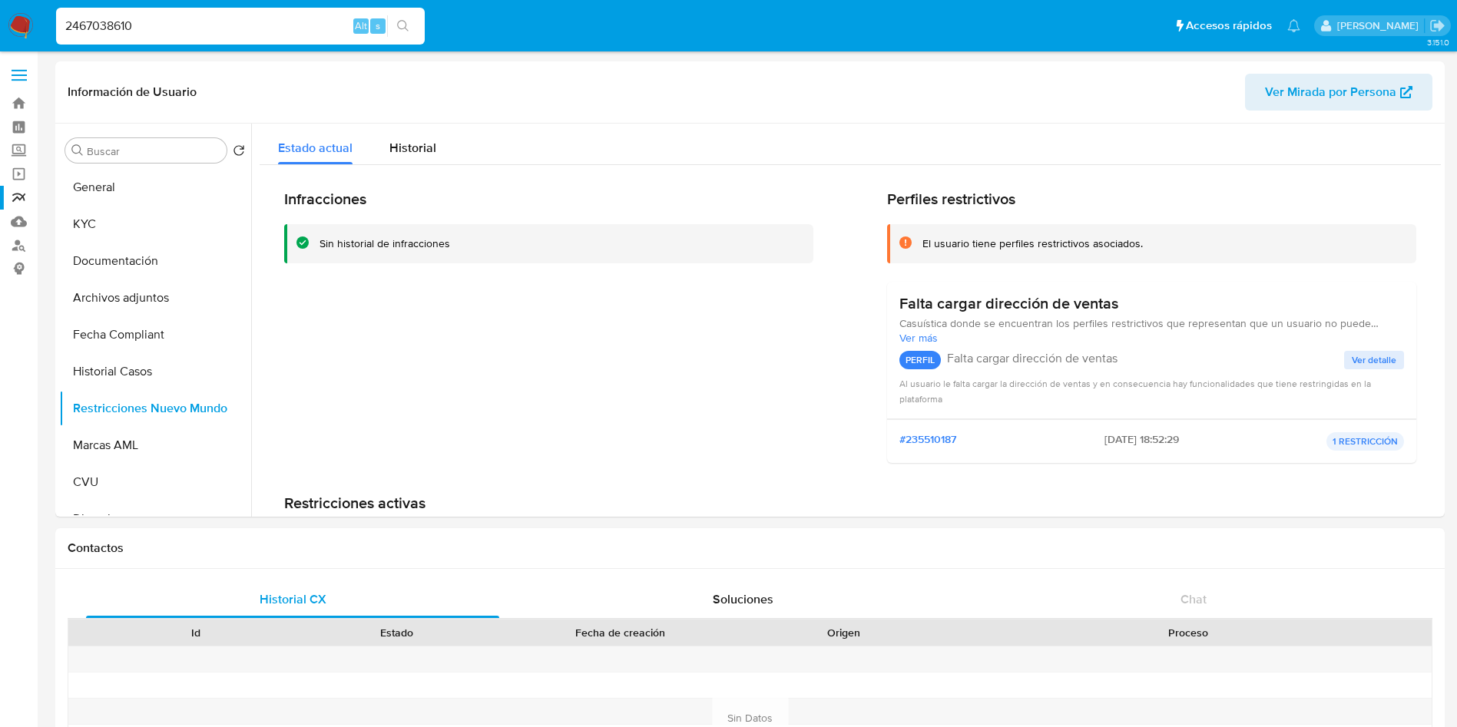
drag, startPoint x: 207, startPoint y: 18, endPoint x: 0, endPoint y: 46, distance: 209.1
click at [0, 44] on nav "Pausado Ver notificaciones 2467038610 Alt s Accesos rápidos Presiona las siguie…" at bounding box center [728, 25] width 1457 height 51
paste input "373009519"
type input "2373009519"
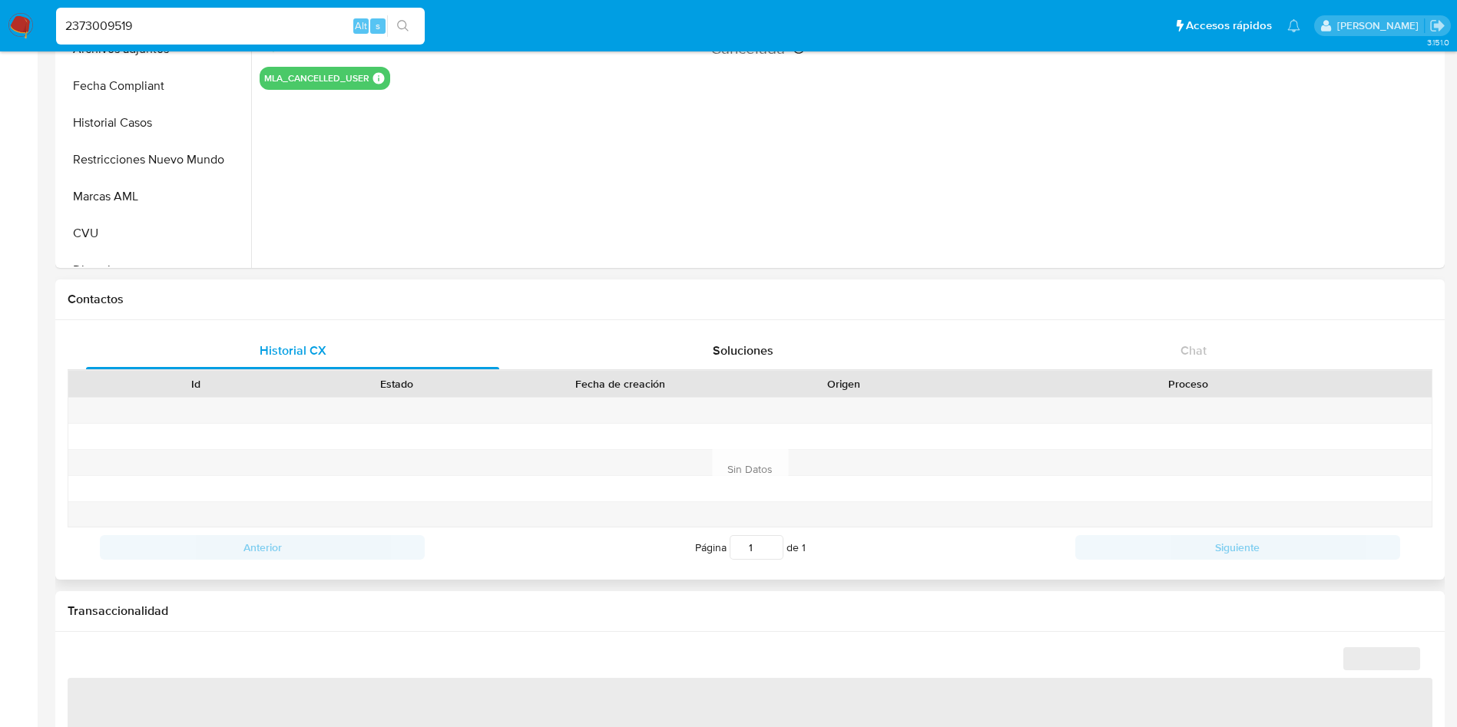
scroll to position [230, 0]
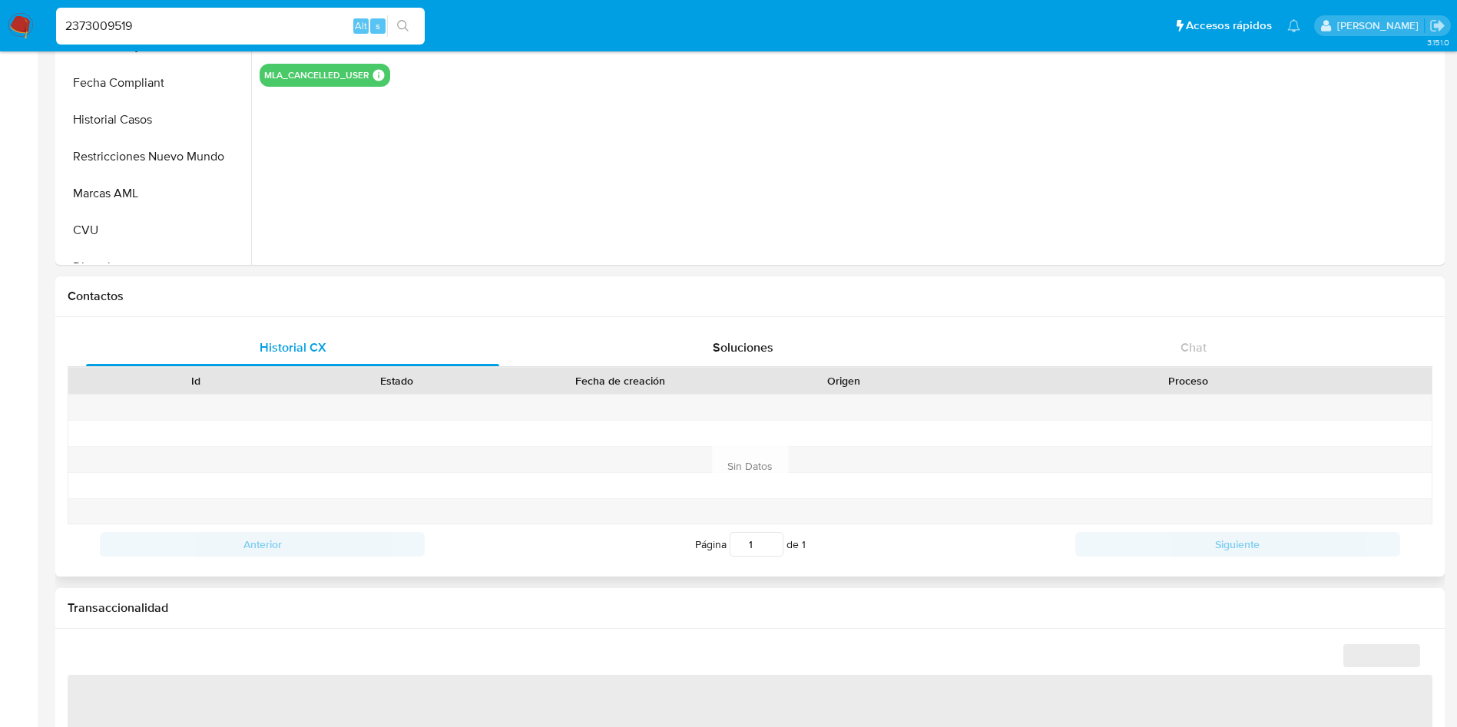
select select "10"
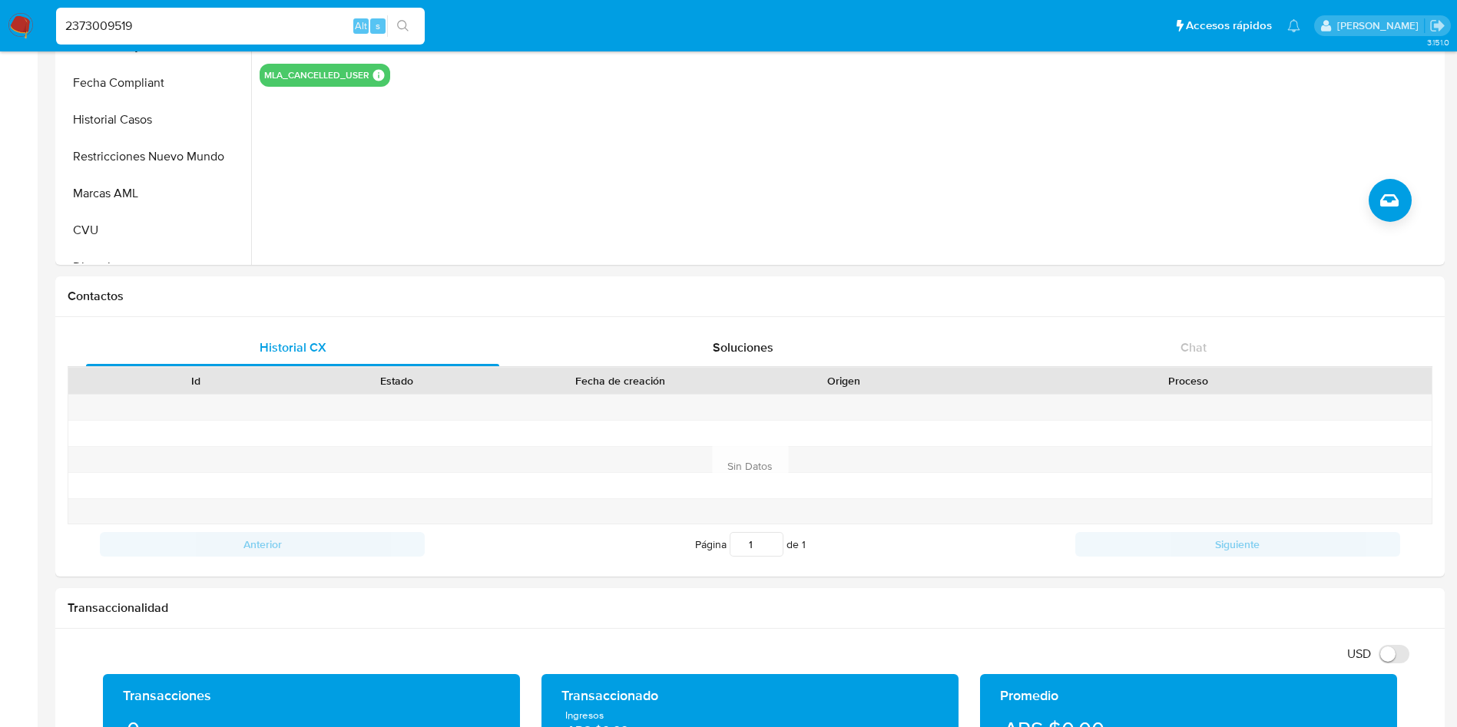
drag, startPoint x: 176, startPoint y: 33, endPoint x: 0, endPoint y: 25, distance: 176.0
click at [0, 25] on nav "Pausado Ver notificaciones 2373009519 Alt s Accesos rápidos Presiona las siguie…" at bounding box center [728, 25] width 1457 height 51
paste input "084602670"
type input "2084602670"
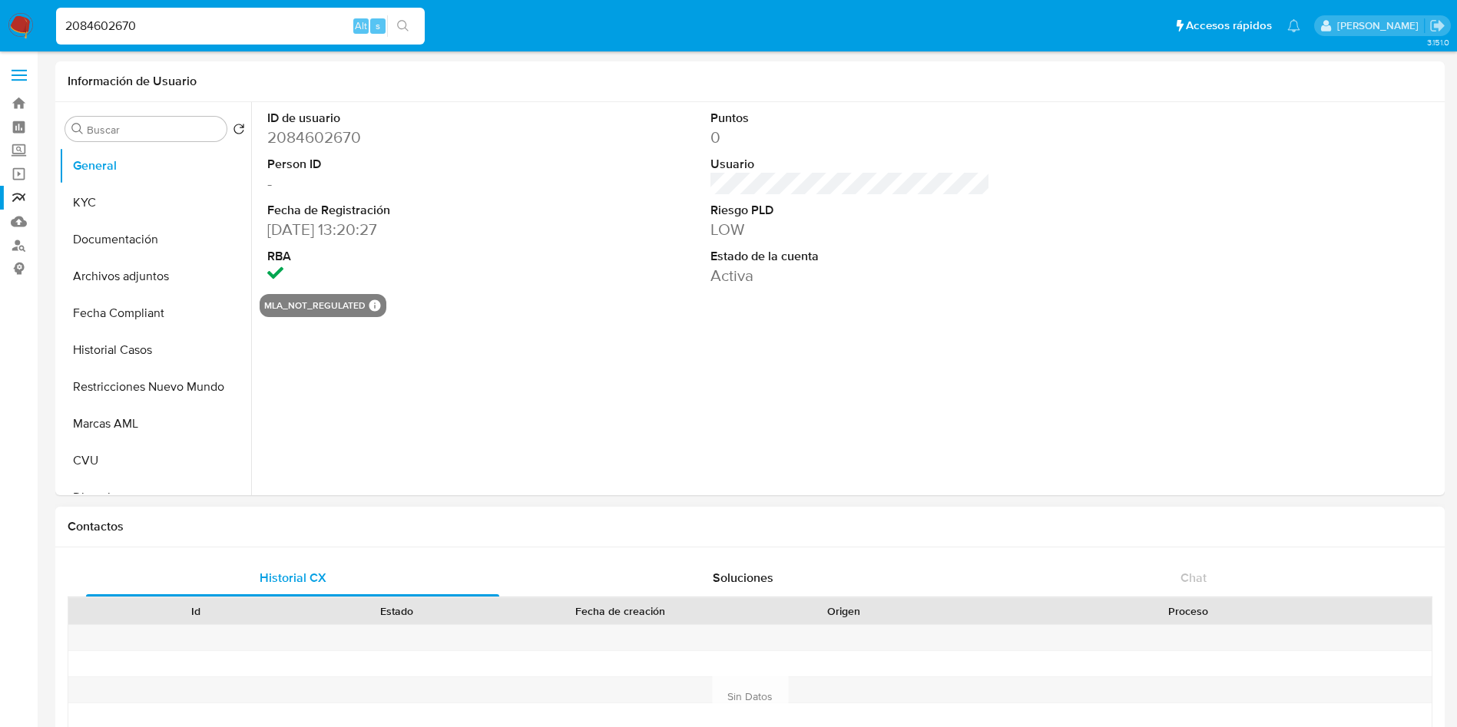
scroll to position [346, 0]
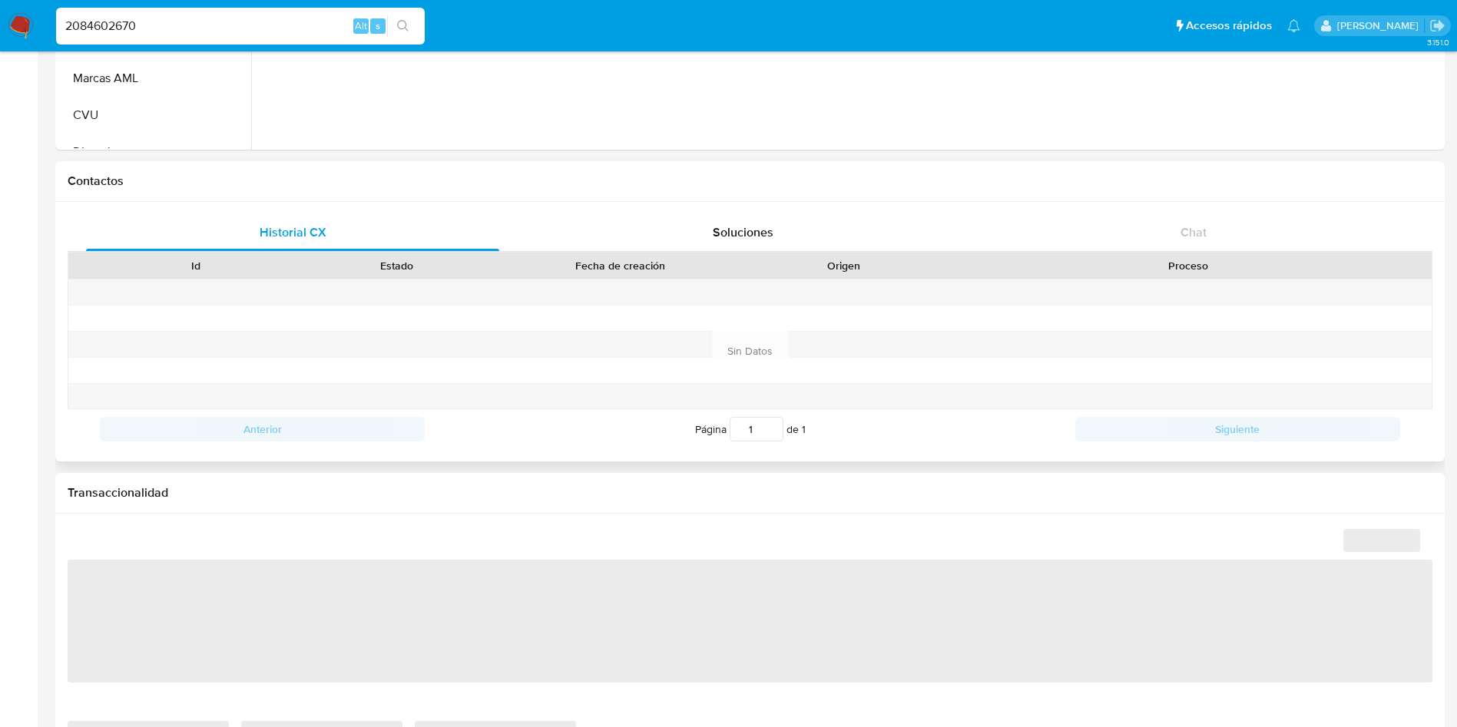
select select "10"
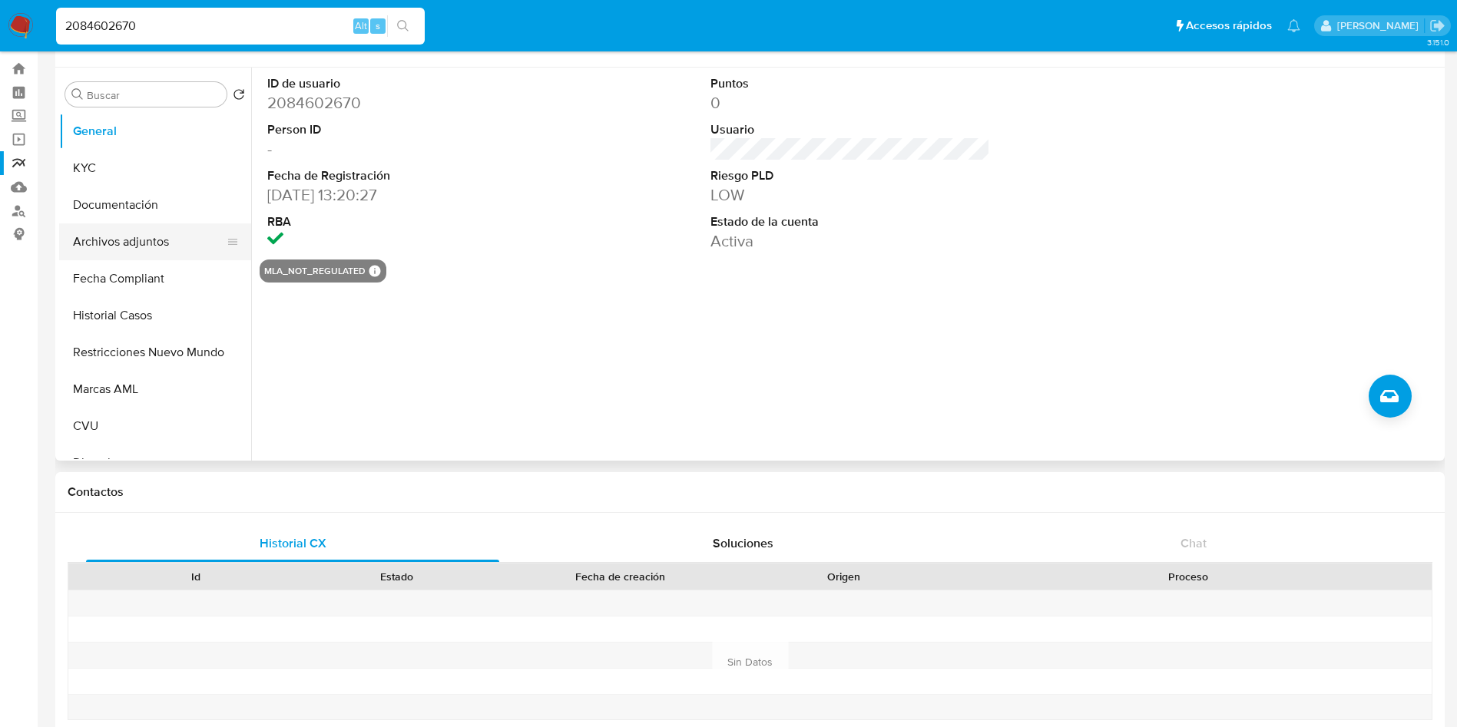
scroll to position [0, 0]
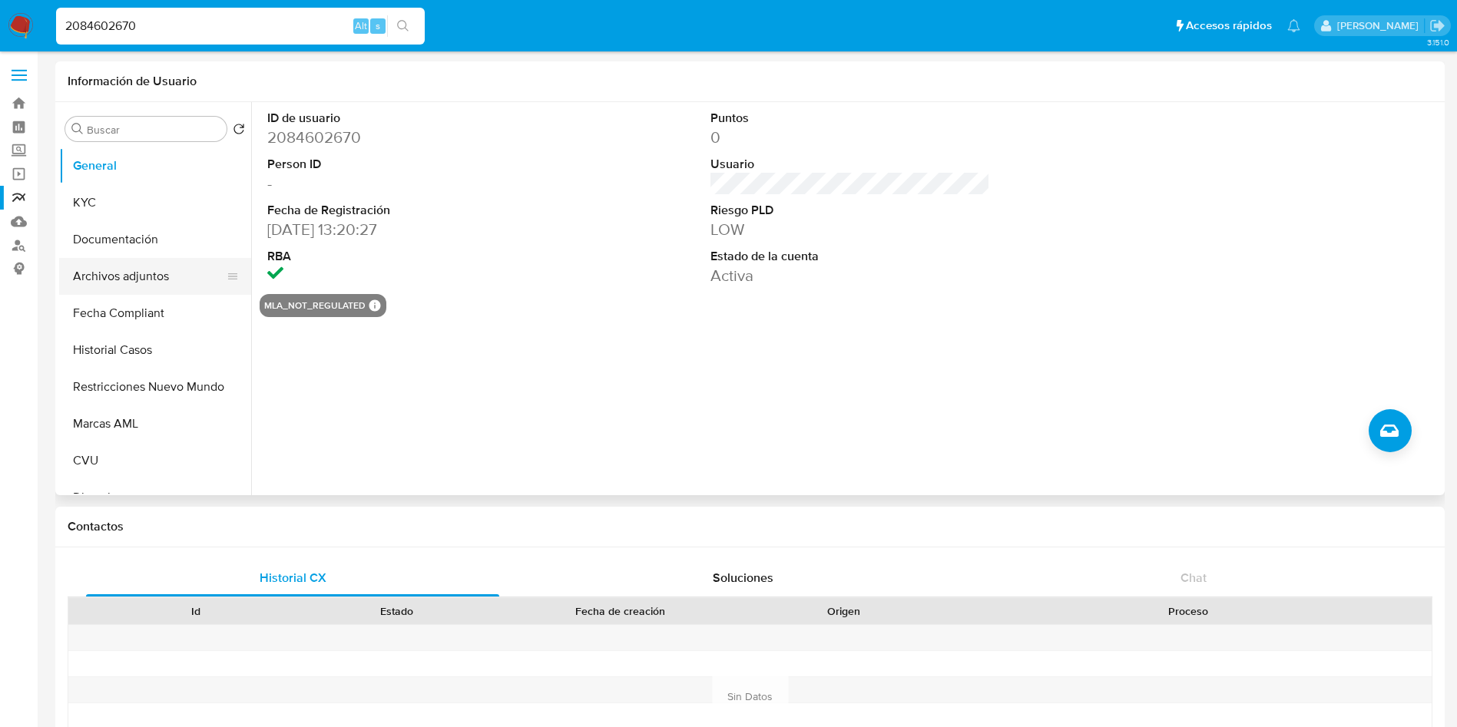
click at [154, 279] on button "Archivos adjuntos" at bounding box center [149, 276] width 180 height 37
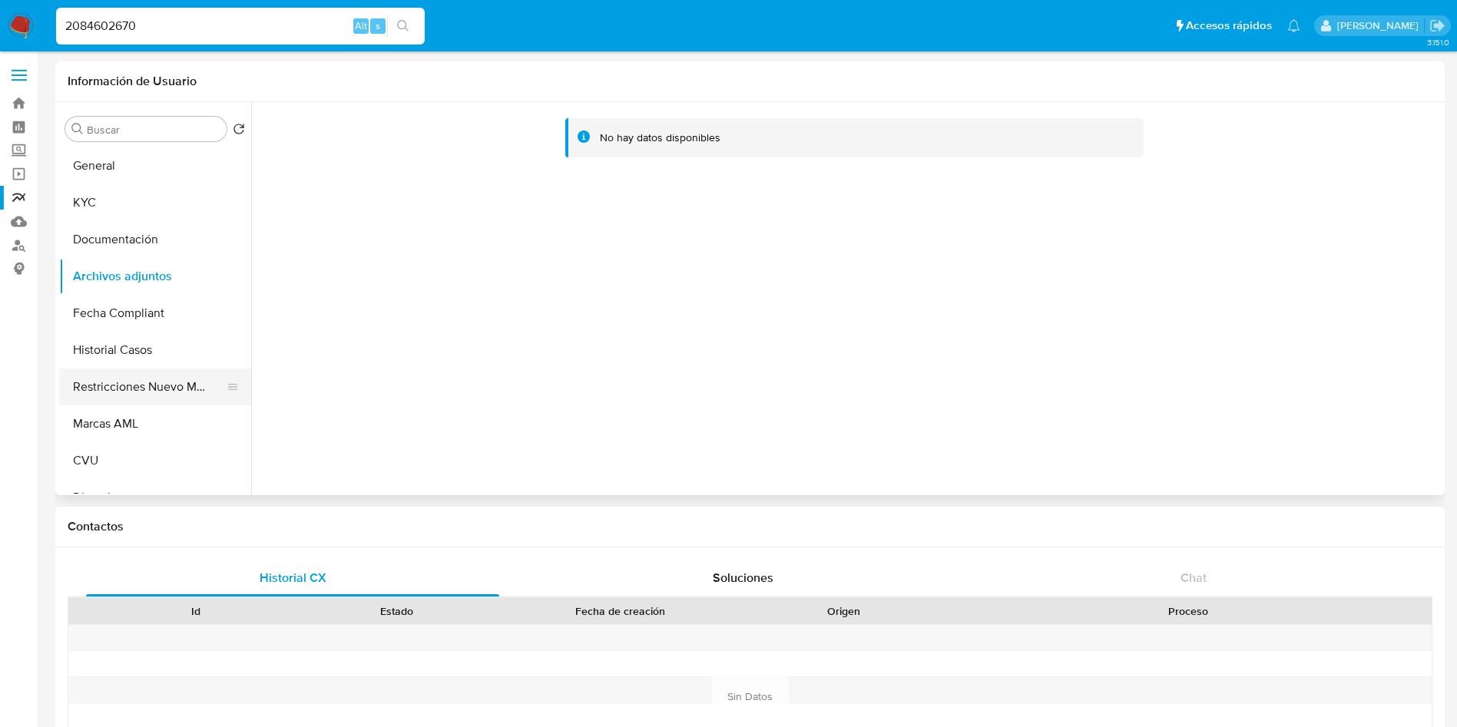
click at [160, 393] on button "Restricciones Nuevo Mundo" at bounding box center [149, 387] width 180 height 37
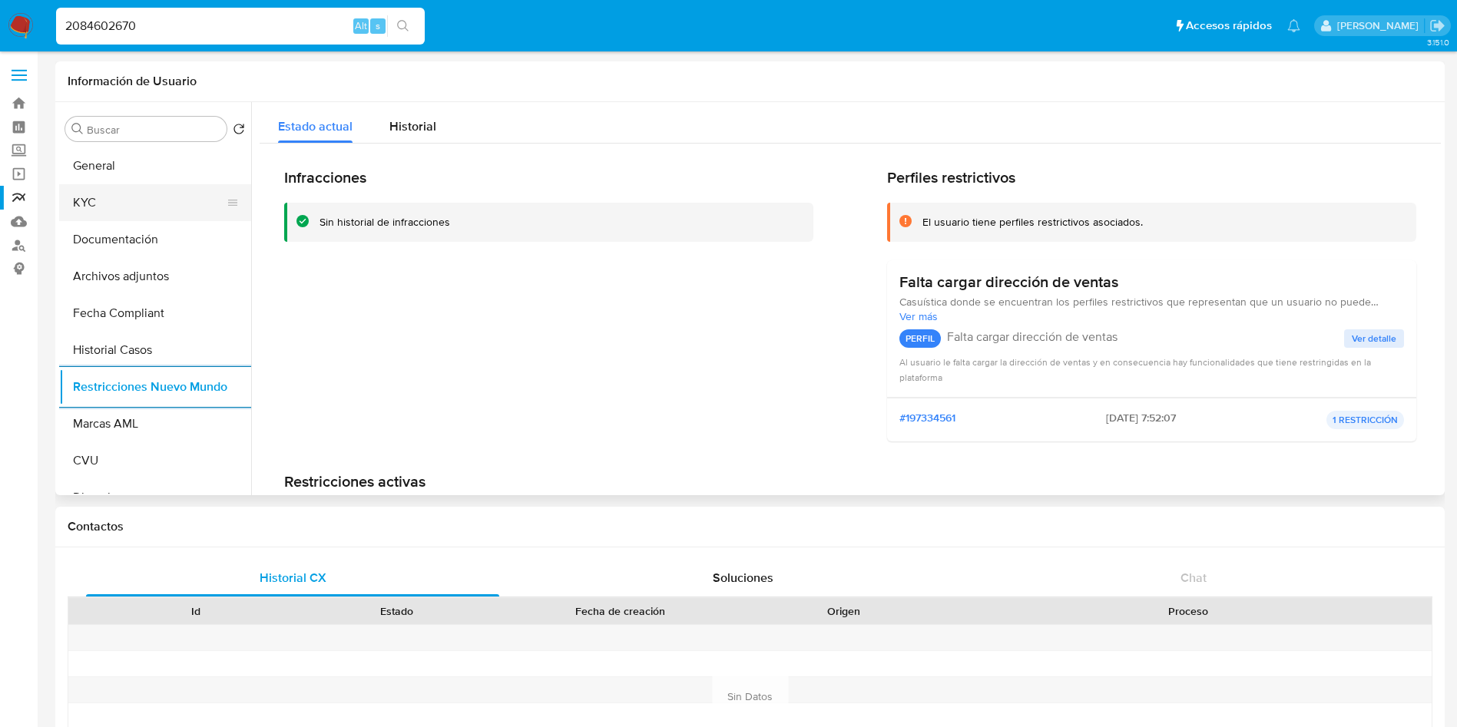
click at [99, 199] on button "KYC" at bounding box center [149, 202] width 180 height 37
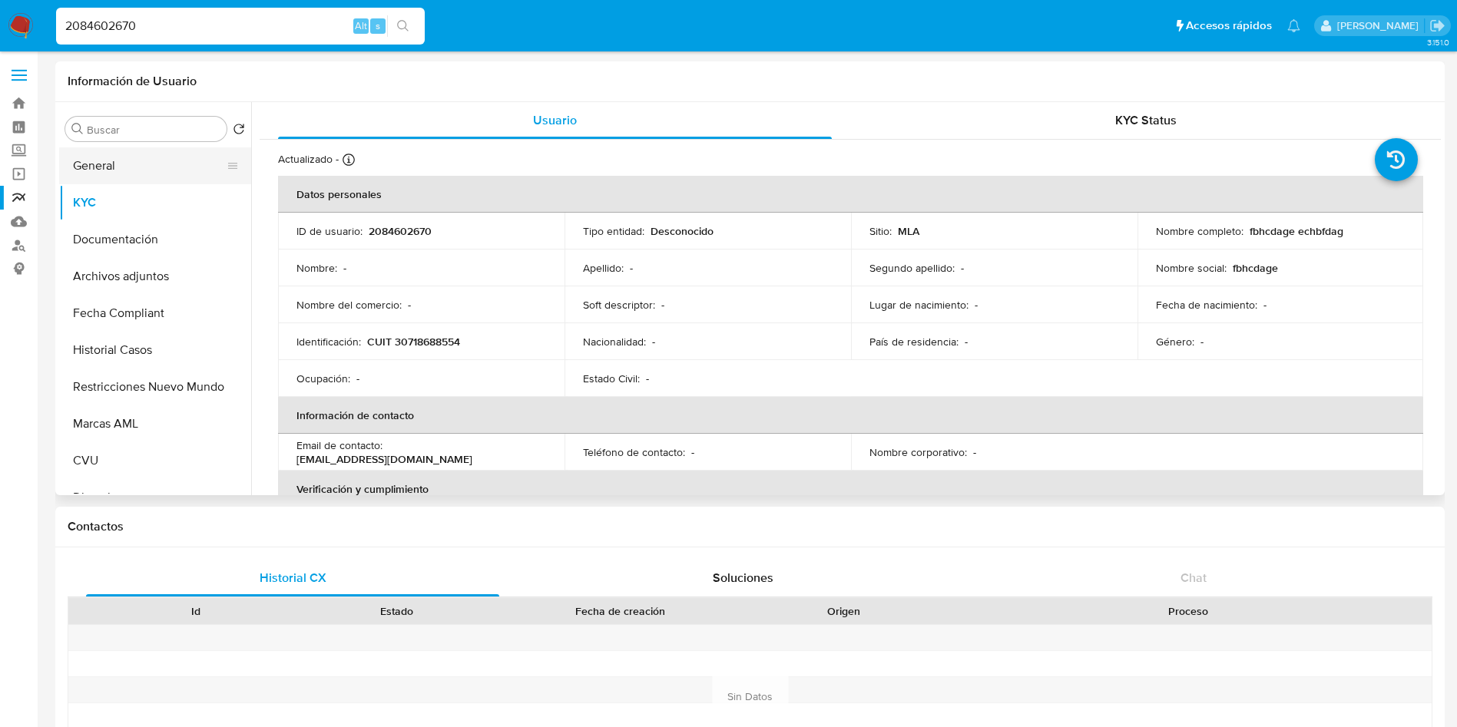
click at [114, 164] on button "General" at bounding box center [149, 165] width 180 height 37
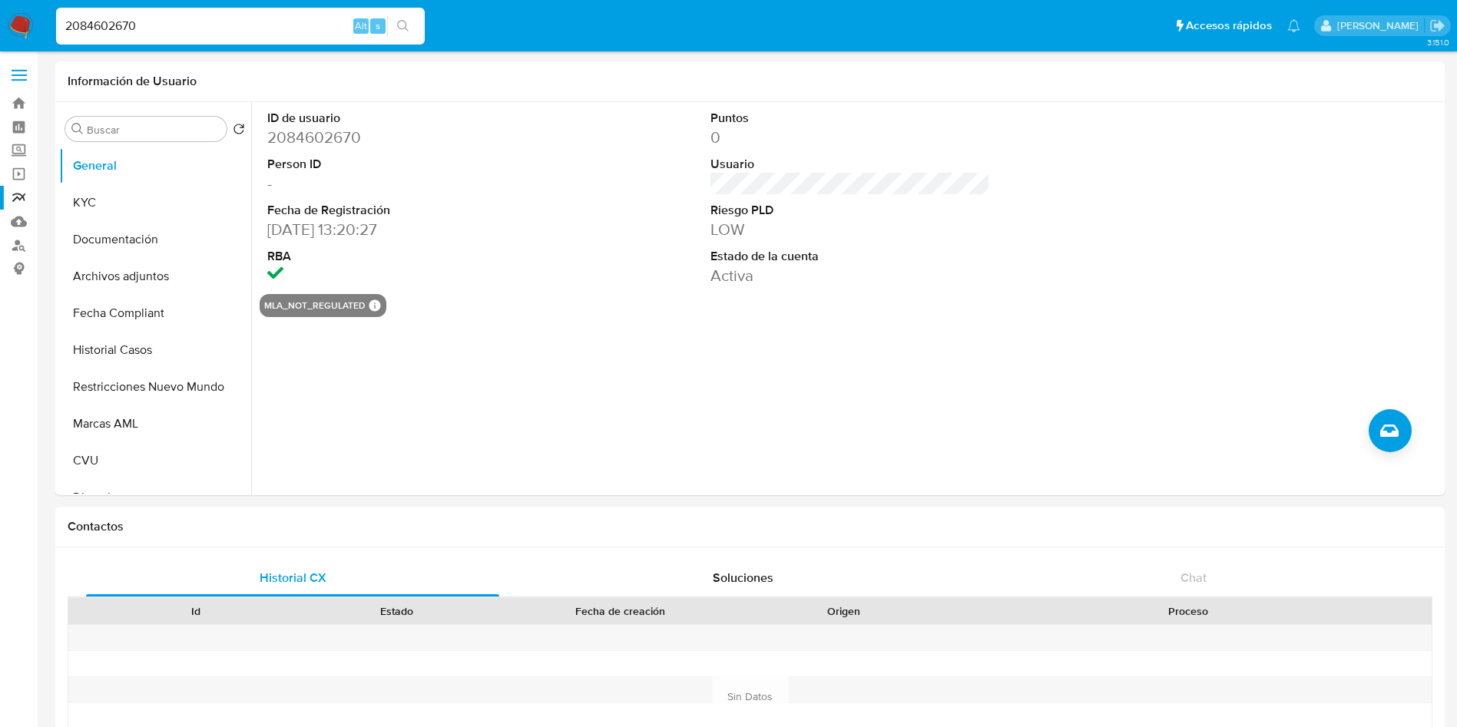
drag, startPoint x: 176, startPoint y: 31, endPoint x: 0, endPoint y: 41, distance: 176.1
click at [0, 41] on nav "Pausado Ver notificaciones 2084602670 Alt s Accesos rápidos Presiona las siguie…" at bounding box center [728, 25] width 1457 height 51
click at [150, 346] on button "Historial Casos" at bounding box center [149, 350] width 180 height 37
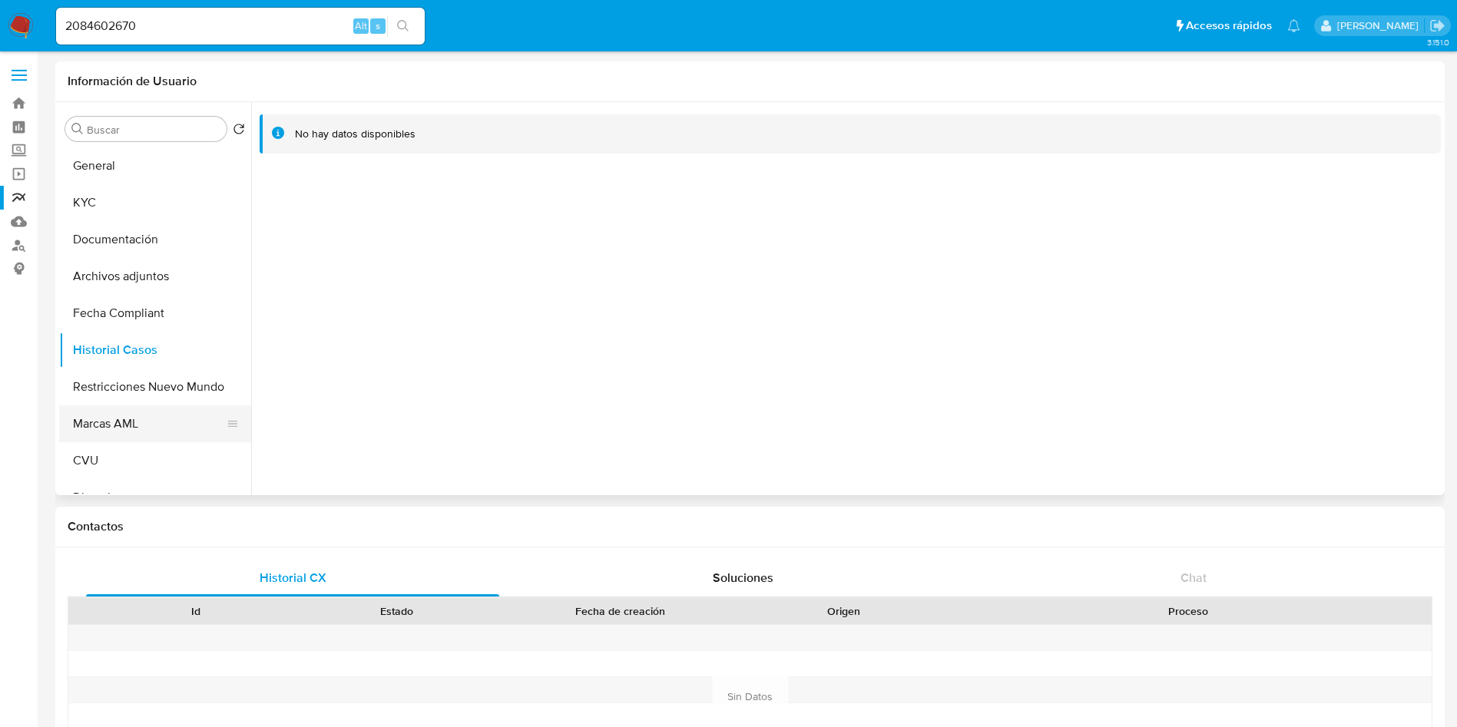
click at [111, 415] on button "Marcas AML" at bounding box center [149, 423] width 180 height 37
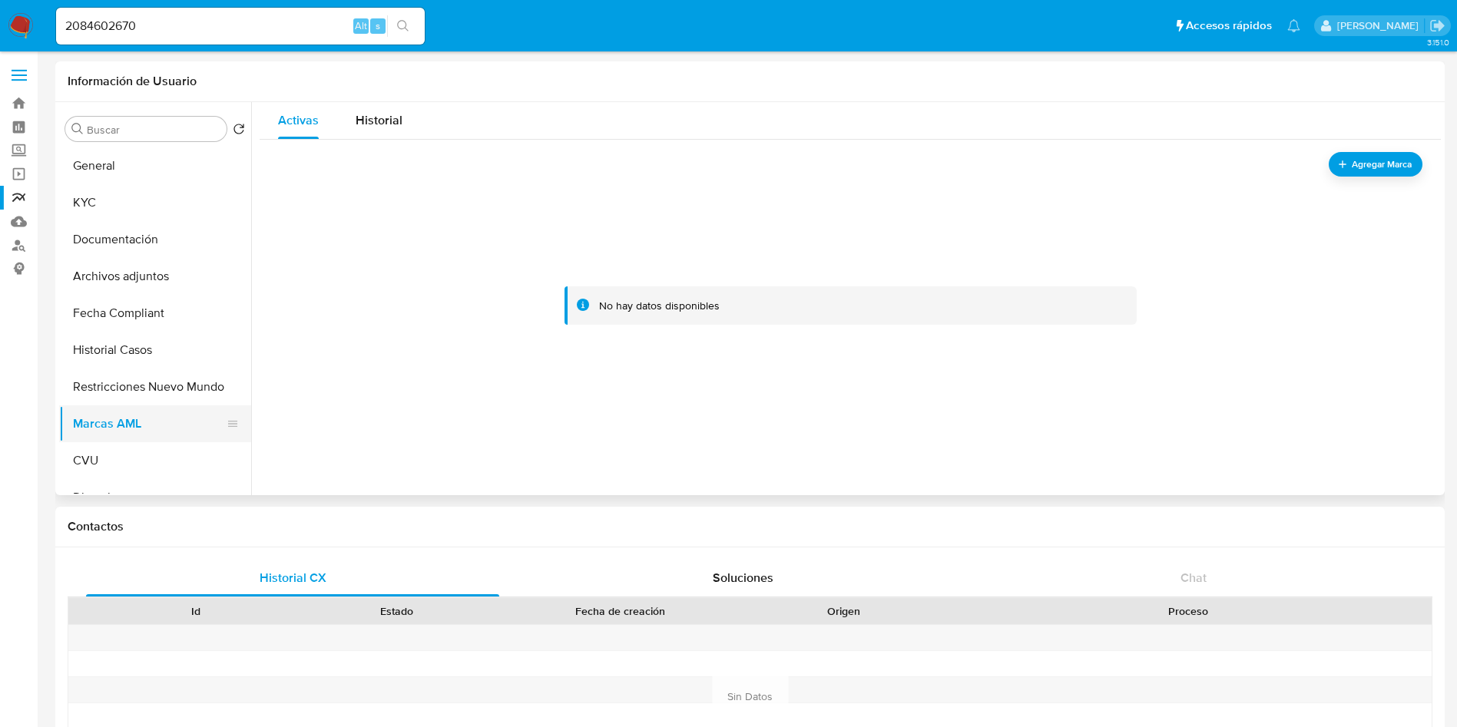
click at [143, 428] on button "Marcas AML" at bounding box center [149, 423] width 180 height 37
click at [190, 388] on button "Restricciones Nuevo Mundo" at bounding box center [149, 387] width 180 height 37
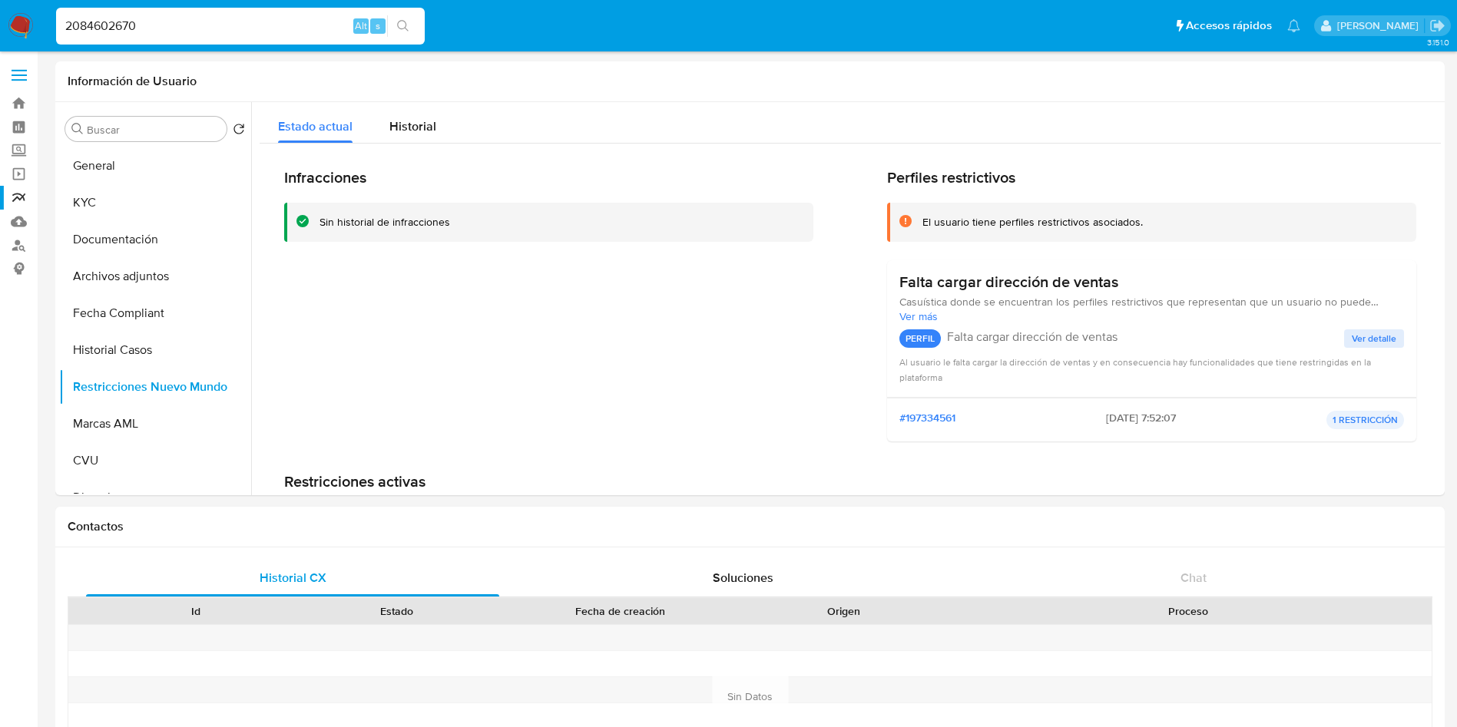
drag, startPoint x: 173, startPoint y: 31, endPoint x: 0, endPoint y: 42, distance: 173.1
click at [0, 35] on nav "Pausado Ver notificaciones 2084602670 Alt s Accesos rápidos Presiona las siguie…" at bounding box center [728, 25] width 1457 height 51
paste input "427905787"
type input "427905787"
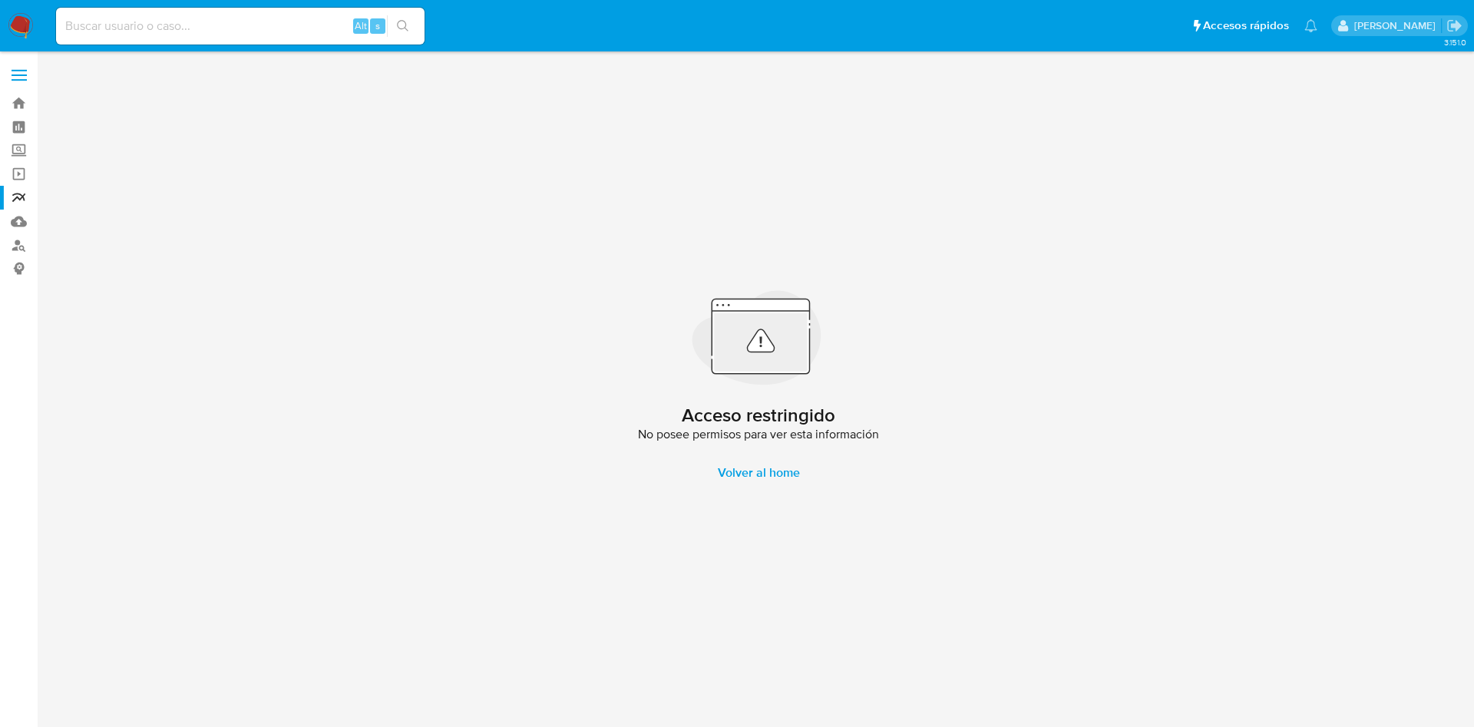
click at [230, 19] on input at bounding box center [240, 26] width 369 height 20
paste input "427905787"
click at [171, 19] on input "427905787" at bounding box center [240, 26] width 369 height 20
drag, startPoint x: 166, startPoint y: 31, endPoint x: 2, endPoint y: -17, distance: 171.1
click at [2, 0] on html "Pausado Ver notificaciones 427905787 Alt s Accesos rápidos Presiona las siguien…" at bounding box center [737, 363] width 1474 height 727
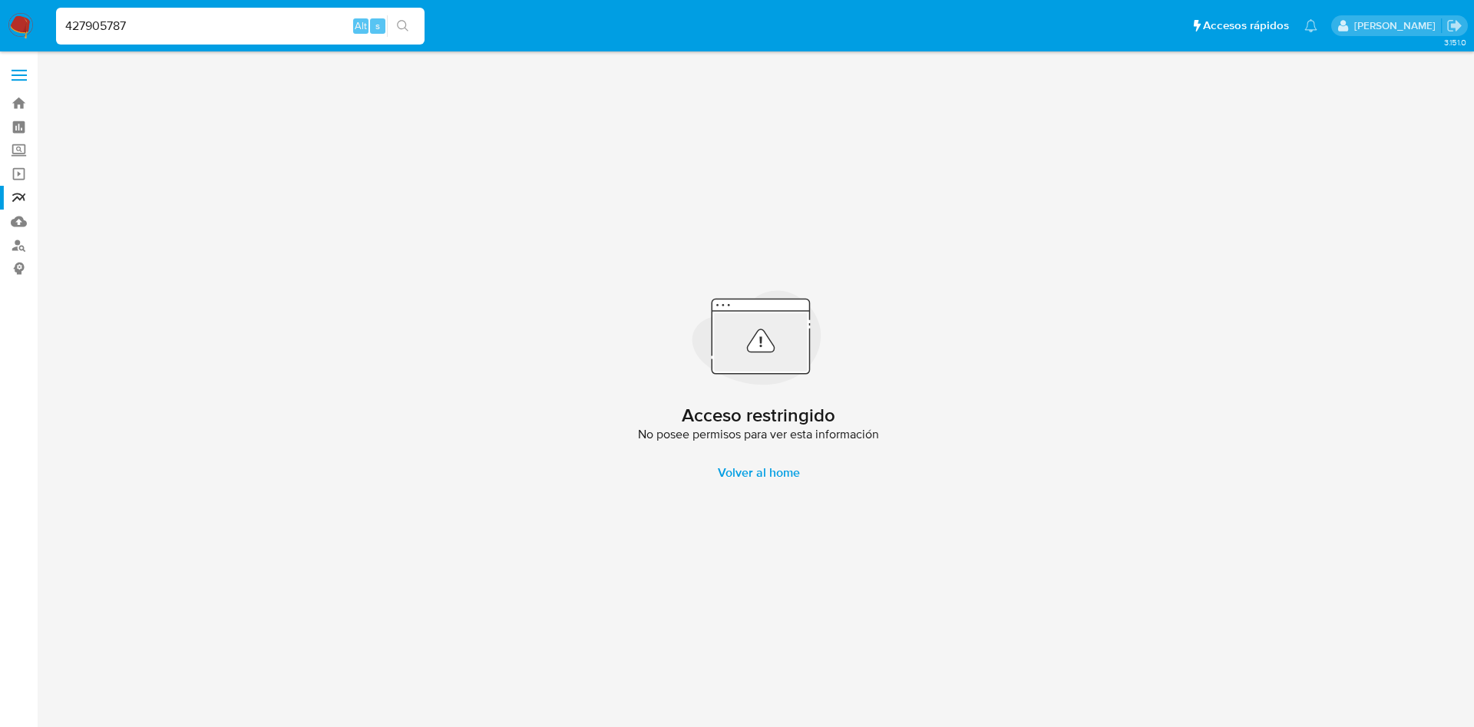
drag, startPoint x: 173, startPoint y: 21, endPoint x: 0, endPoint y: 21, distance: 172.8
click at [0, 21] on nav "Pausado Ver notificaciones 427905787 Alt s Accesos rápidos Presiona las siguien…" at bounding box center [737, 25] width 1474 height 51
paste input "1356345526"
type input "1356345526"
